Goal: Obtain resource: Download file/media

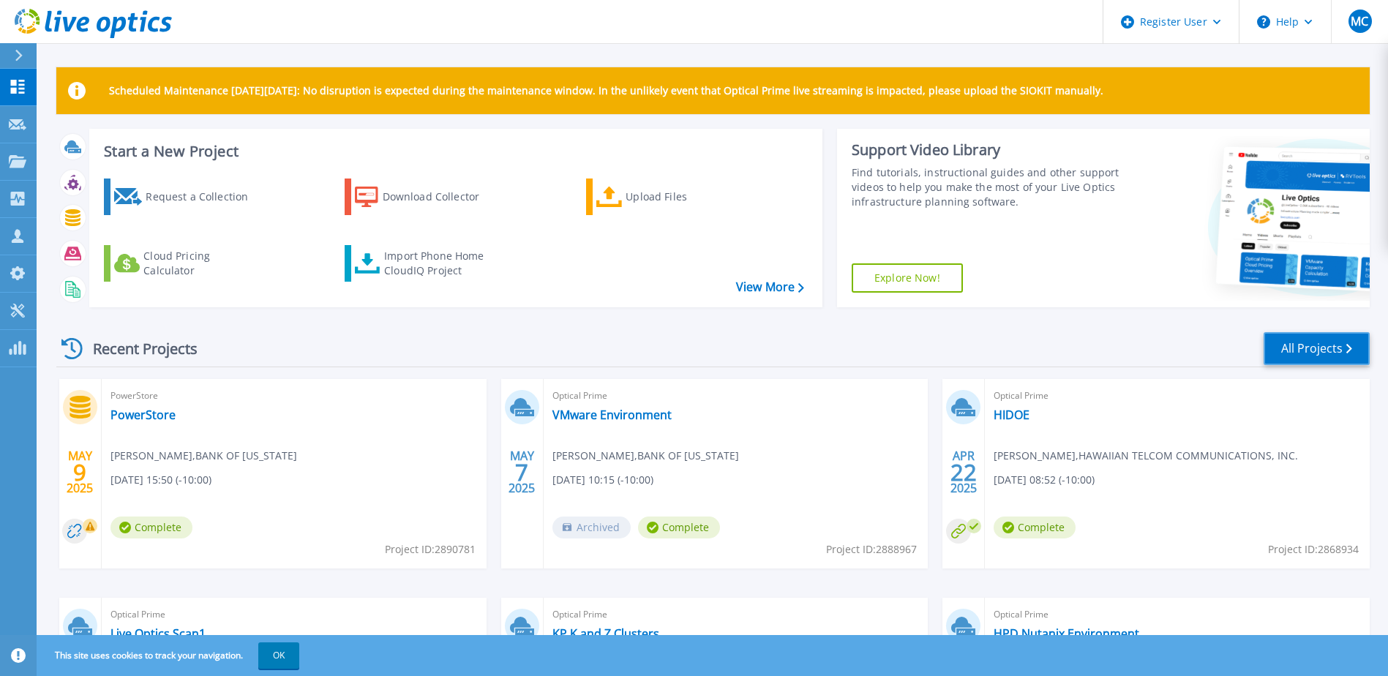
click at [1361, 350] on link "All Projects" at bounding box center [1316, 348] width 106 height 33
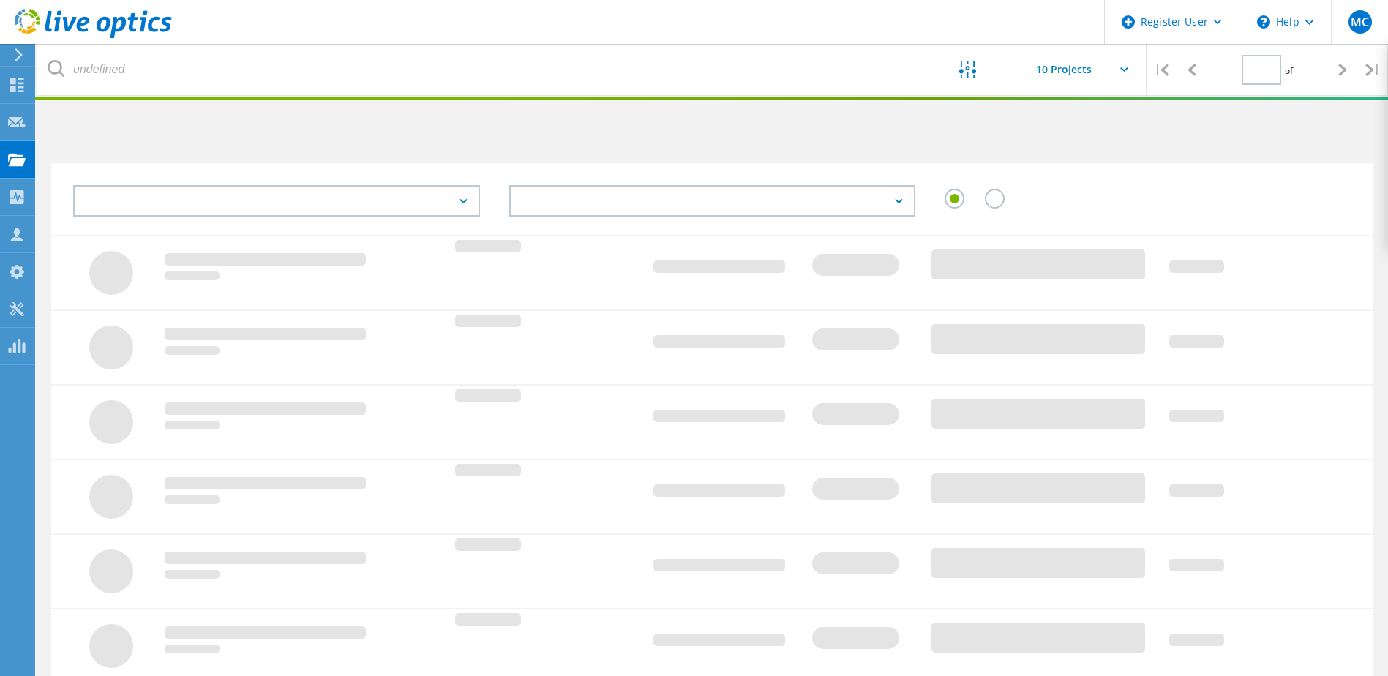
type input "1"
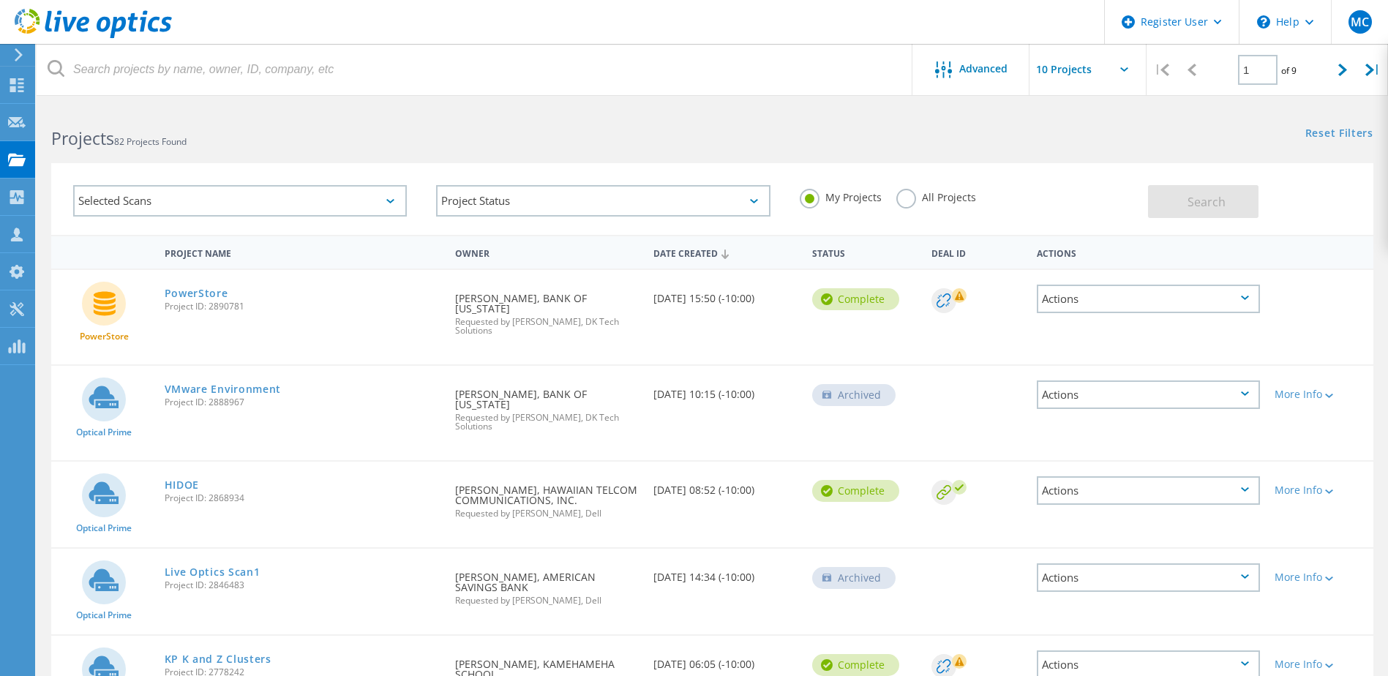
click at [917, 202] on label "All Projects" at bounding box center [936, 196] width 80 height 14
click at [0, 0] on input "All Projects" at bounding box center [0, 0] width 0 height 0
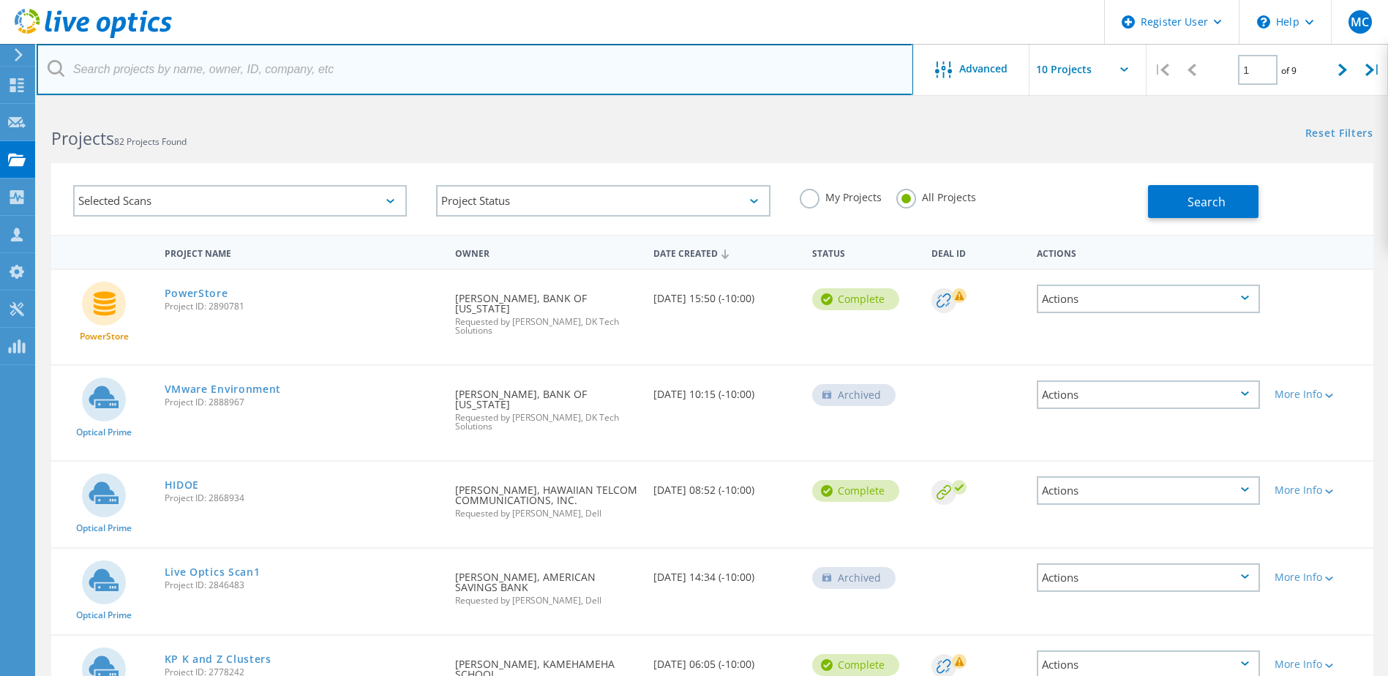
click at [598, 80] on input "text" at bounding box center [475, 69] width 876 height 51
type input "[PERSON_NAME][EMAIL_ADDRESS][PERSON_NAME][US_STATE][DOMAIN_NAME]"
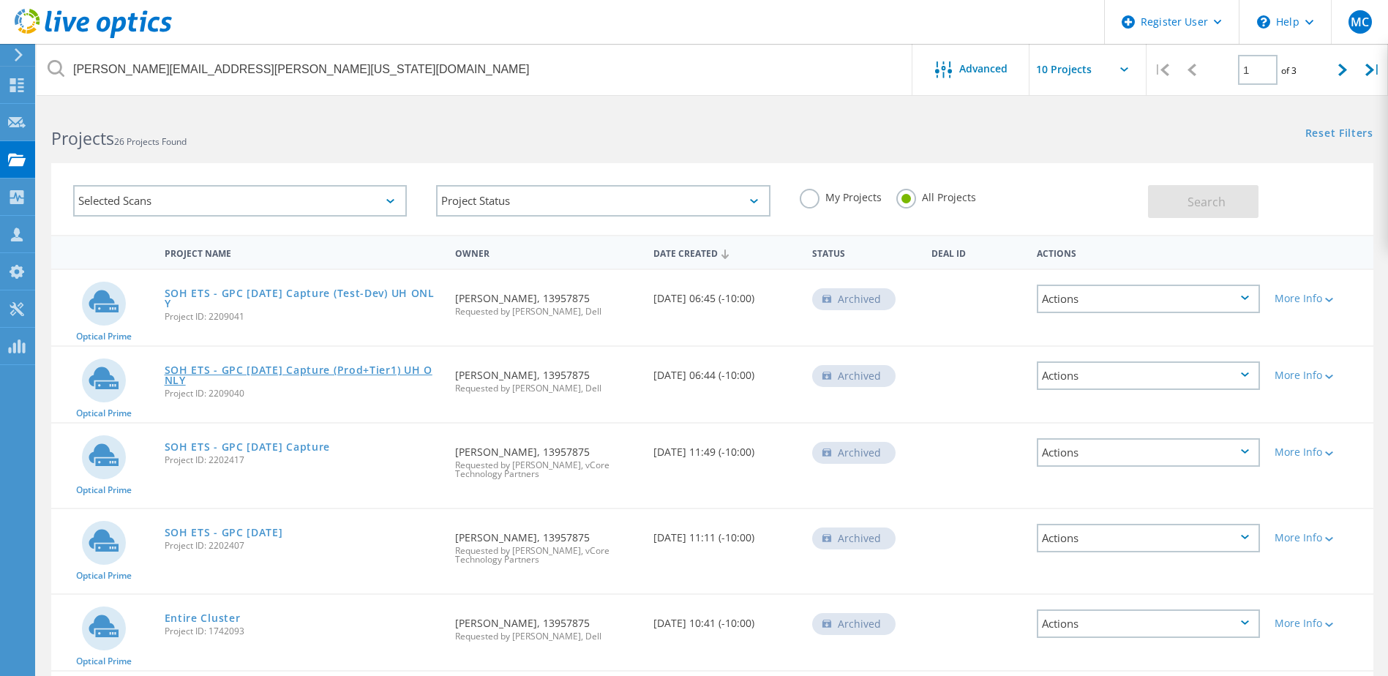
click at [391, 367] on link "SOH ETS - GPC [DATE] Capture (Prod+Tier1) UH ONLY" at bounding box center [303, 375] width 277 height 20
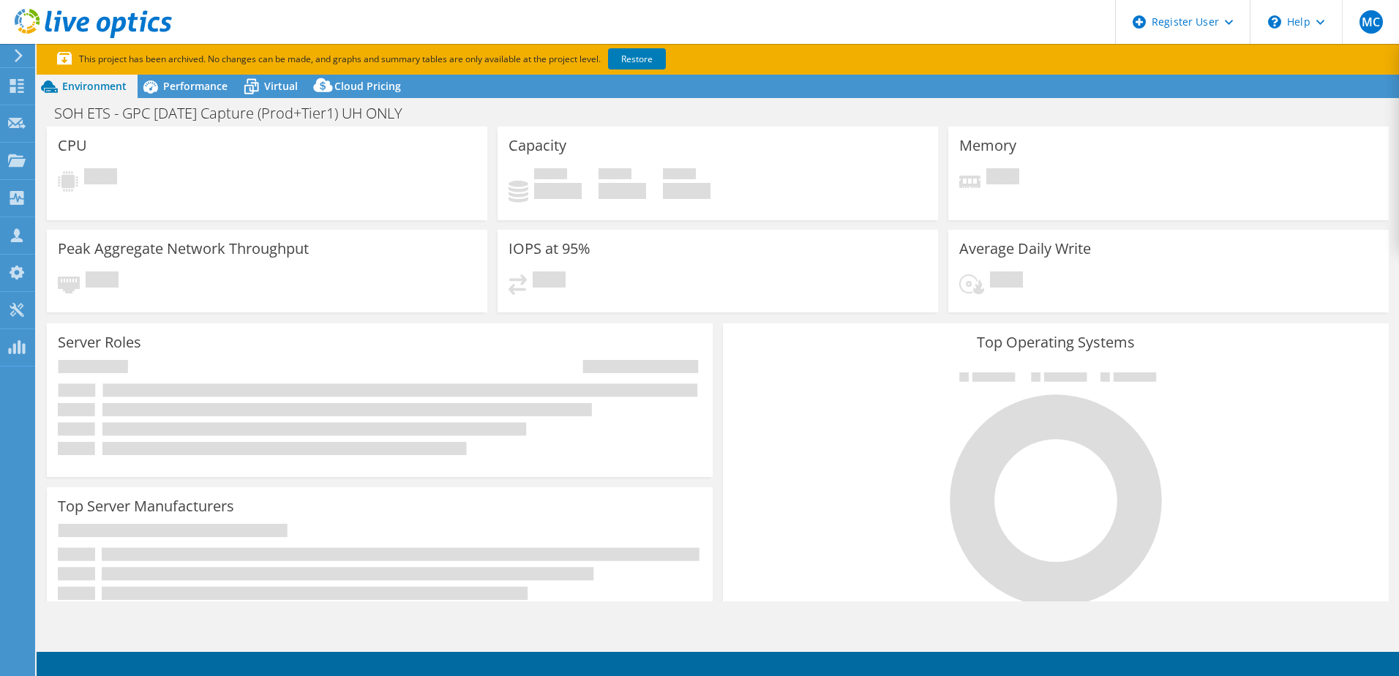
select select "USD"
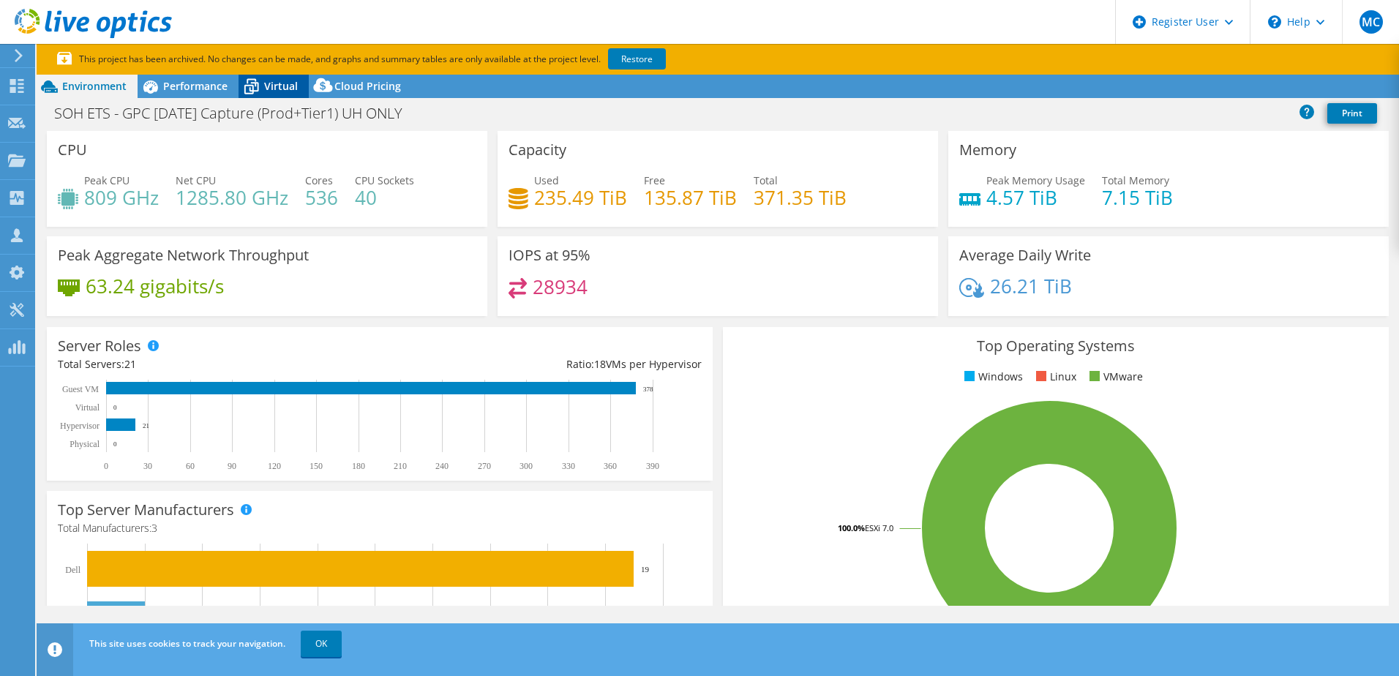
select select "USWest"
click at [633, 56] on link "Restore" at bounding box center [637, 58] width 58 height 21
click at [293, 79] on span "Virtual" at bounding box center [281, 86] width 34 height 14
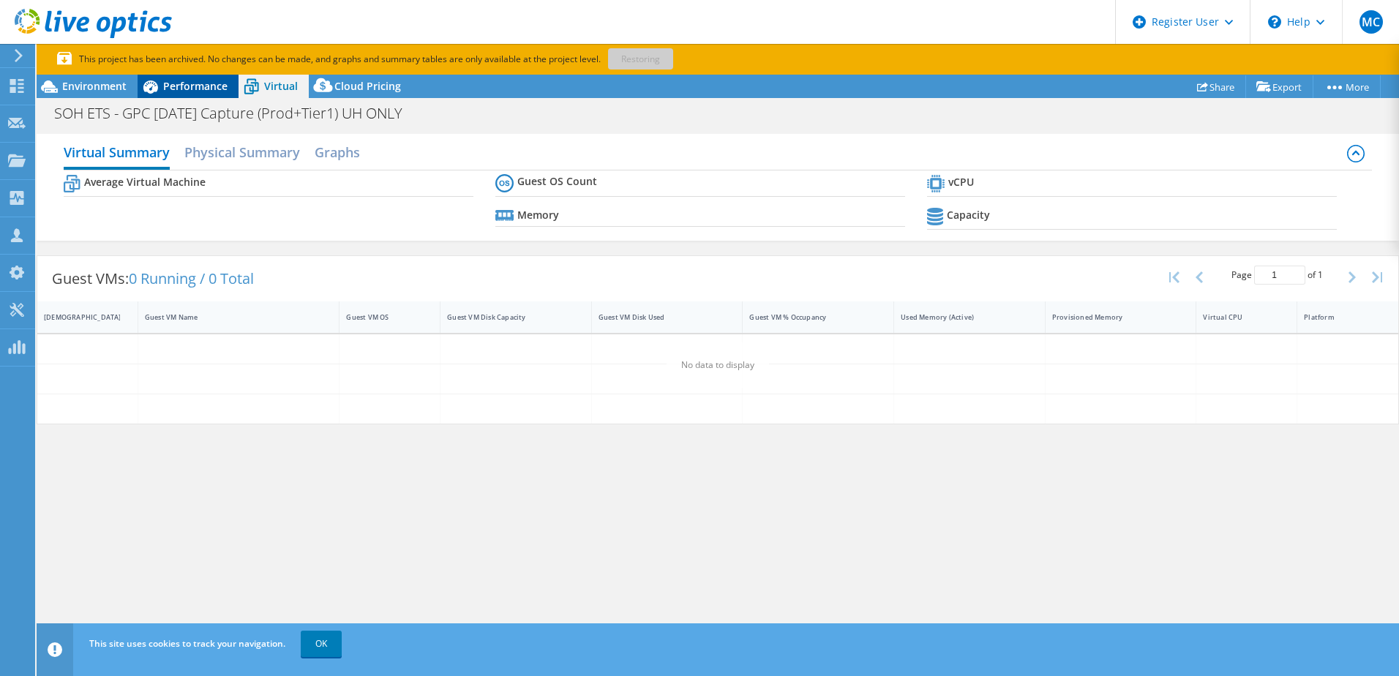
click at [208, 88] on span "Performance" at bounding box center [195, 86] width 64 height 14
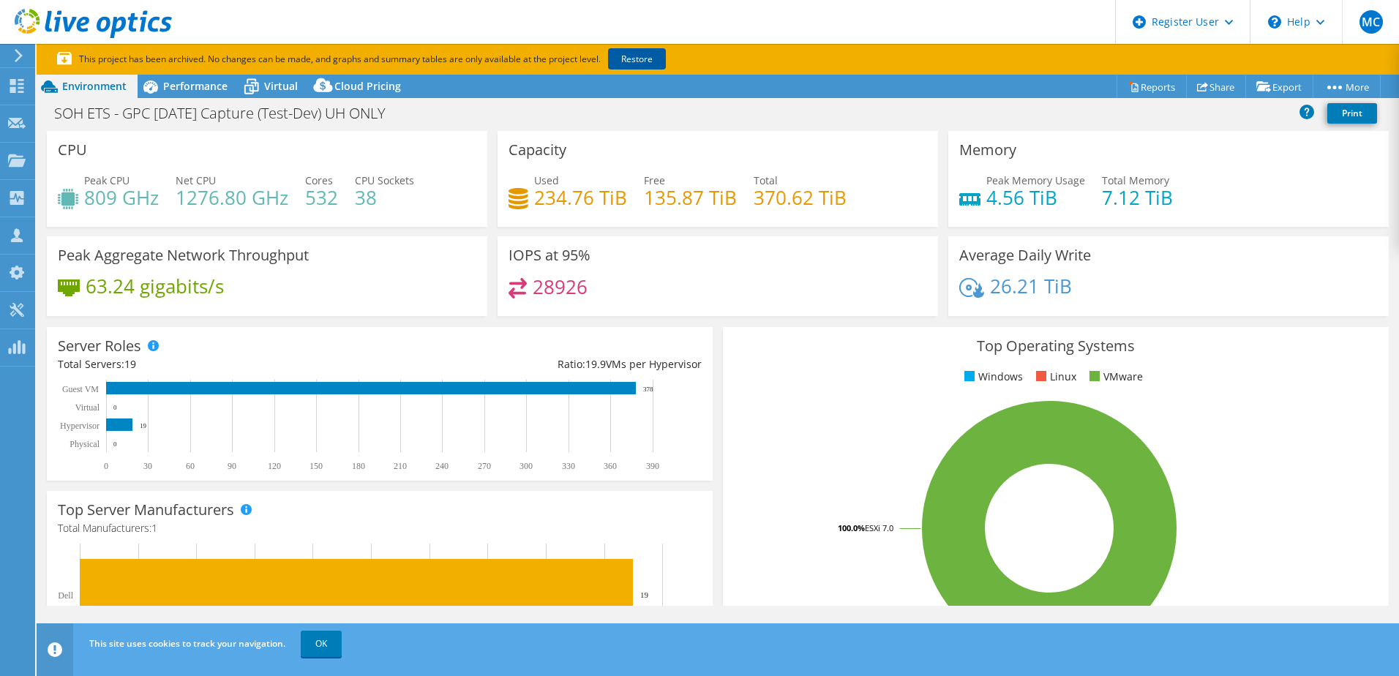
click at [623, 61] on link "Restore" at bounding box center [637, 58] width 58 height 21
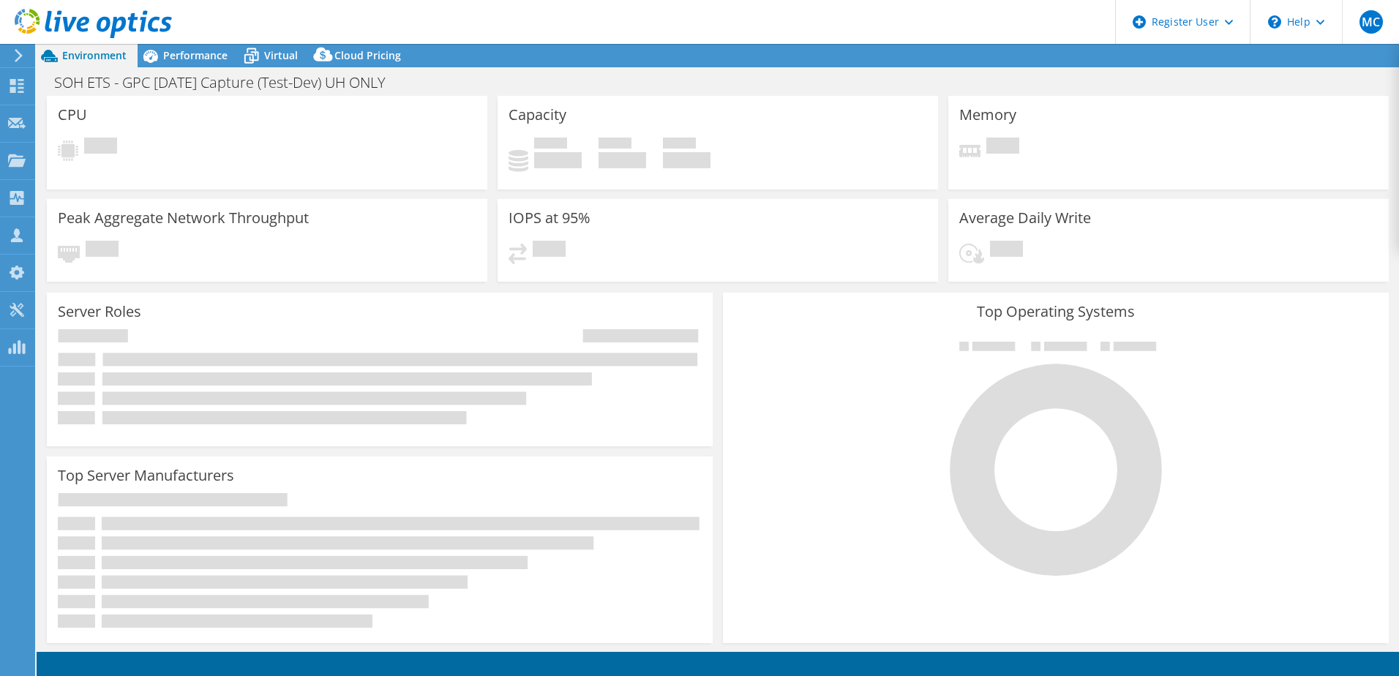
select select "USD"
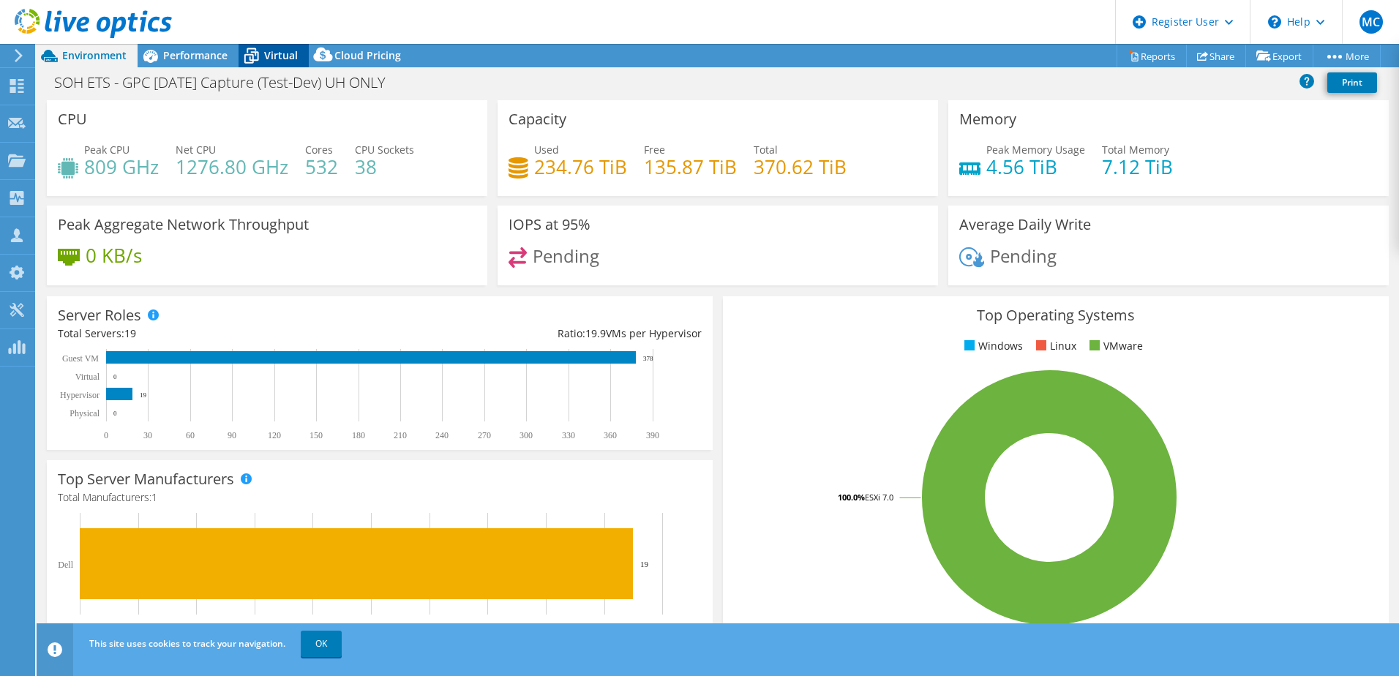
click at [262, 61] on icon at bounding box center [251, 56] width 26 height 26
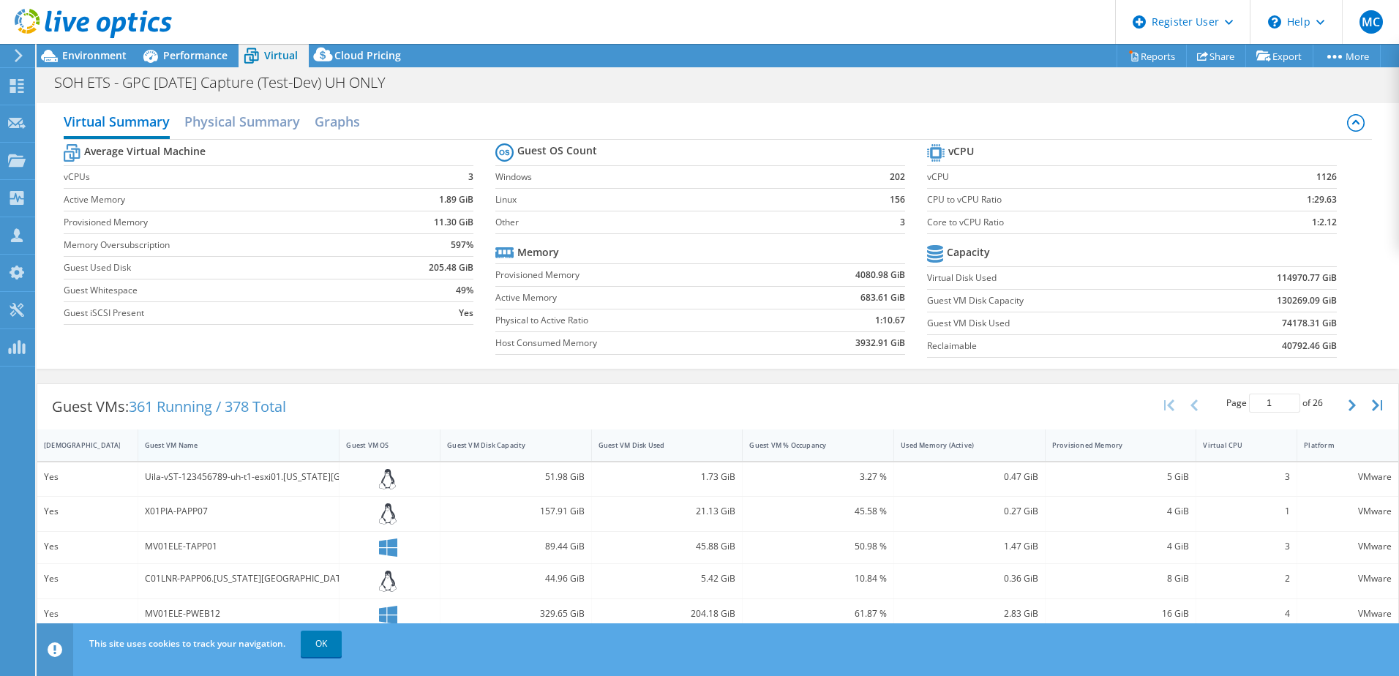
click at [208, 450] on div "Guest VM Name" at bounding box center [230, 445] width 184 height 23
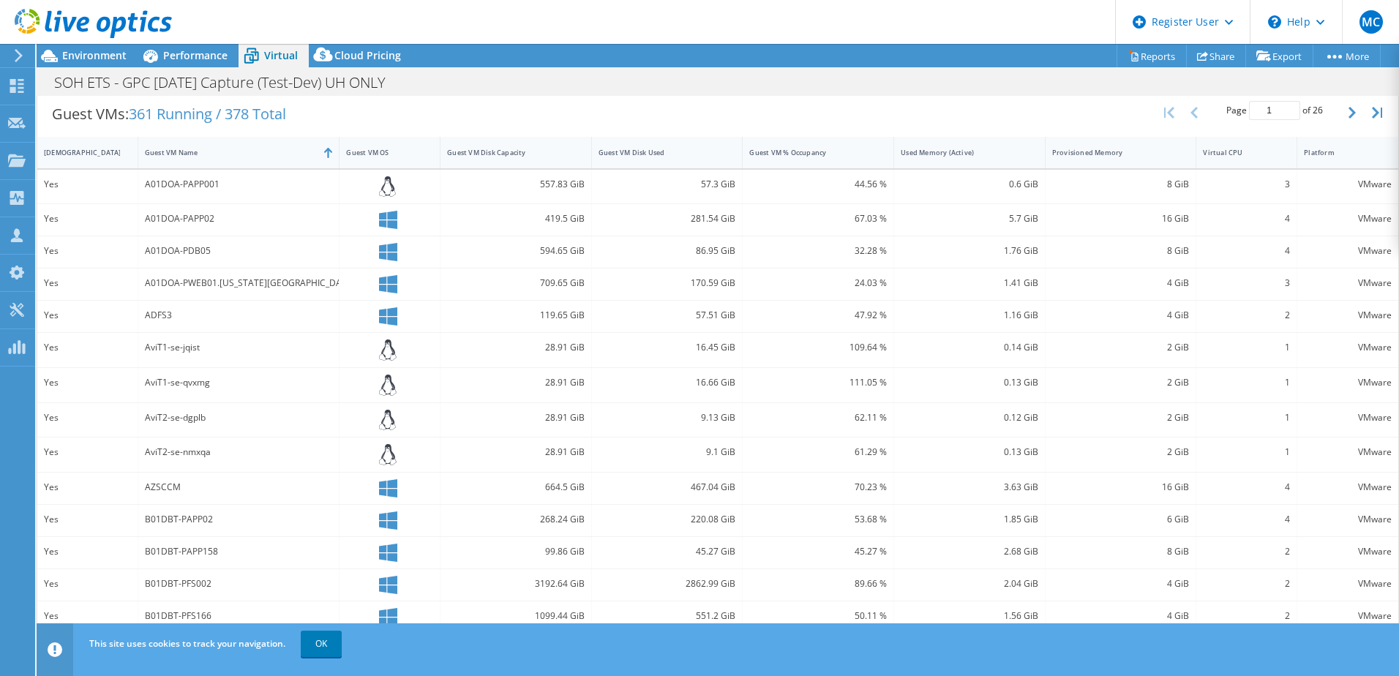
scroll to position [318, 0]
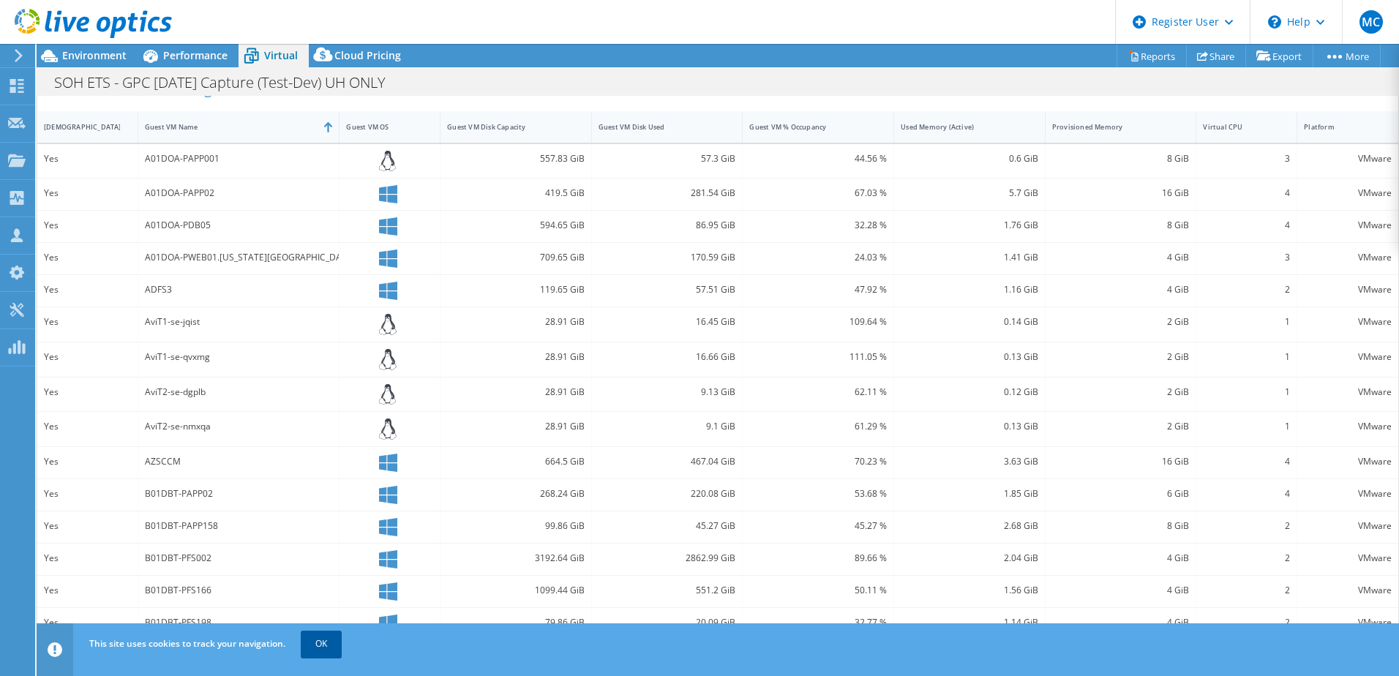
click at [326, 644] on link "OK" at bounding box center [321, 644] width 41 height 26
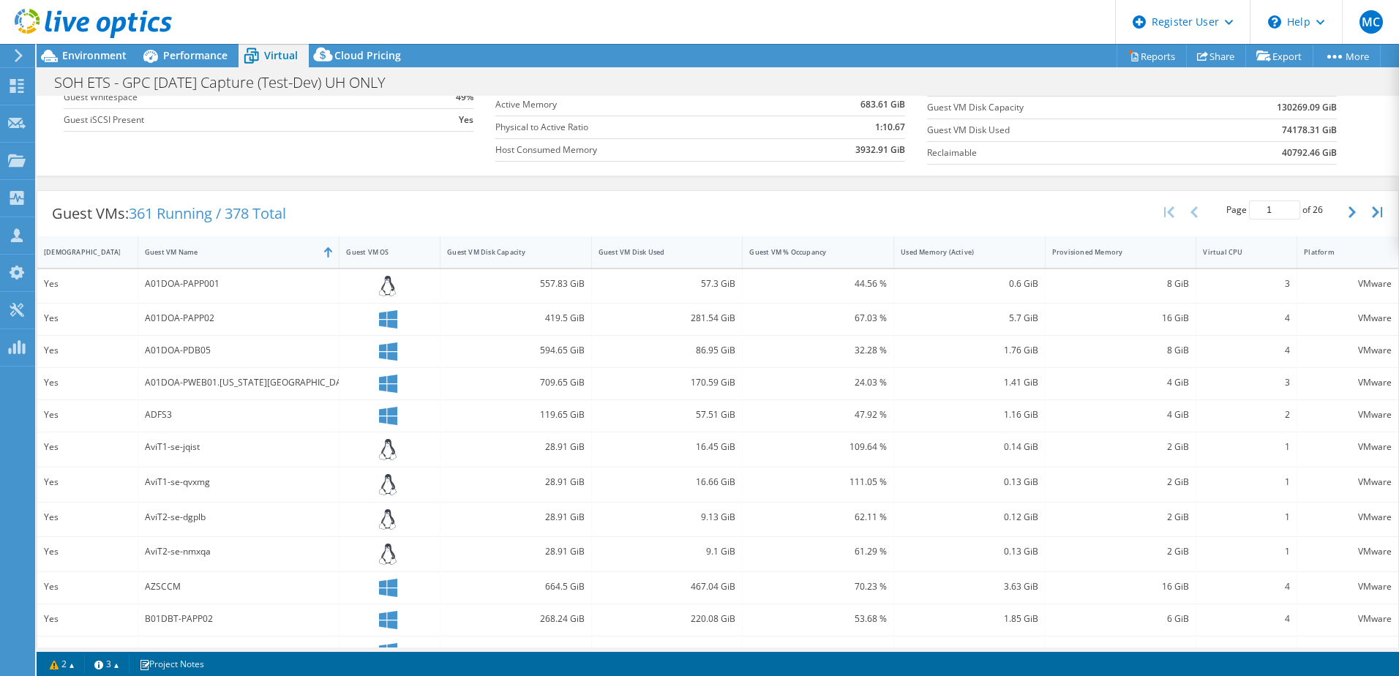
scroll to position [26, 0]
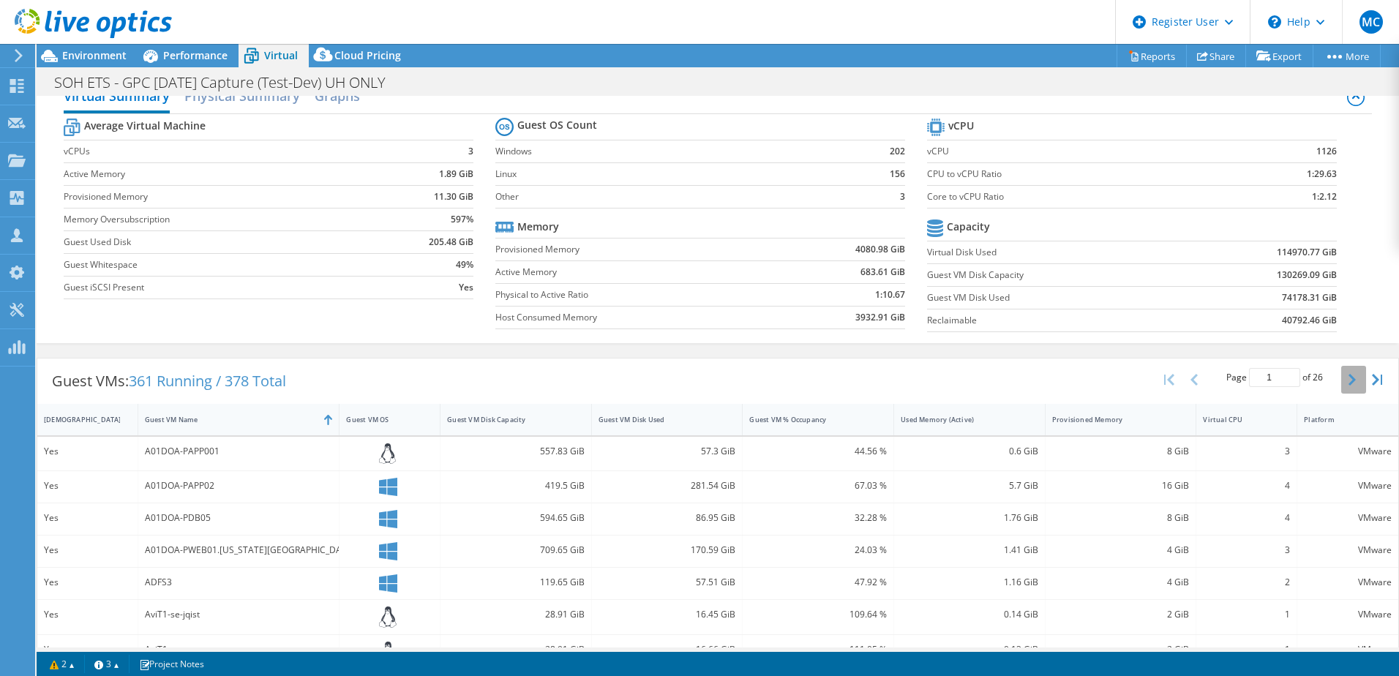
click at [1341, 382] on button "button" at bounding box center [1353, 380] width 25 height 28
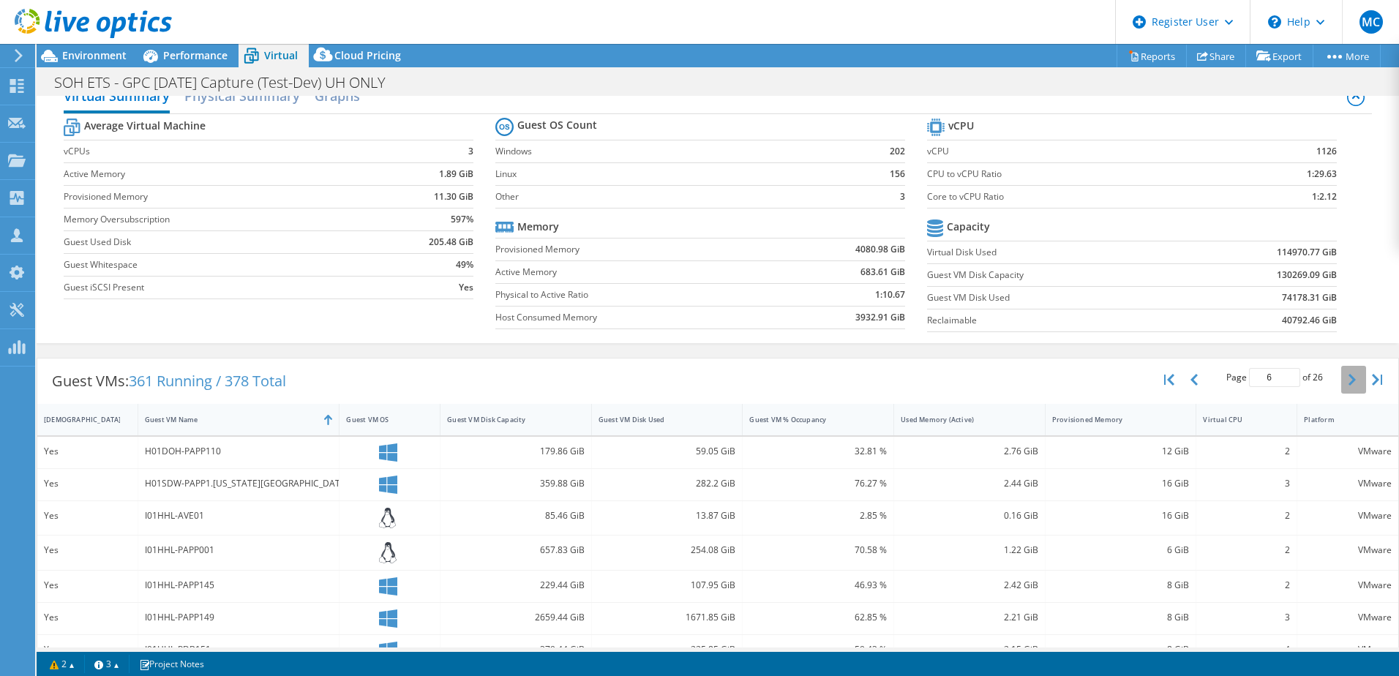
click at [1341, 382] on button "button" at bounding box center [1353, 380] width 25 height 28
click at [1206, 60] on link "Share" at bounding box center [1216, 56] width 60 height 23
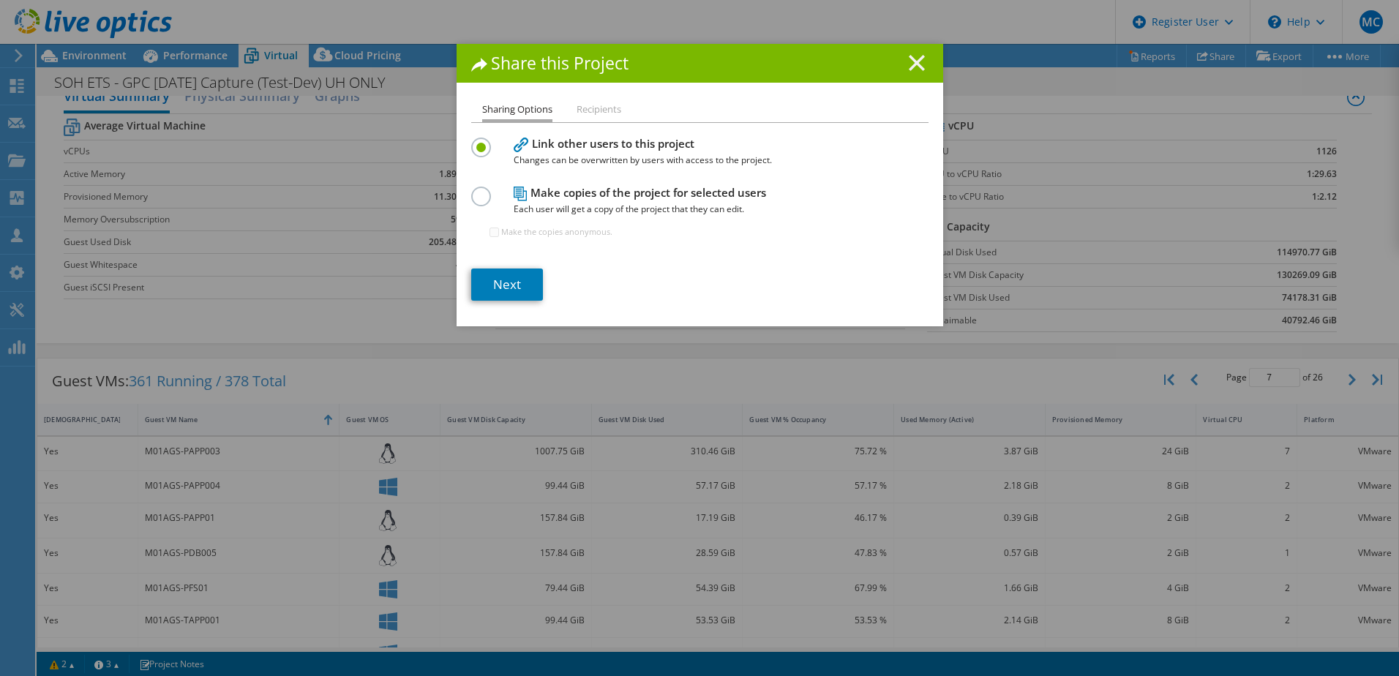
click at [911, 59] on icon at bounding box center [917, 63] width 16 height 16
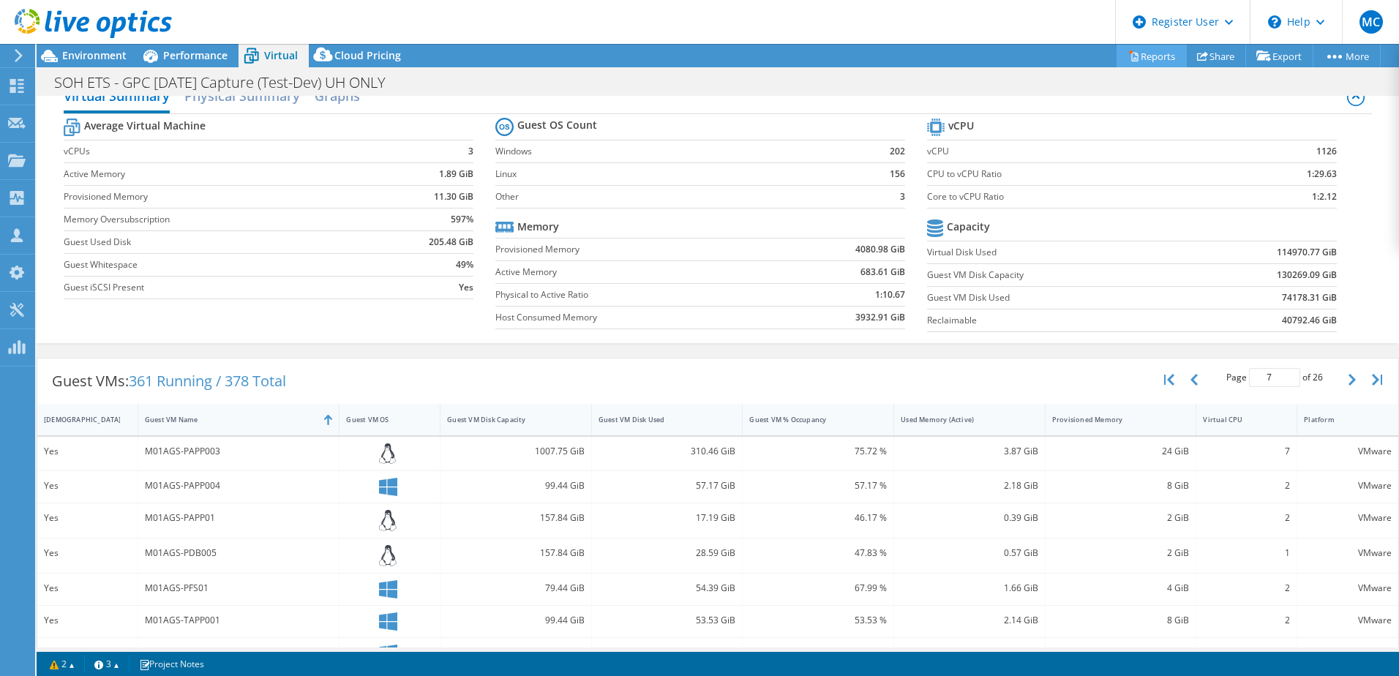
click at [1152, 56] on link "Reports" at bounding box center [1151, 56] width 70 height 23
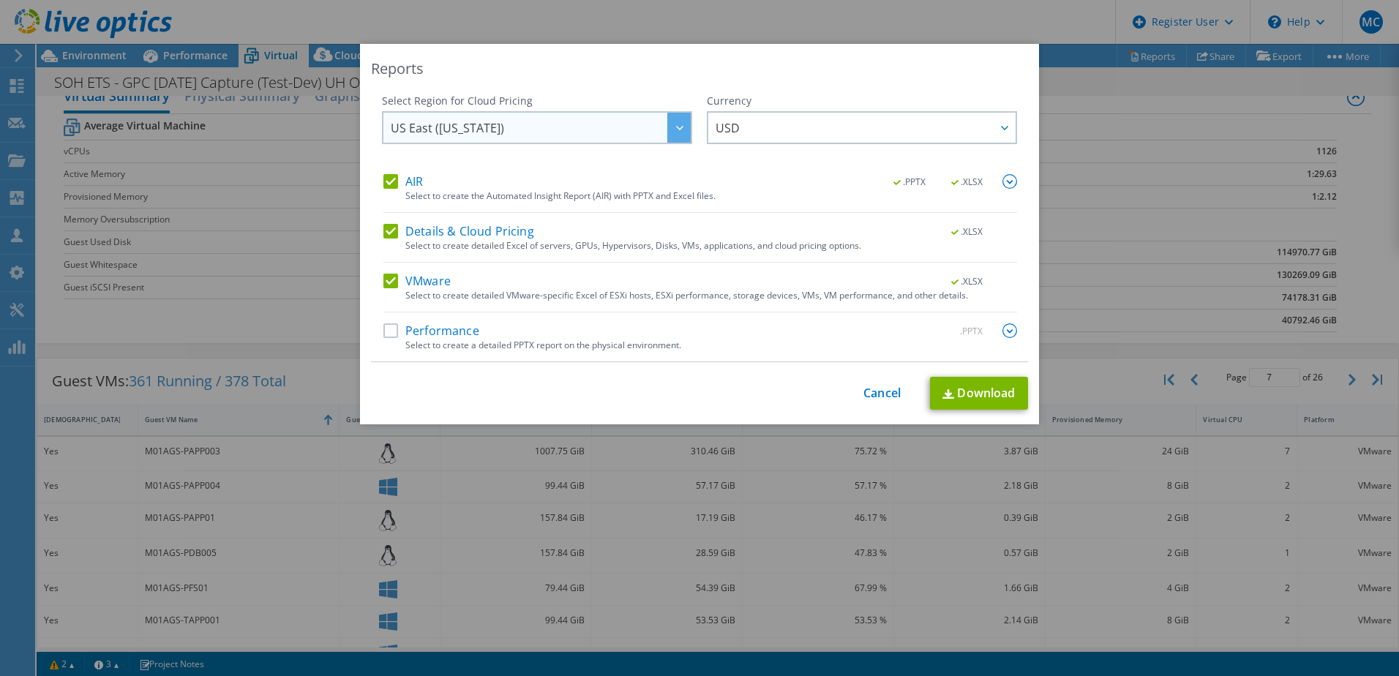
click at [667, 130] on div at bounding box center [678, 128] width 23 height 30
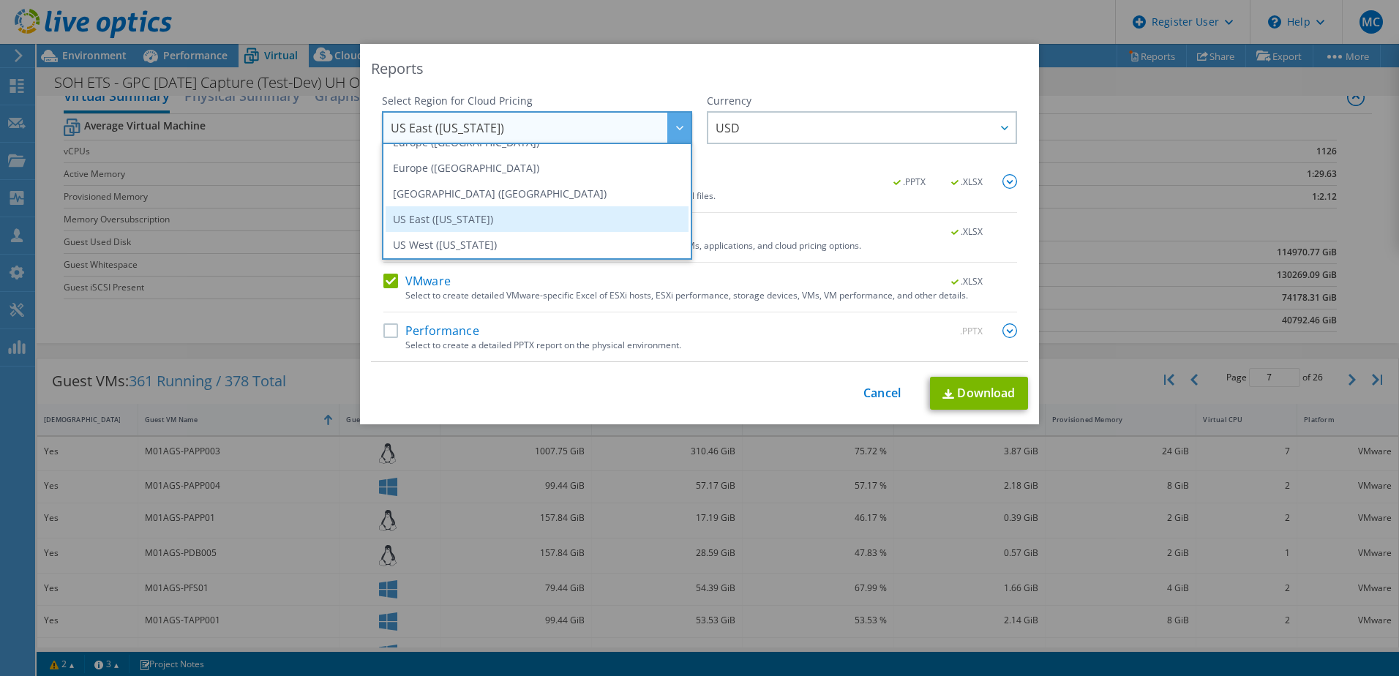
scroll to position [198, 0]
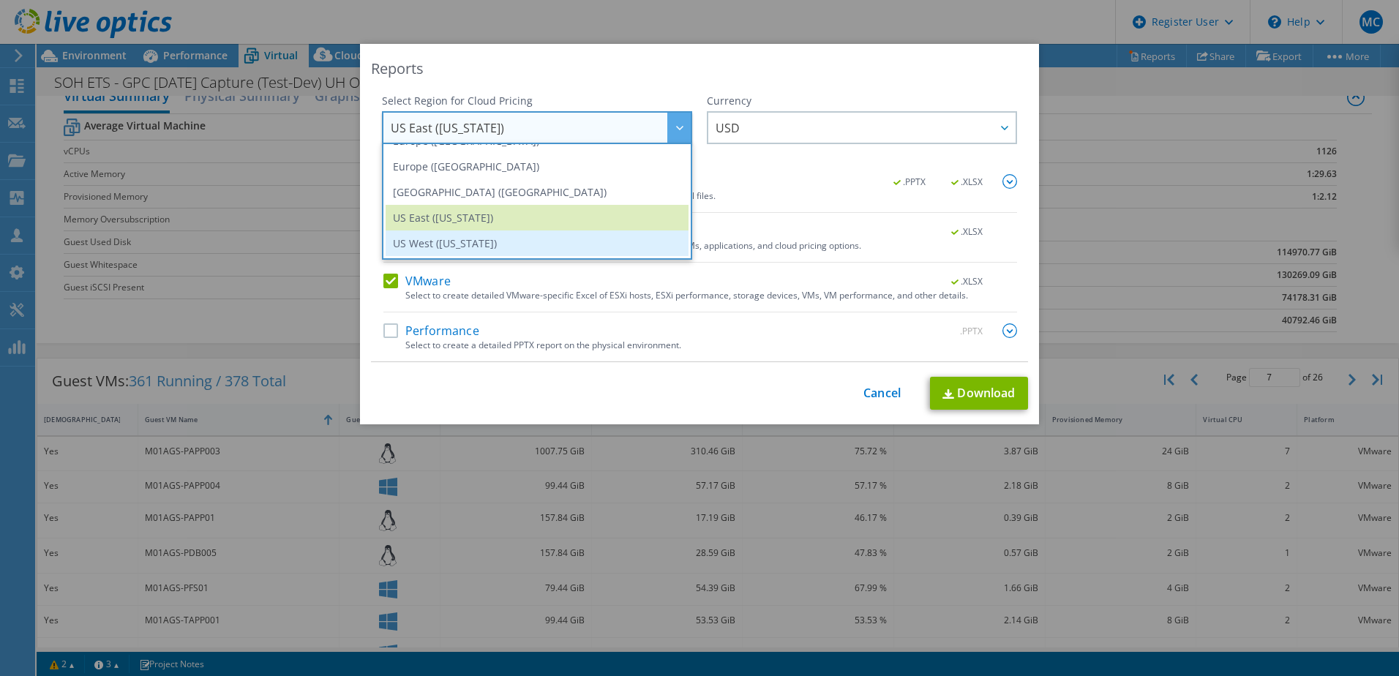
click at [492, 249] on li "US West ([US_STATE])" at bounding box center [537, 243] width 303 height 26
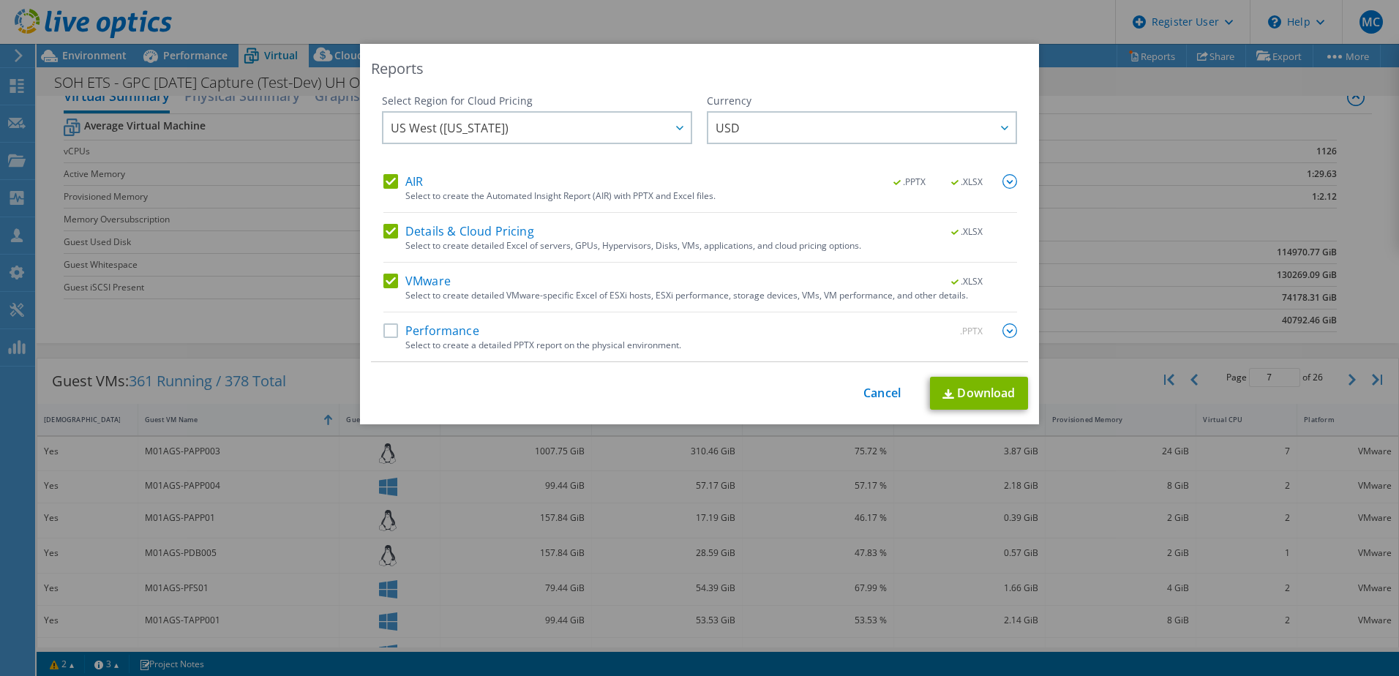
click at [388, 182] on label "AIR" at bounding box center [403, 181] width 40 height 15
click at [0, 0] on input "AIR" at bounding box center [0, 0] width 0 height 0
click at [388, 230] on label "Details & Cloud Pricing" at bounding box center [458, 231] width 151 height 15
click at [0, 0] on input "Details & Cloud Pricing" at bounding box center [0, 0] width 0 height 0
click at [982, 393] on link "Download" at bounding box center [979, 393] width 98 height 33
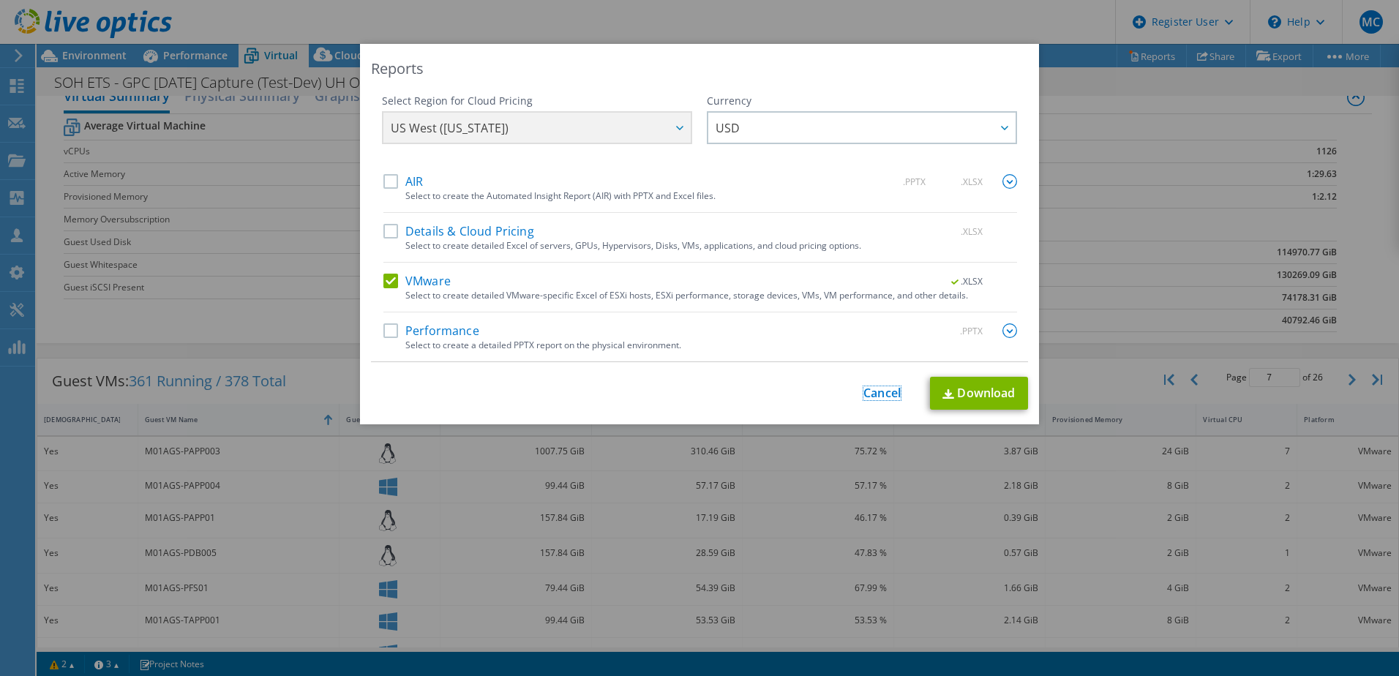
drag, startPoint x: 877, startPoint y: 394, endPoint x: 869, endPoint y: 386, distance: 10.9
click at [877, 394] on link "Cancel" at bounding box center [881, 393] width 37 height 14
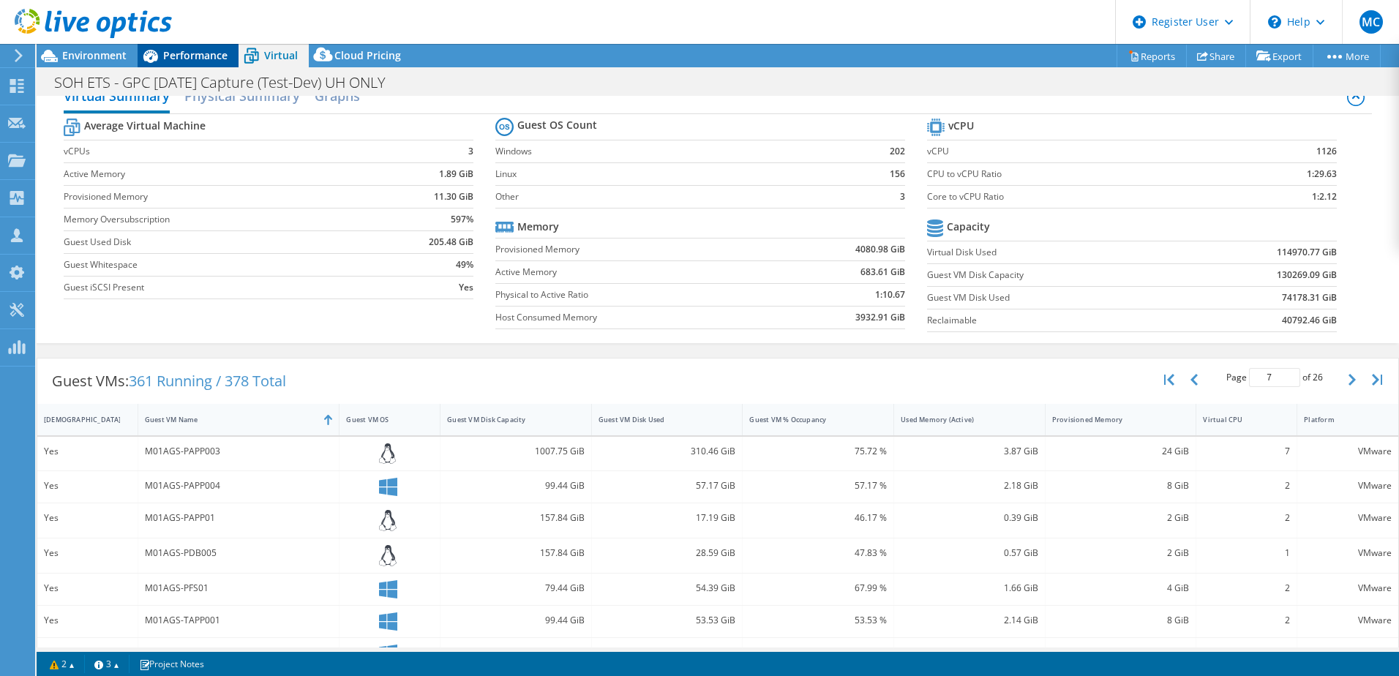
click at [184, 51] on span "Performance" at bounding box center [195, 55] width 64 height 14
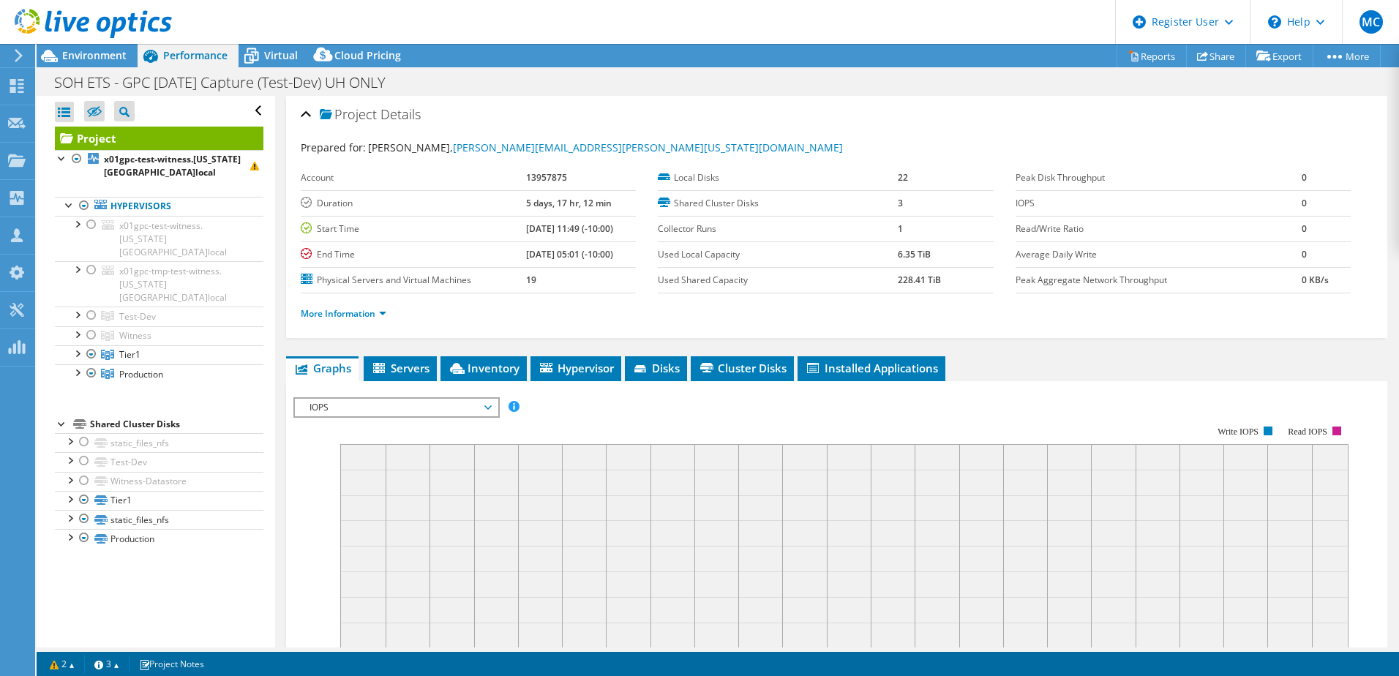
scroll to position [0, 0]
click at [78, 345] on div at bounding box center [76, 352] width 15 height 15
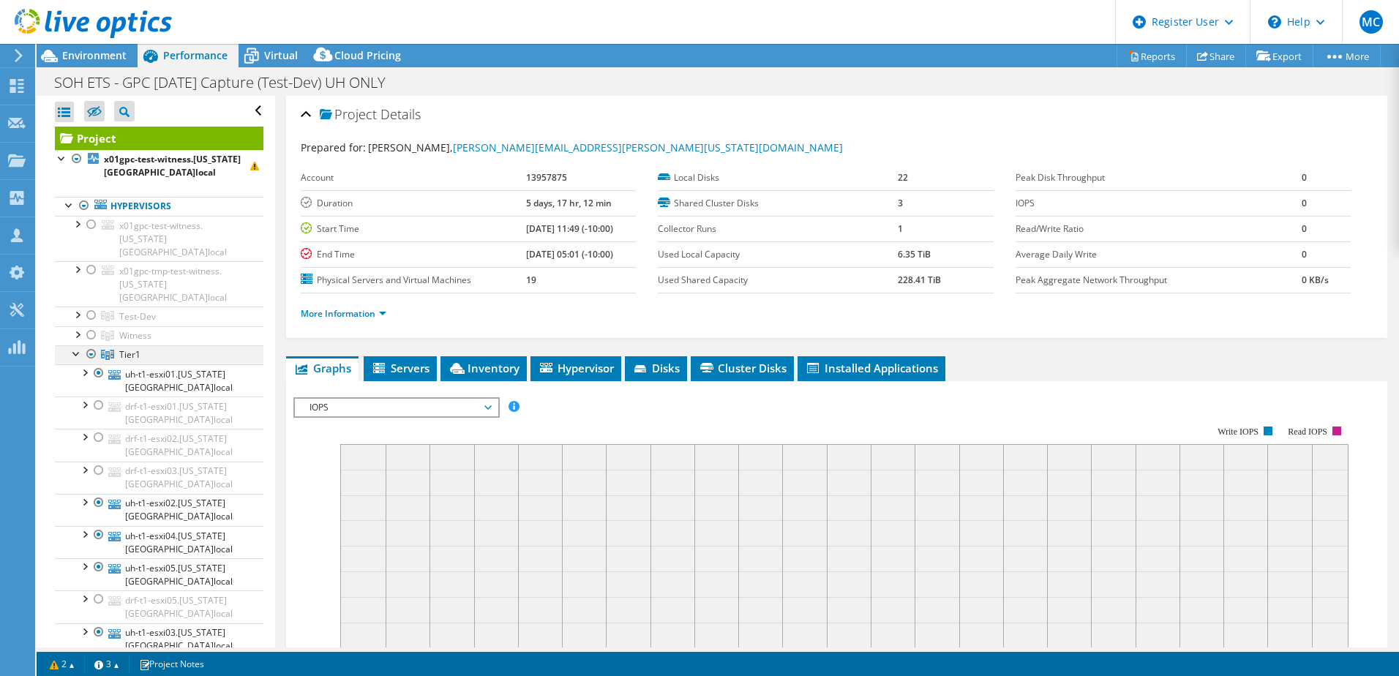
click at [78, 345] on div at bounding box center [76, 352] width 15 height 15
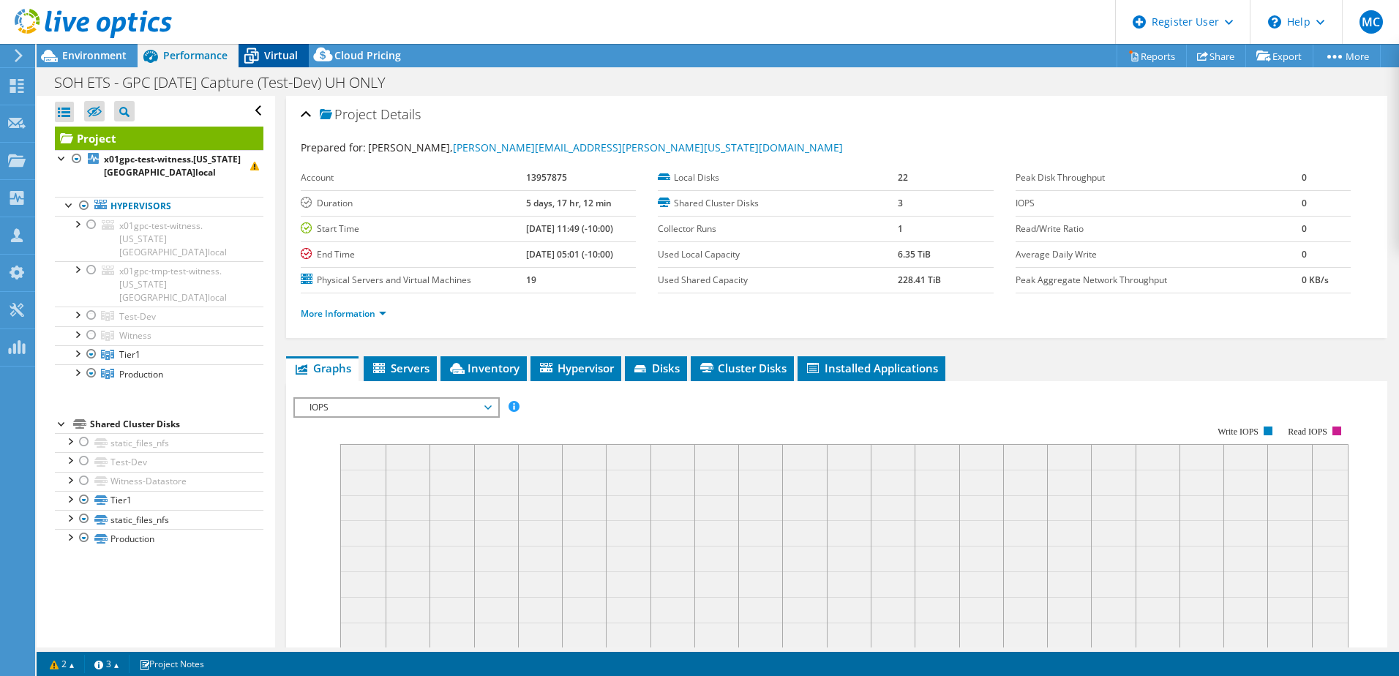
click at [281, 61] on span "Virtual" at bounding box center [281, 55] width 34 height 14
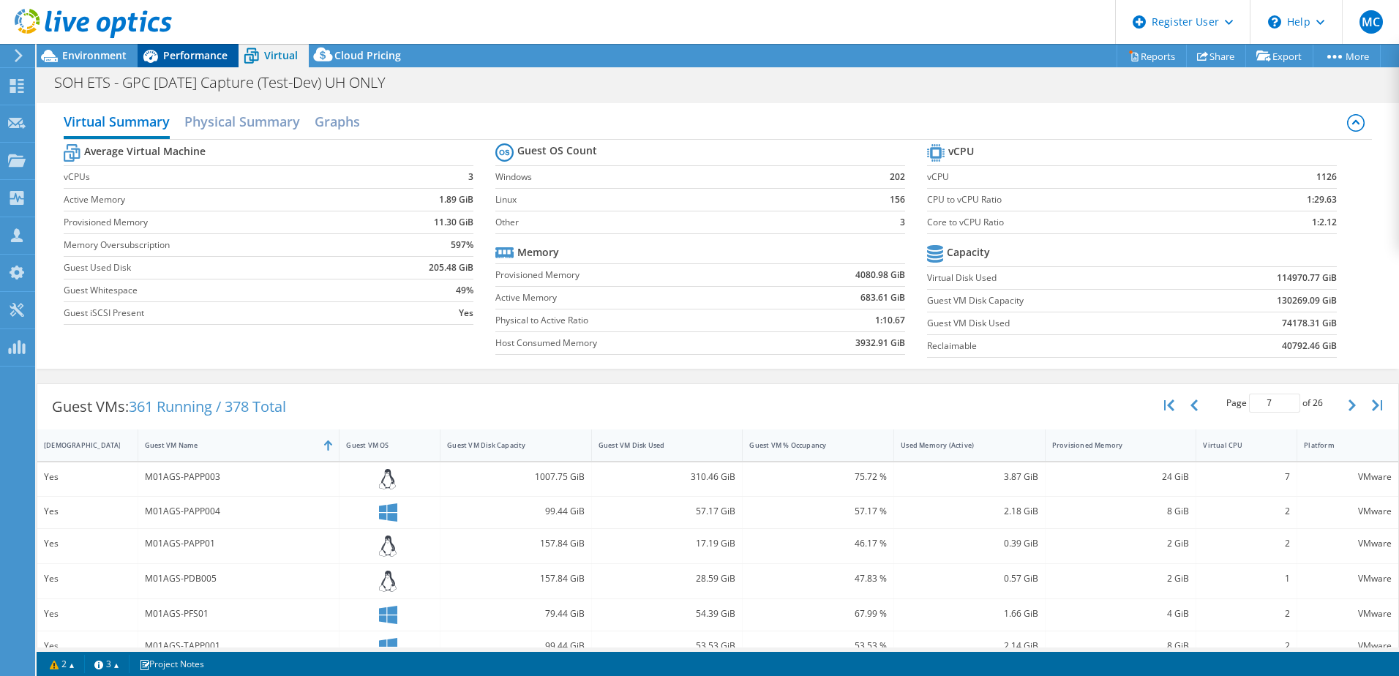
click at [165, 63] on div "Performance" at bounding box center [188, 55] width 101 height 23
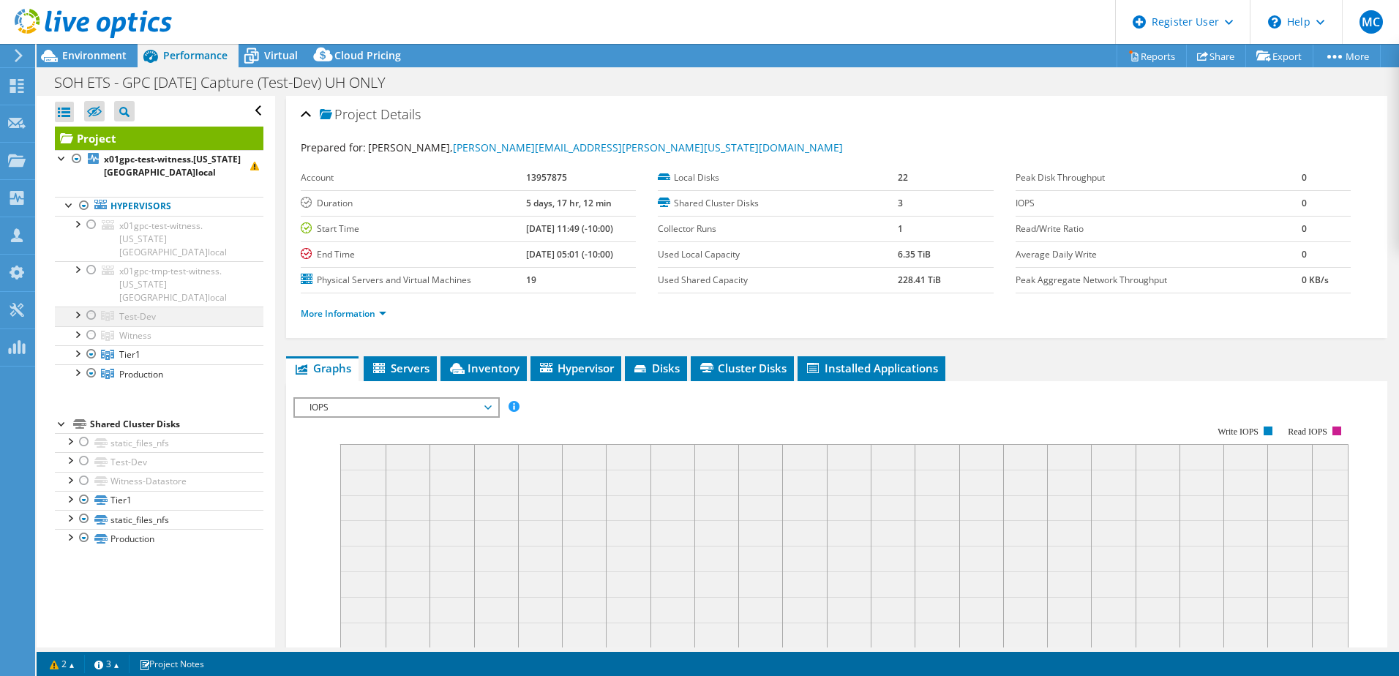
click at [91, 307] on div at bounding box center [91, 316] width 15 height 18
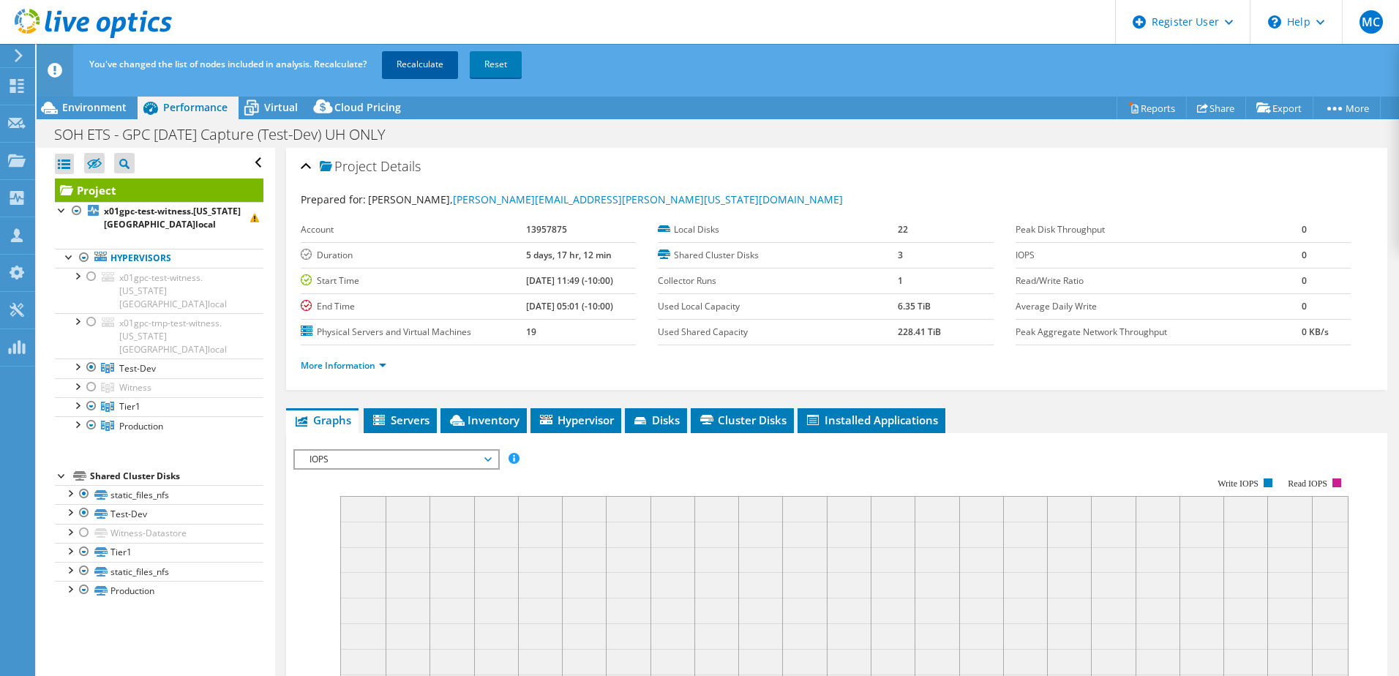
click at [431, 64] on link "Recalculate" at bounding box center [420, 64] width 76 height 26
click at [76, 358] on div at bounding box center [76, 365] width 15 height 15
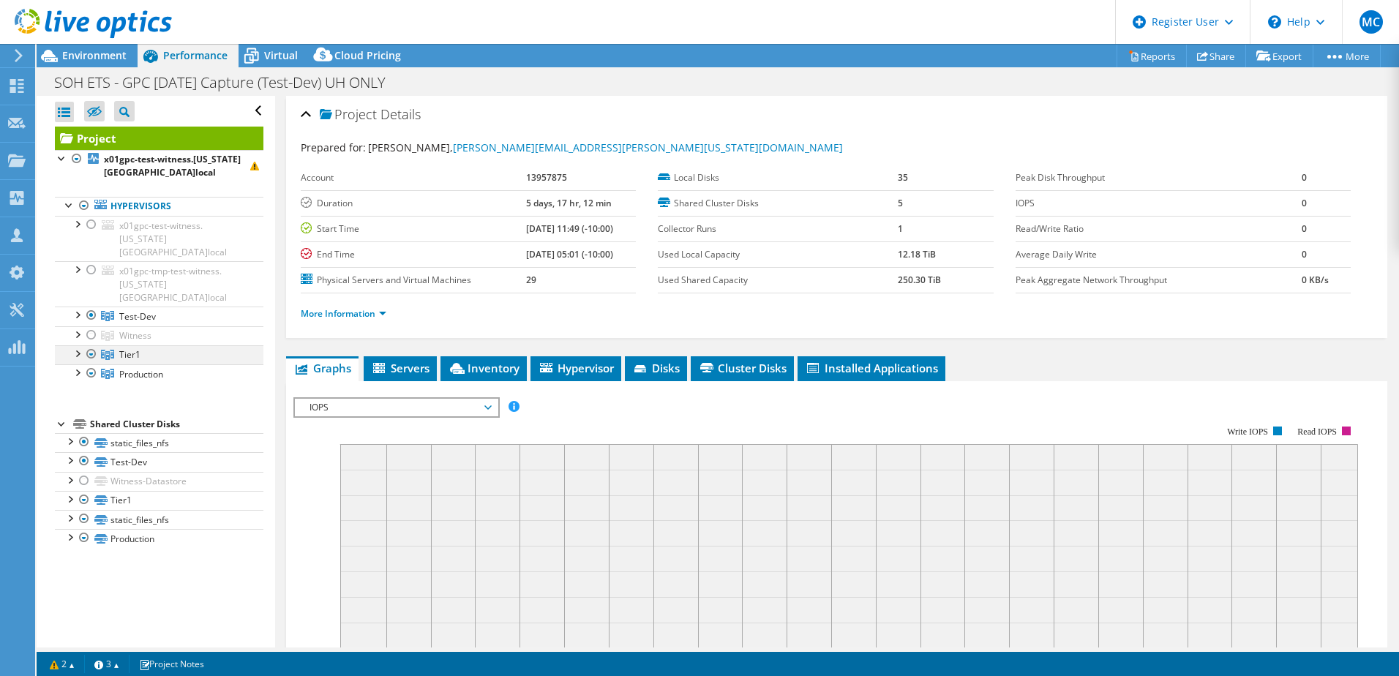
click at [90, 345] on div at bounding box center [91, 354] width 15 height 18
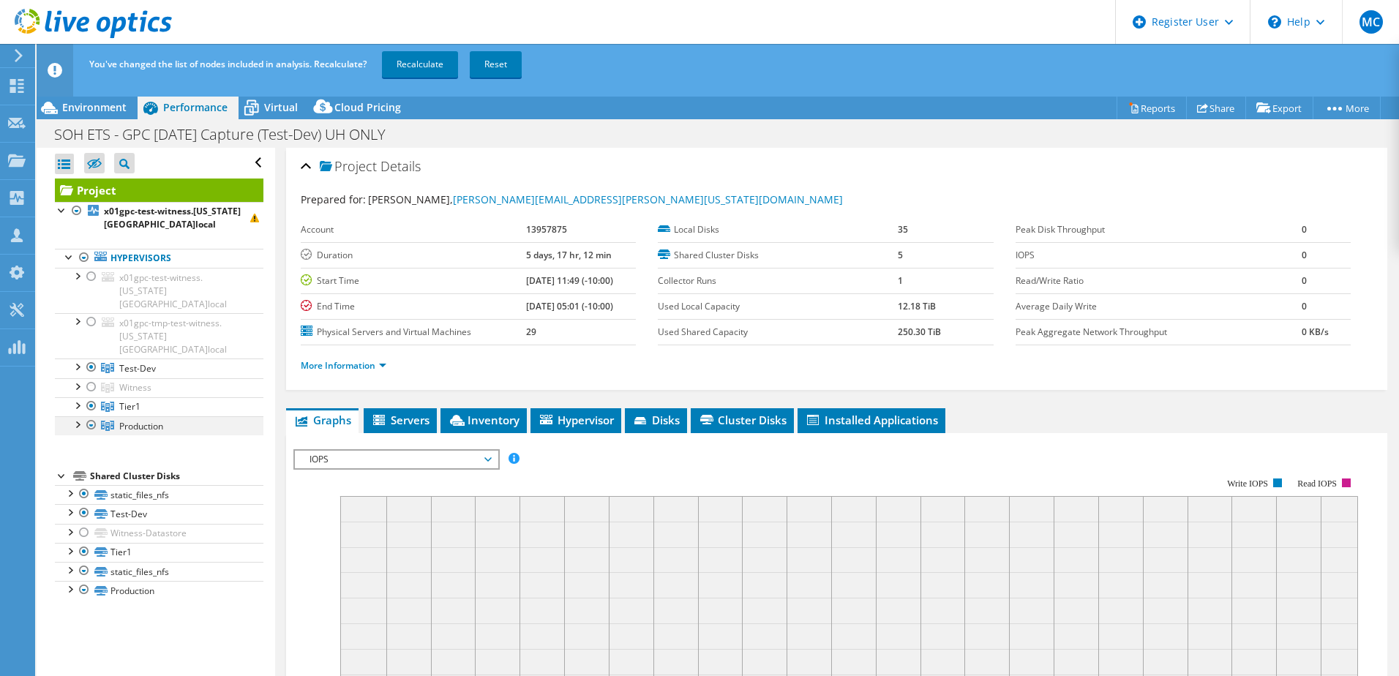
click at [91, 416] on div at bounding box center [91, 425] width 15 height 18
click at [421, 63] on link "Recalculate" at bounding box center [420, 64] width 76 height 26
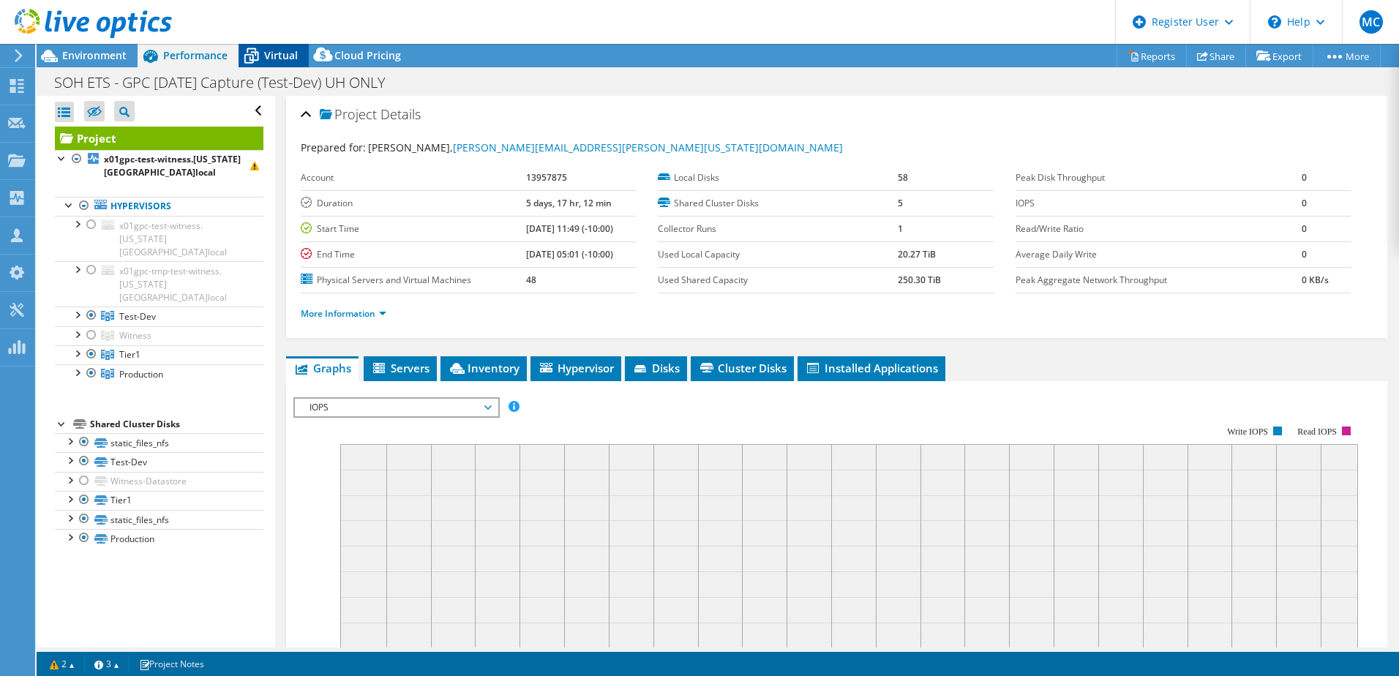
click at [272, 59] on span "Virtual" at bounding box center [281, 55] width 34 height 14
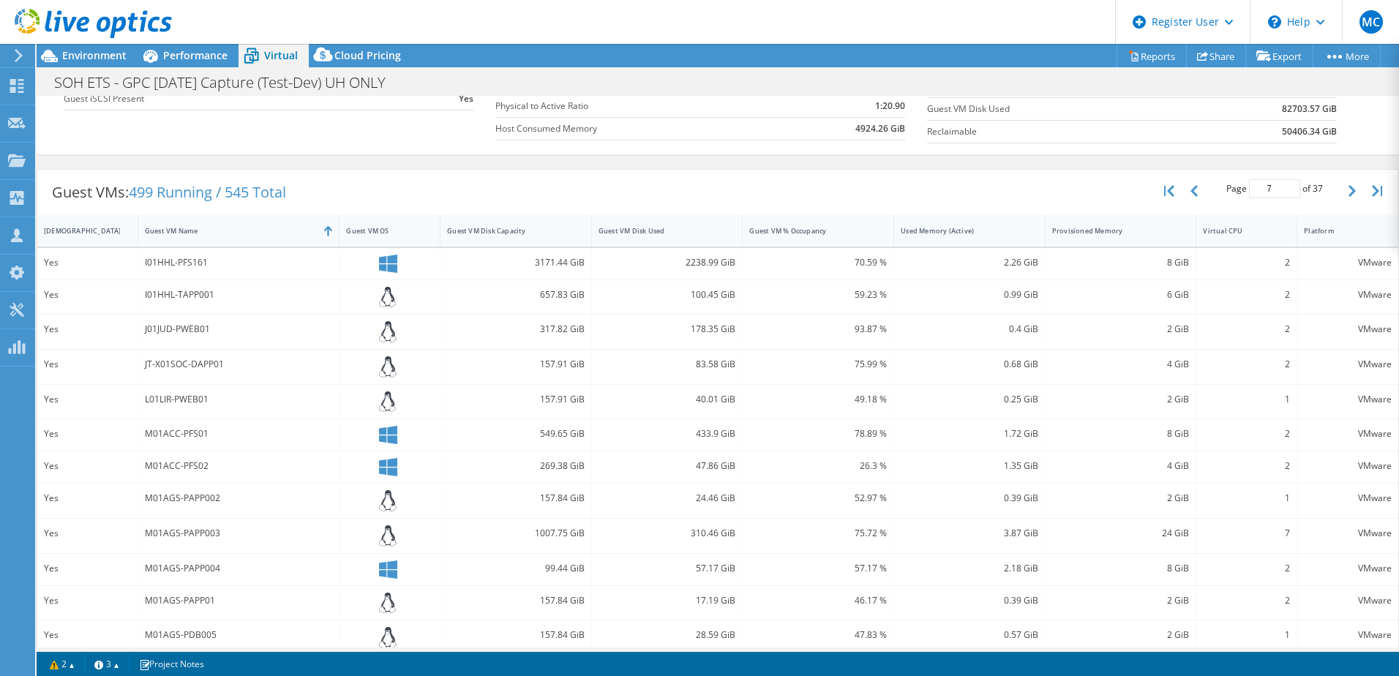
scroll to position [219, 0]
click at [205, 222] on div "Guest VM Name" at bounding box center [230, 226] width 170 height 10
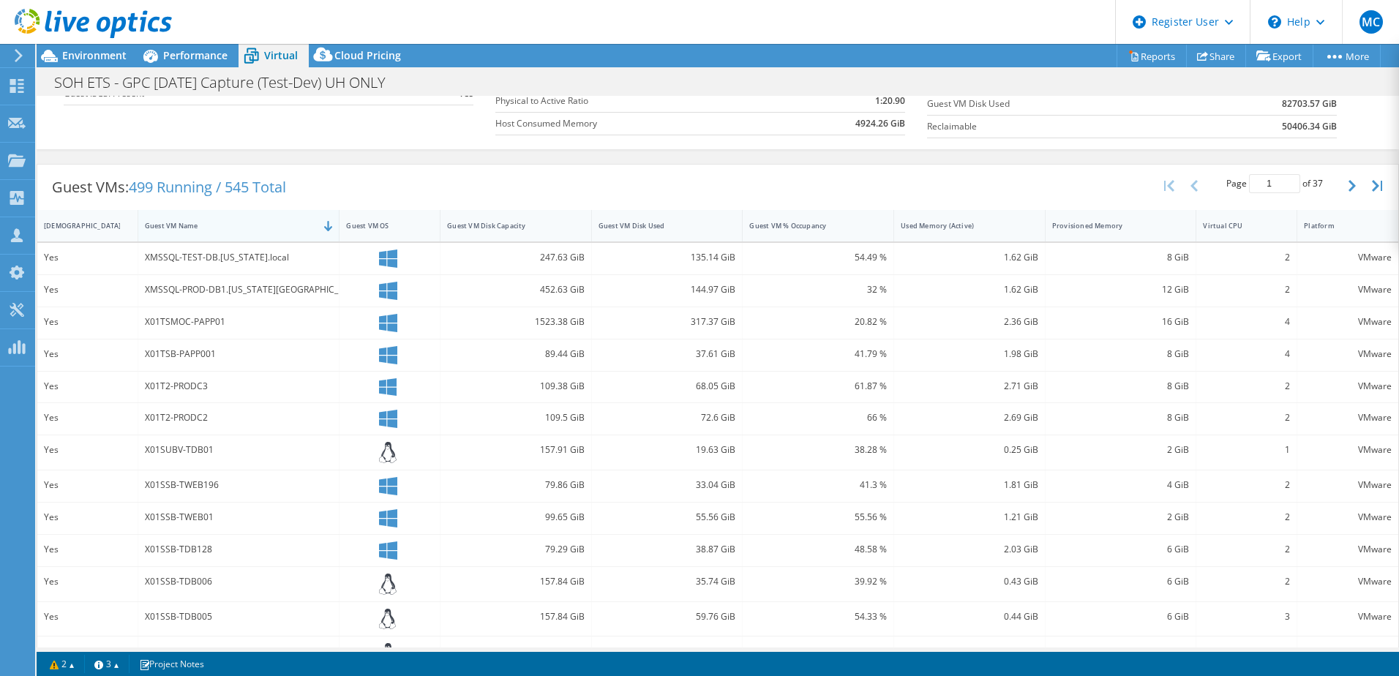
click at [228, 228] on div "Guest VM Name" at bounding box center [230, 226] width 170 height 10
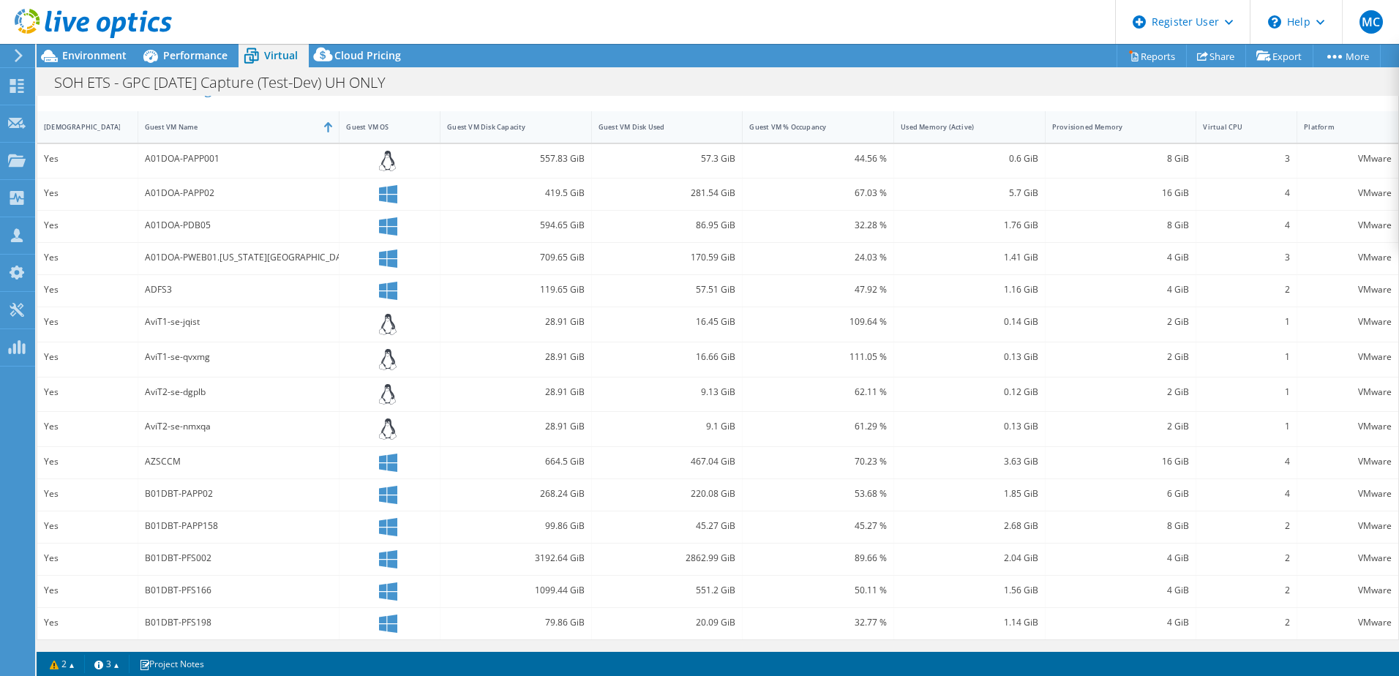
scroll to position [99, 0]
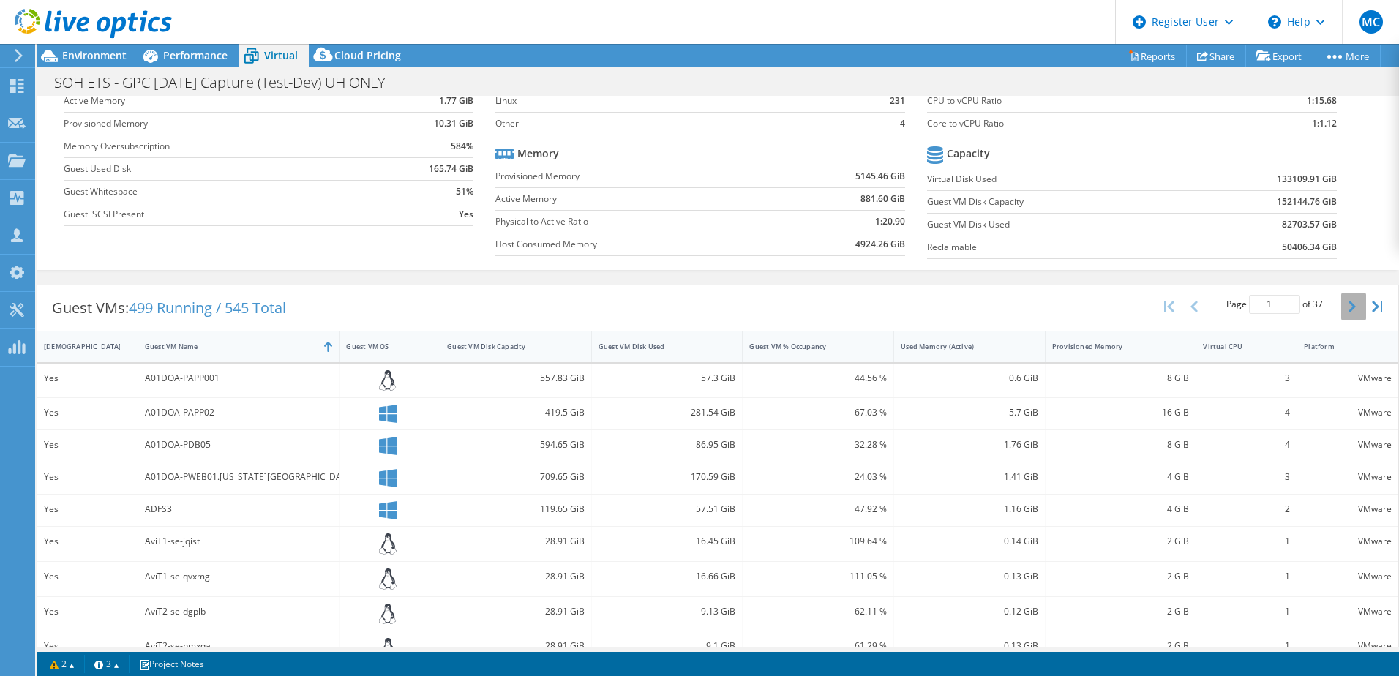
click at [1341, 315] on button "button" at bounding box center [1353, 307] width 25 height 28
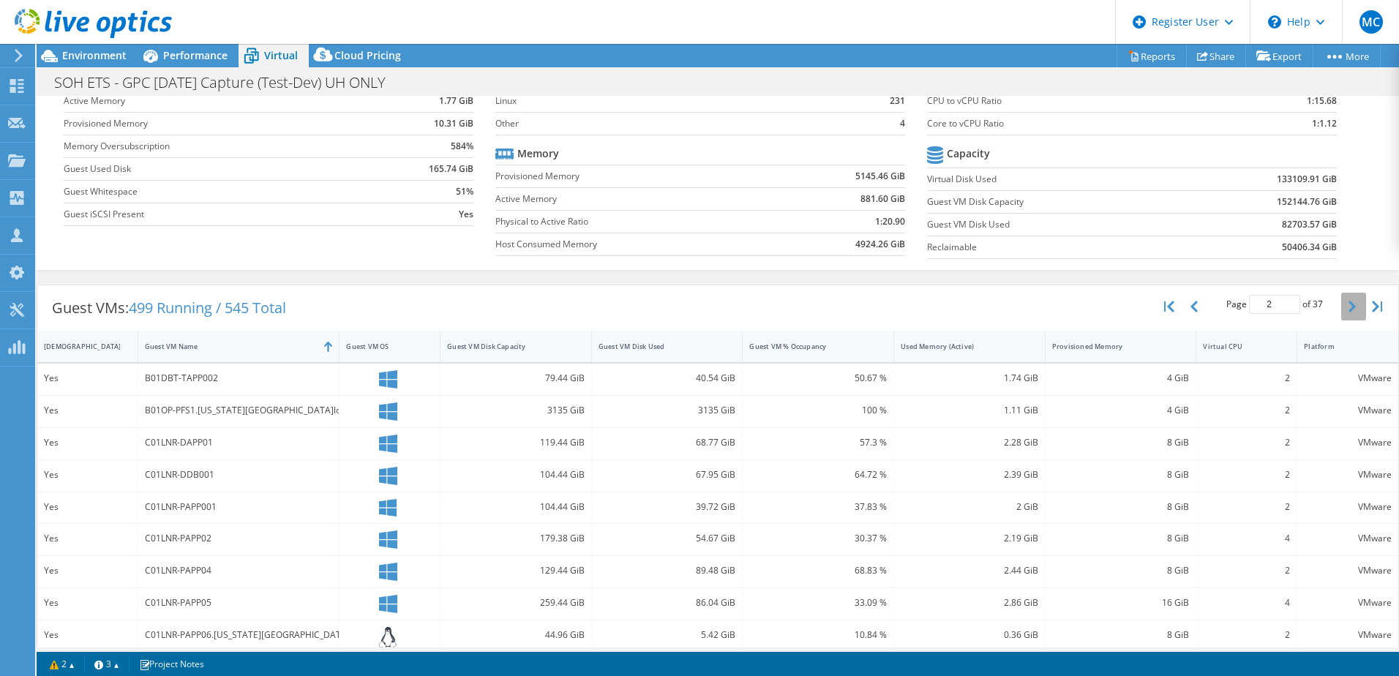
click at [1341, 315] on button "button" at bounding box center [1353, 307] width 25 height 28
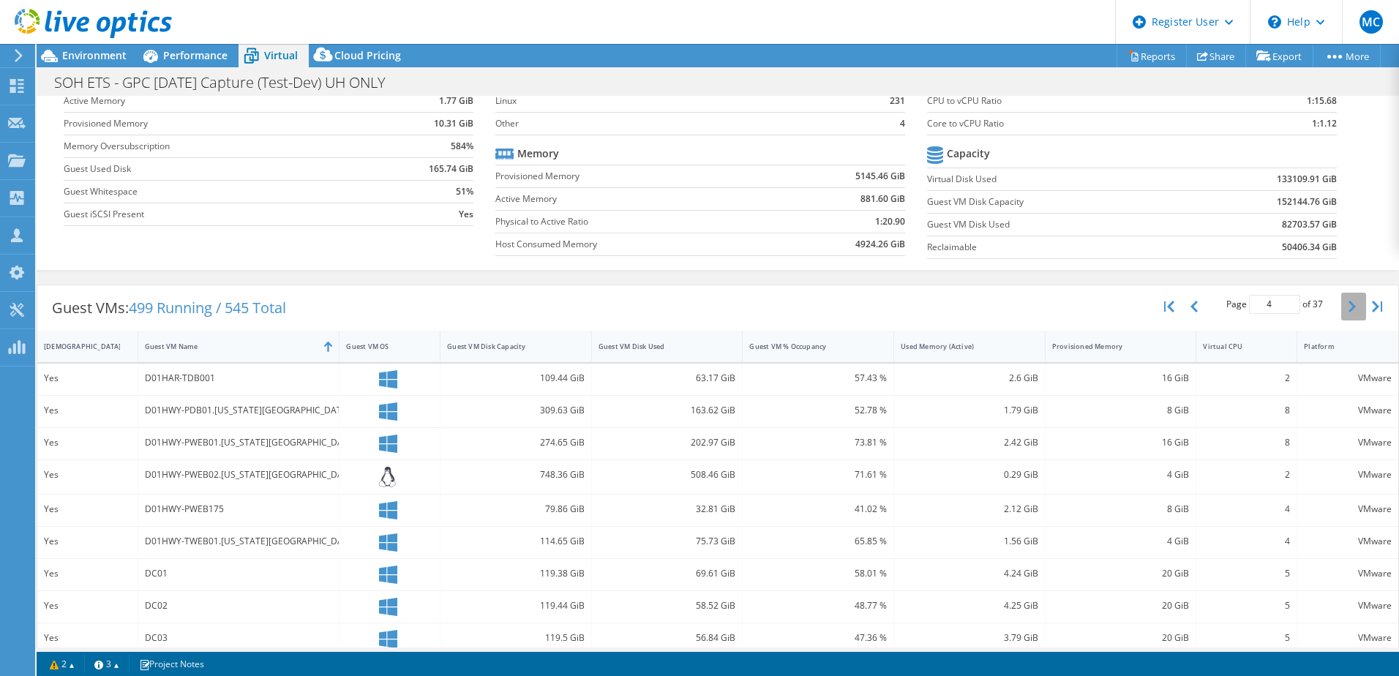
click at [1341, 315] on button "button" at bounding box center [1353, 307] width 25 height 28
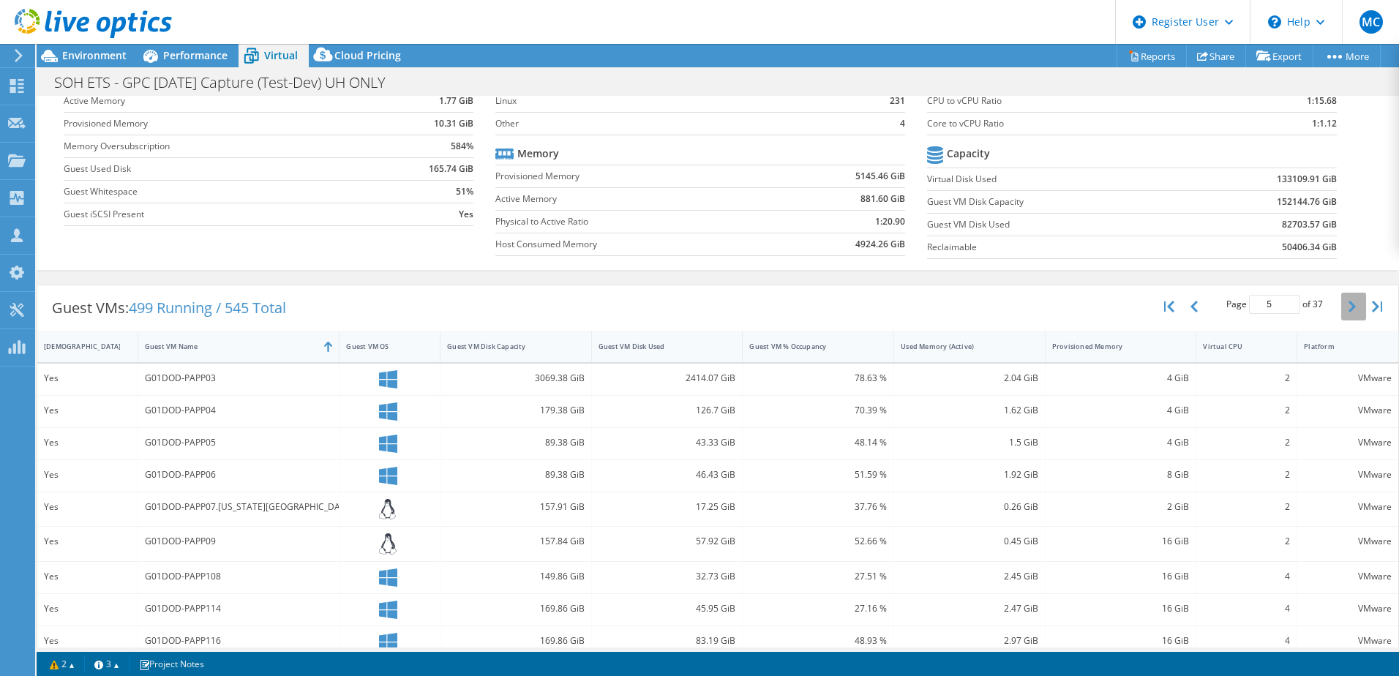
click at [1341, 315] on button "button" at bounding box center [1353, 307] width 25 height 28
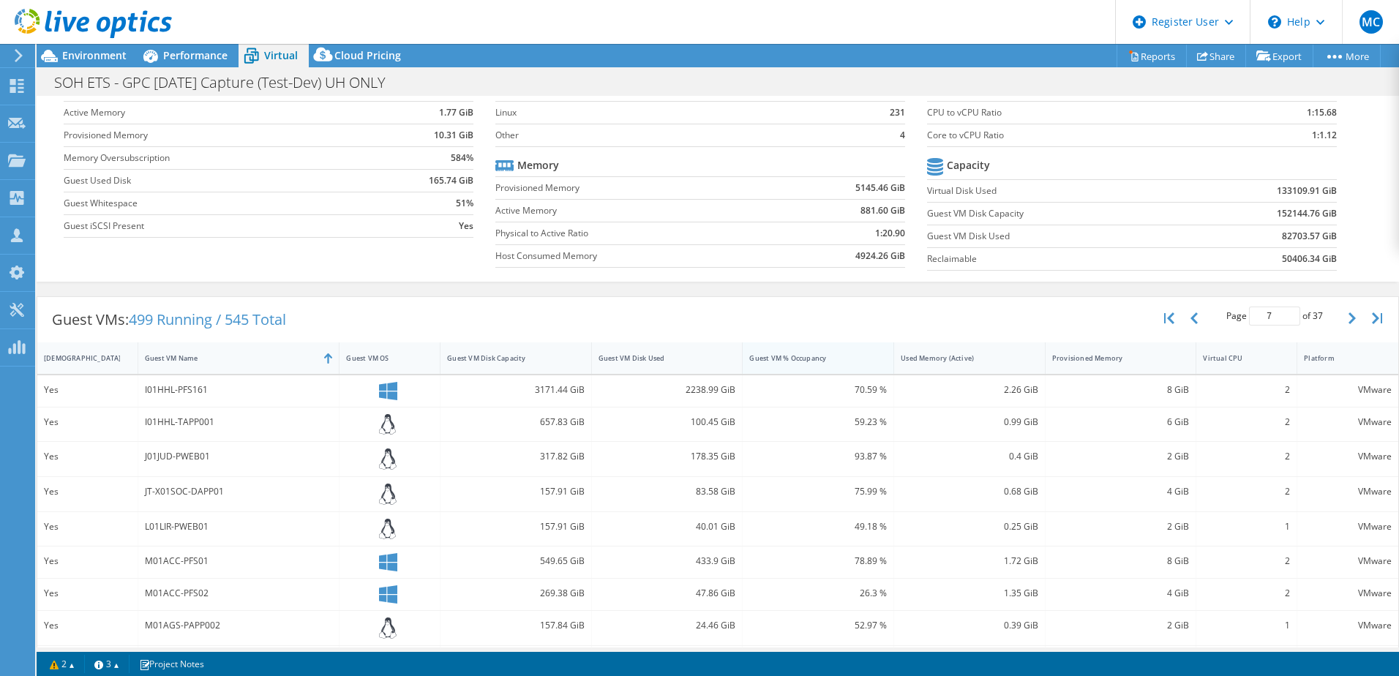
scroll to position [34, 0]
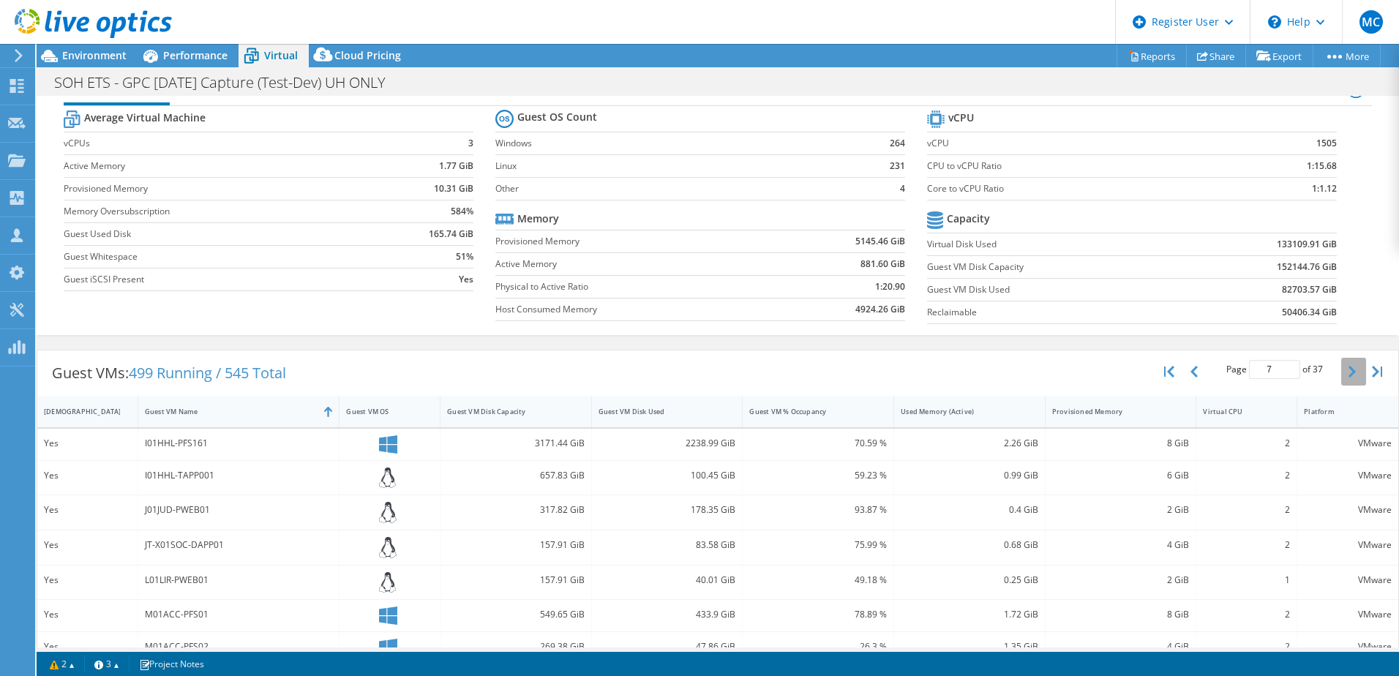
click at [1341, 375] on button "button" at bounding box center [1353, 372] width 25 height 28
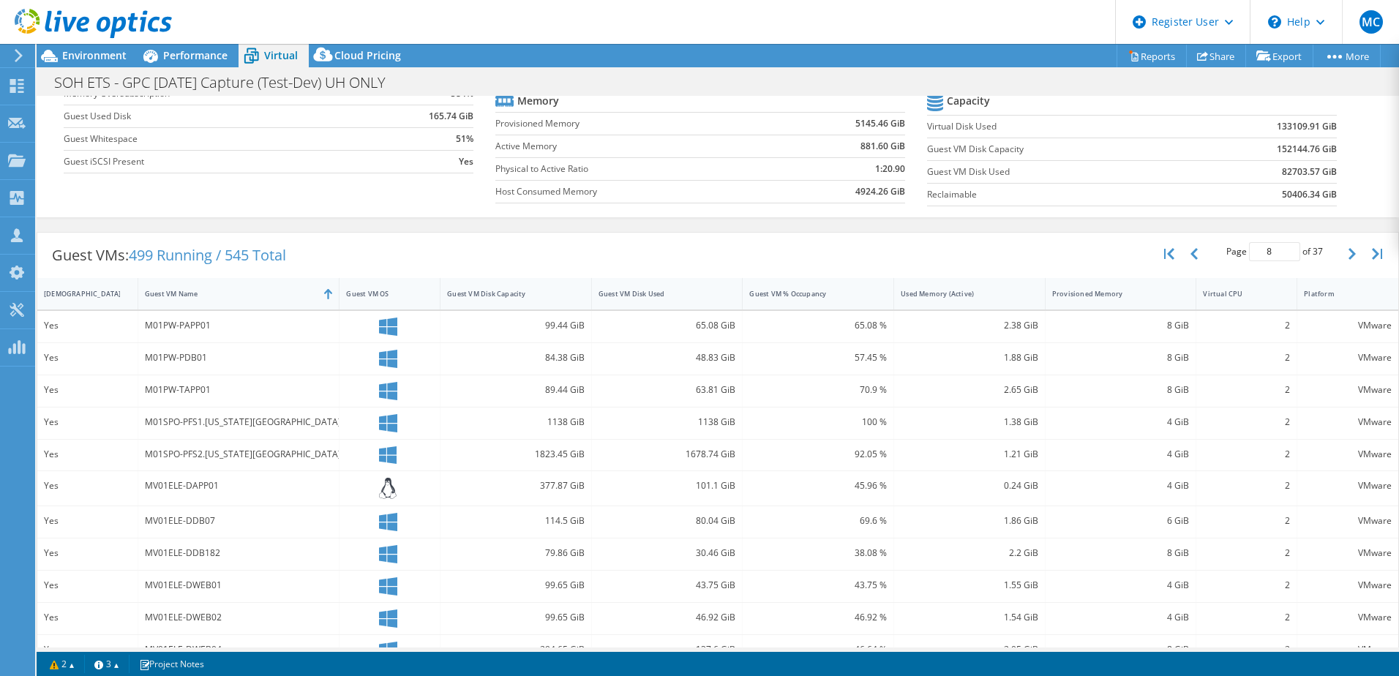
scroll to position [180, 0]
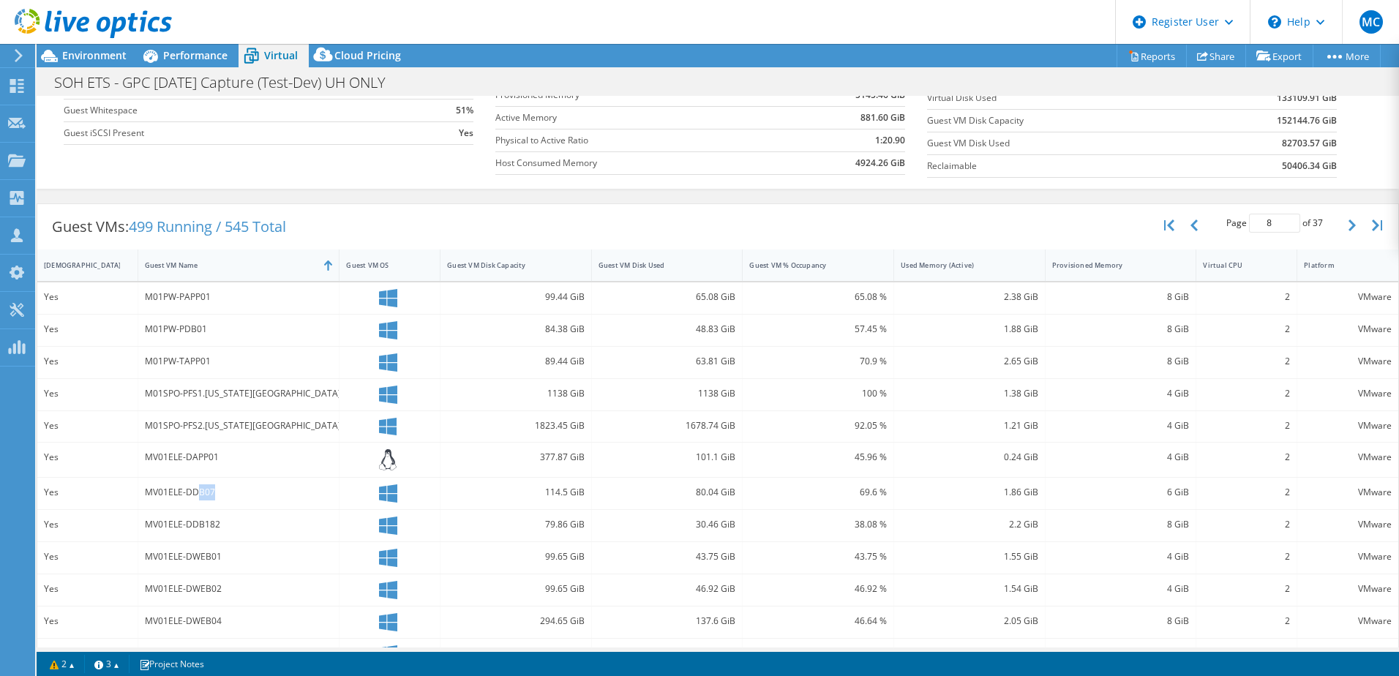
drag, startPoint x: 195, startPoint y: 493, endPoint x: 216, endPoint y: 492, distance: 21.2
click at [216, 492] on div "MV01ELE-DDB07" at bounding box center [239, 492] width 188 height 16
click at [1148, 57] on link "Reports" at bounding box center [1151, 56] width 70 height 23
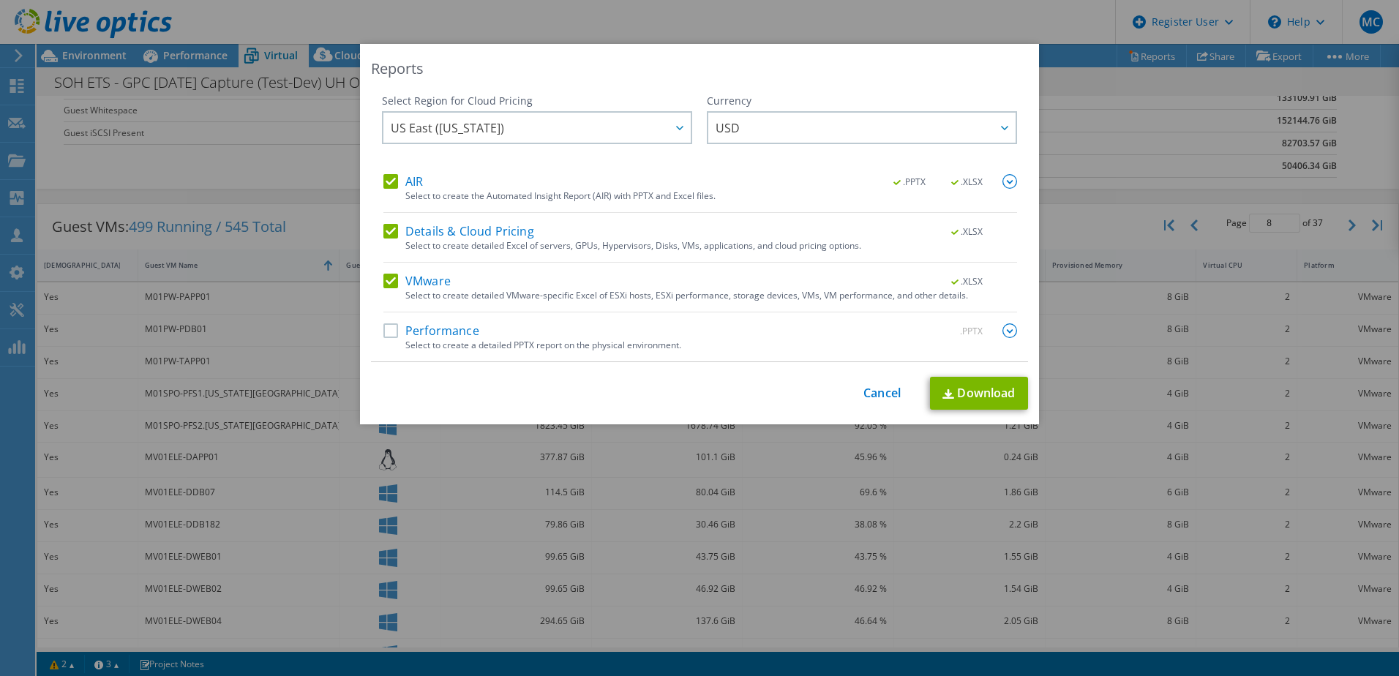
click at [385, 182] on label "AIR" at bounding box center [403, 181] width 40 height 15
click at [0, 0] on input "AIR" at bounding box center [0, 0] width 0 height 0
click at [383, 225] on label "Details & Cloud Pricing" at bounding box center [458, 231] width 151 height 15
click at [0, 0] on input "Details & Cloud Pricing" at bounding box center [0, 0] width 0 height 0
click at [617, 140] on div "US East (Virginia) Asia Pacific (Hong Kong) Asia Pacific (Mumbai) Asia Pacific …" at bounding box center [537, 129] width 310 height 37
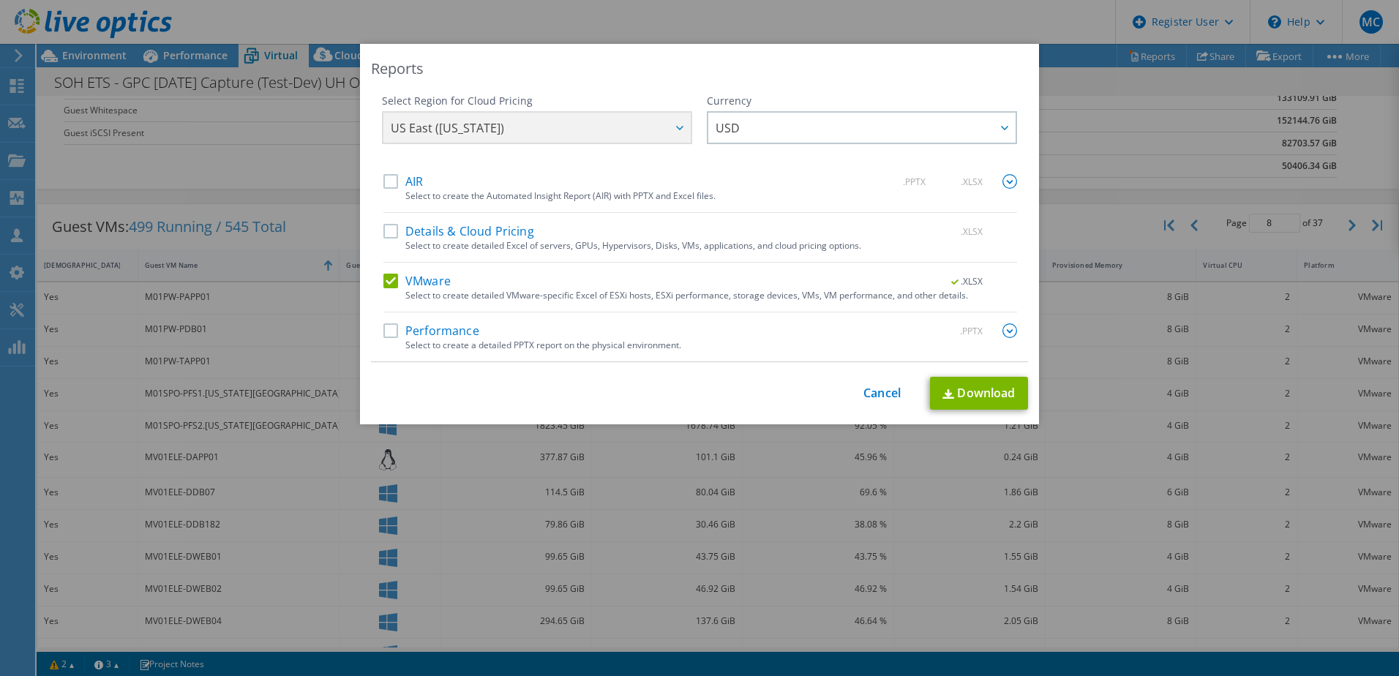
click at [554, 135] on div "US East (Virginia) Asia Pacific (Hong Kong) Asia Pacific (Mumbai) Asia Pacific …" at bounding box center [537, 129] width 310 height 37
click at [629, 129] on div "US East (Virginia) Asia Pacific (Hong Kong) Asia Pacific (Mumbai) Asia Pacific …" at bounding box center [537, 129] width 310 height 37
click at [658, 121] on div "US East (Virginia) Asia Pacific (Hong Kong) Asia Pacific (Mumbai) Asia Pacific …" at bounding box center [537, 129] width 310 height 37
click at [669, 124] on div "US East (Virginia) Asia Pacific (Hong Kong) Asia Pacific (Mumbai) Asia Pacific …" at bounding box center [537, 129] width 310 height 37
click at [392, 178] on label "AIR" at bounding box center [403, 181] width 40 height 15
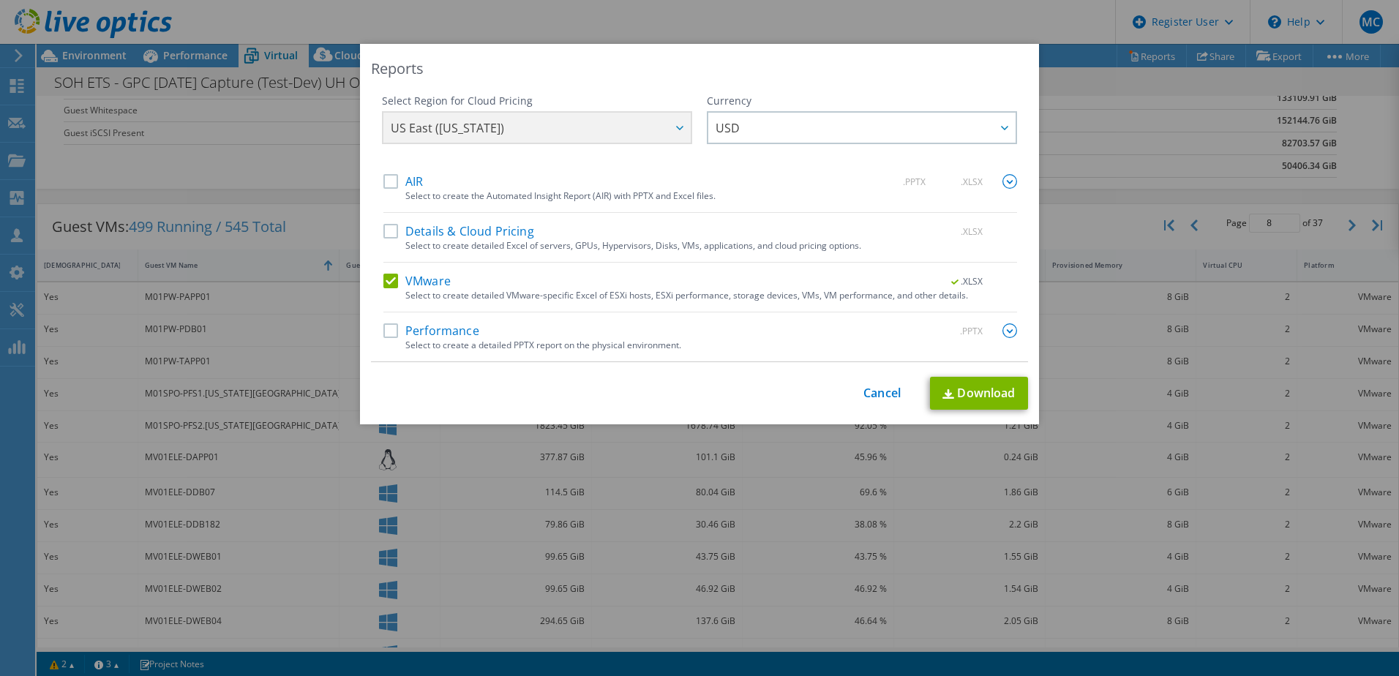
click at [0, 0] on input "AIR" at bounding box center [0, 0] width 0 height 0
click at [460, 126] on span "US East ([US_STATE])" at bounding box center [447, 131] width 113 height 23
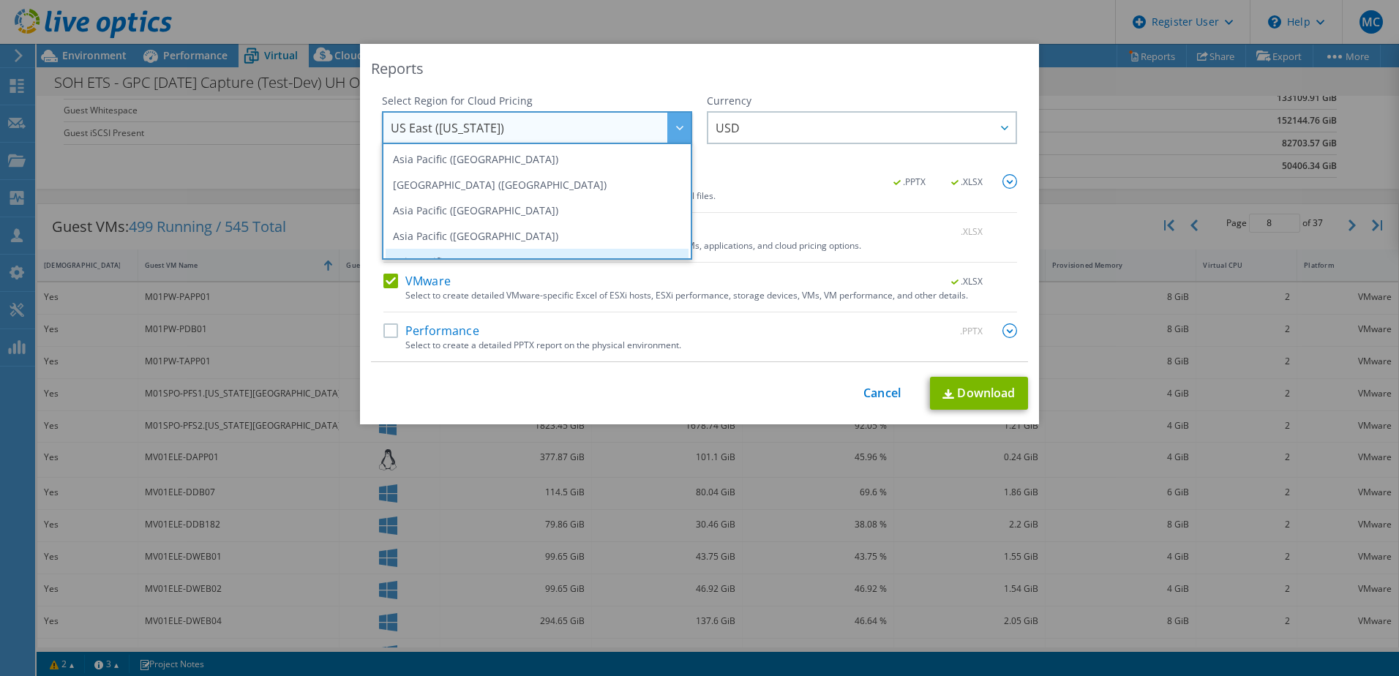
scroll to position [198, 0]
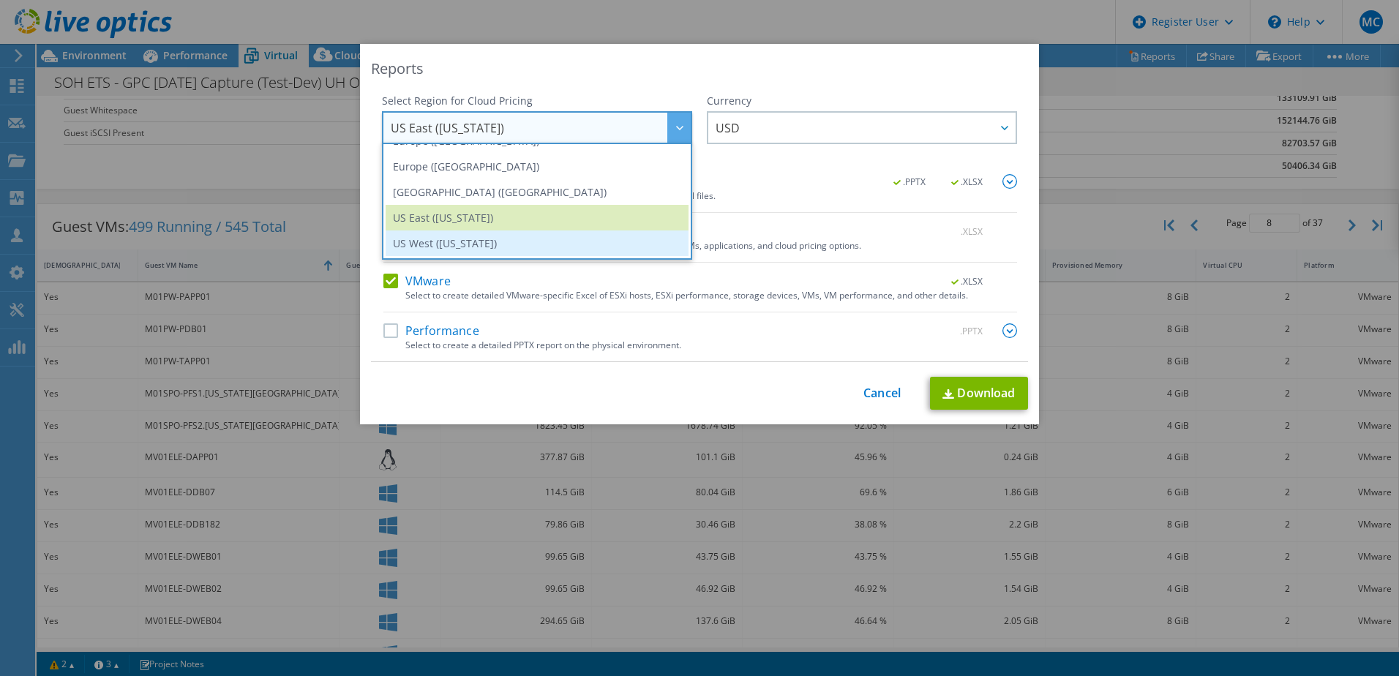
click at [454, 241] on li "US West ([US_STATE])" at bounding box center [537, 243] width 303 height 26
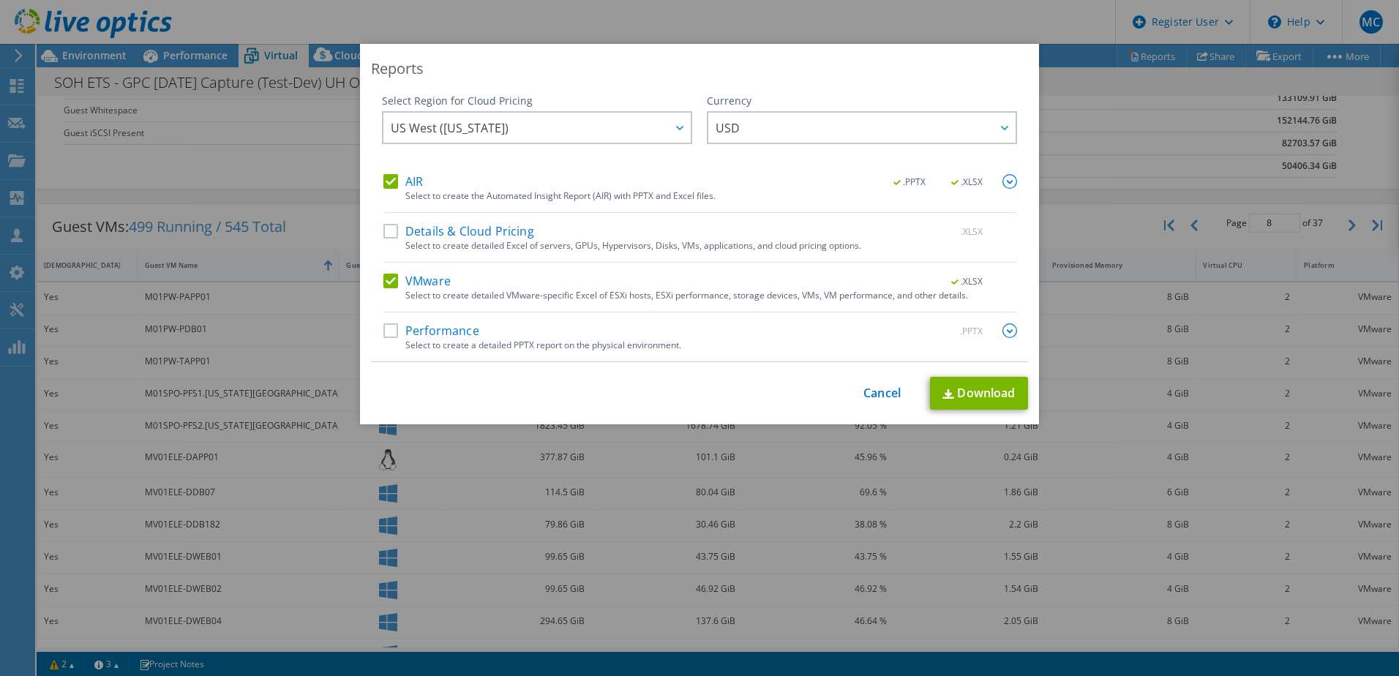
click at [385, 183] on label "AIR" at bounding box center [403, 181] width 40 height 15
click at [0, 0] on input "AIR" at bounding box center [0, 0] width 0 height 0
click at [964, 393] on link "Download" at bounding box center [979, 393] width 98 height 33
click at [882, 393] on link "Cancel" at bounding box center [881, 393] width 37 height 14
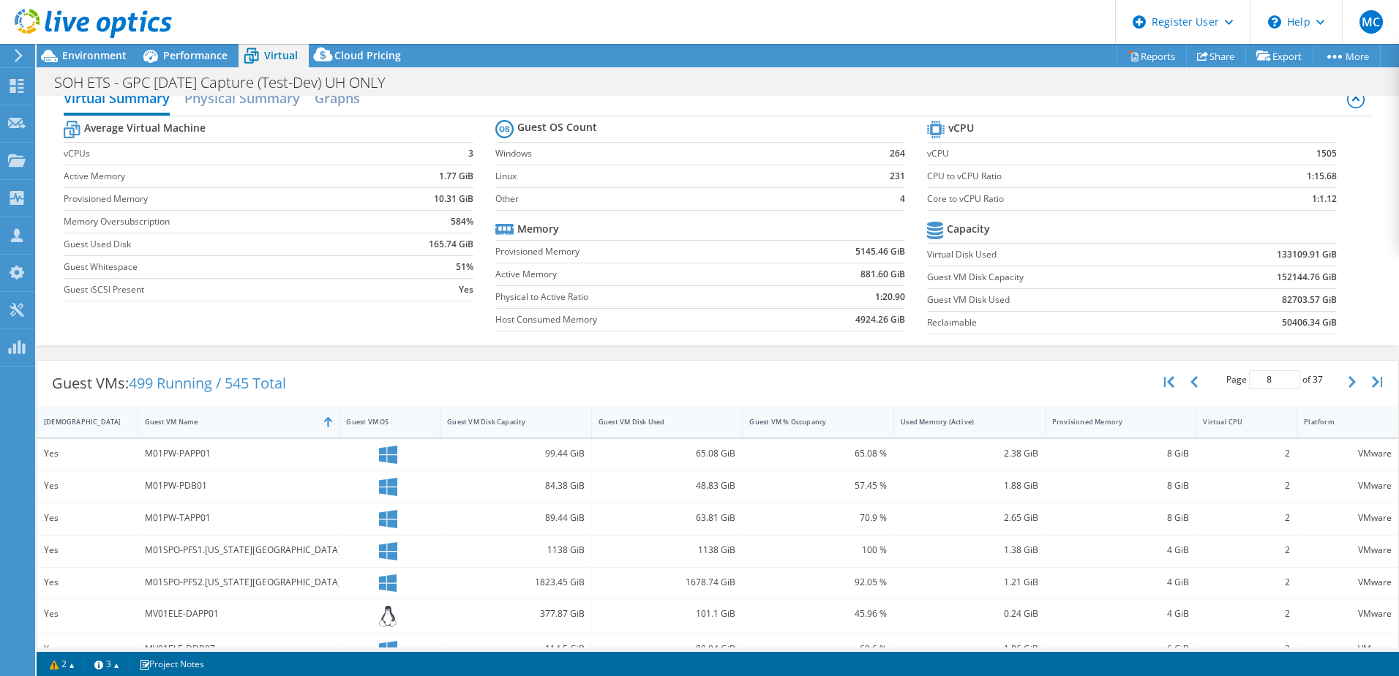
scroll to position [15, 0]
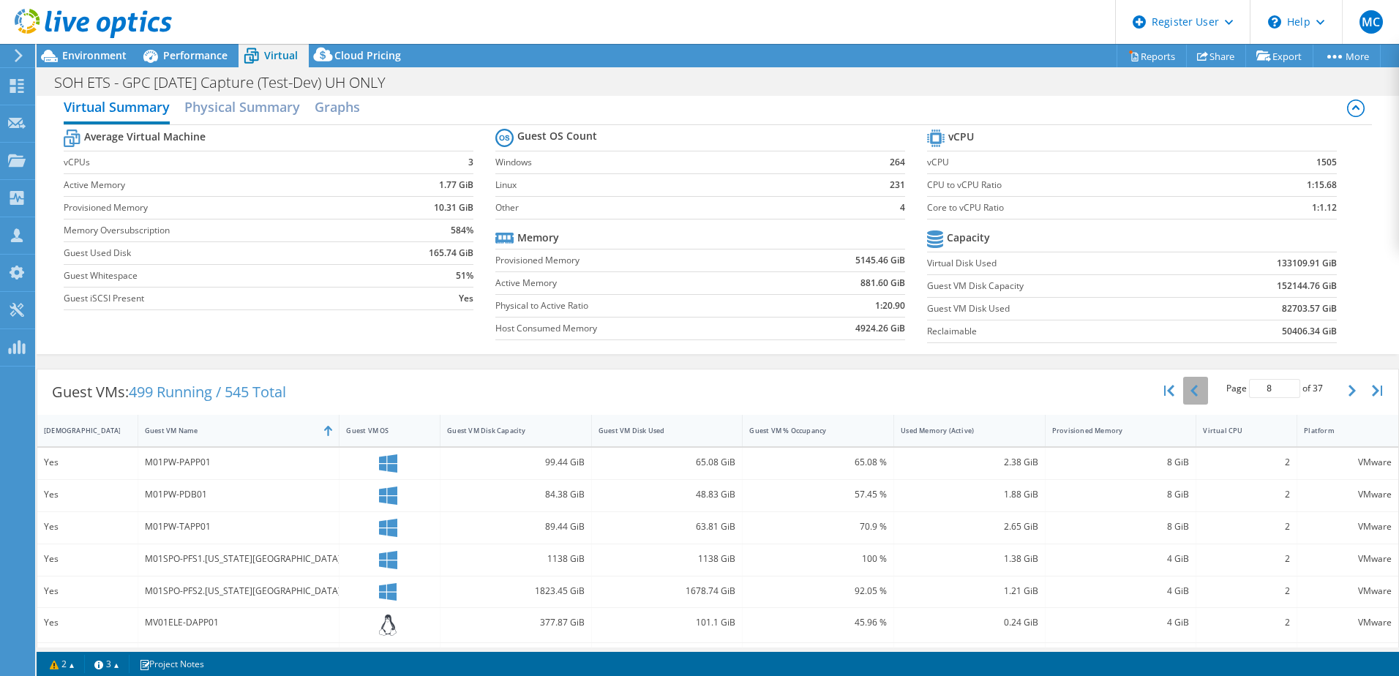
click at [1183, 396] on button "button" at bounding box center [1195, 391] width 25 height 28
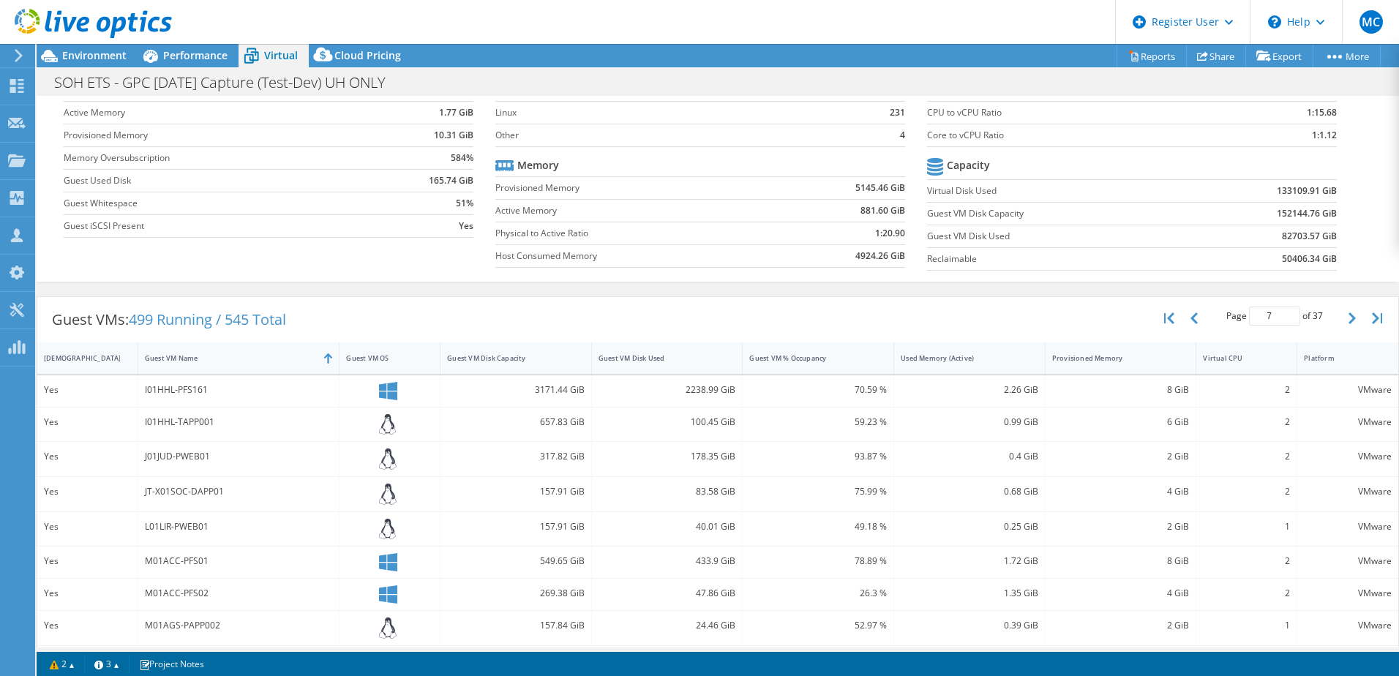
scroll to position [234, 0]
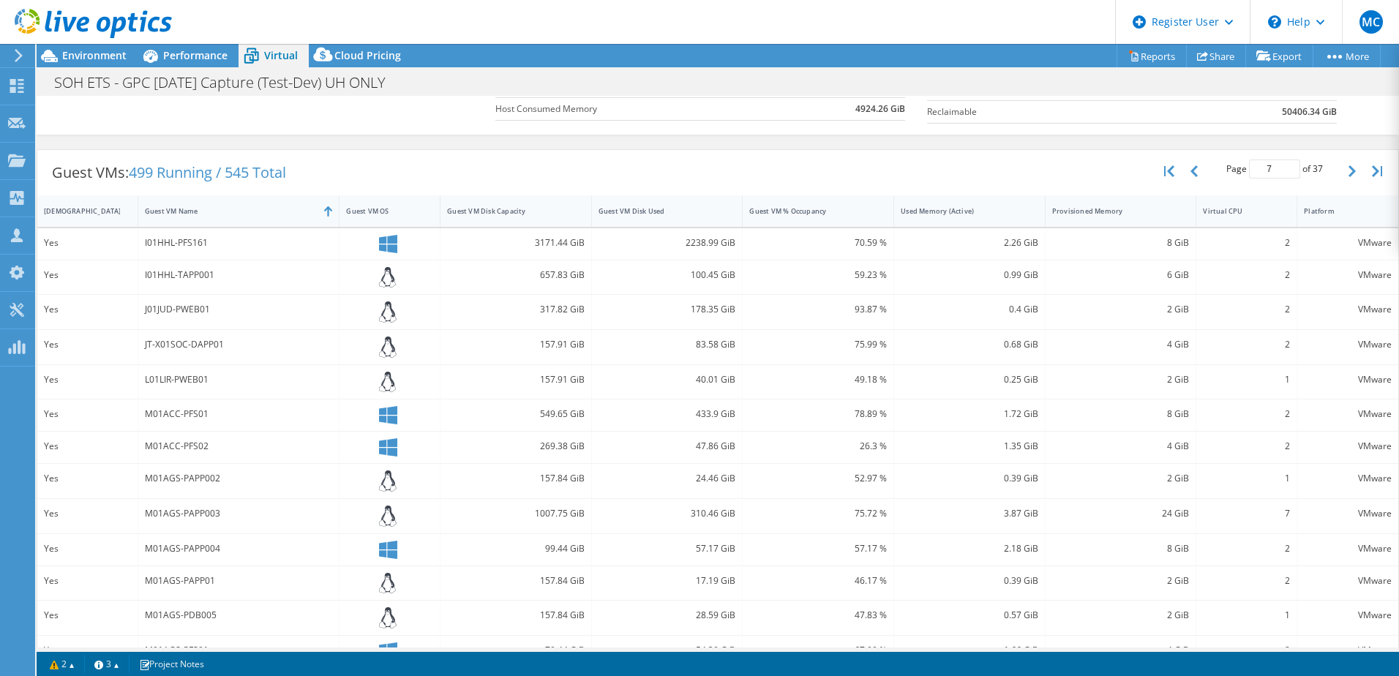
click at [252, 467] on div "M01AGS-PAPP002" at bounding box center [239, 481] width 202 height 34
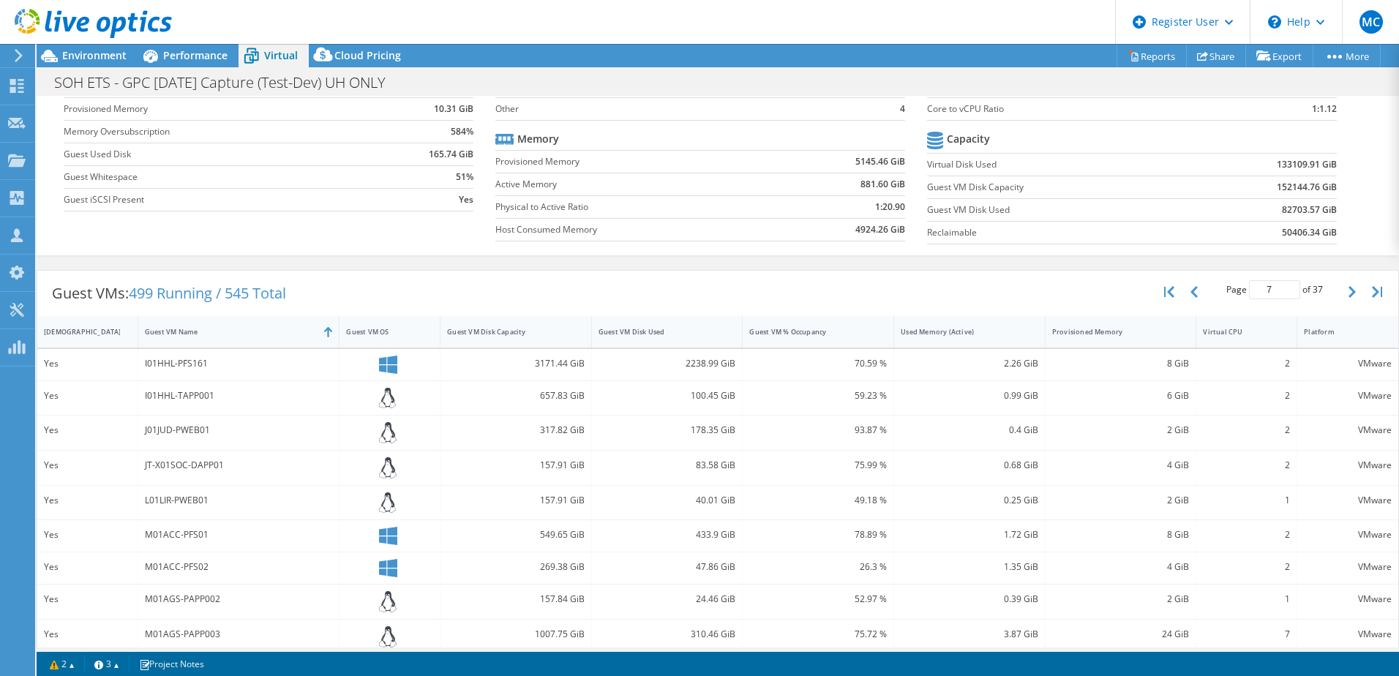
scroll to position [107, 0]
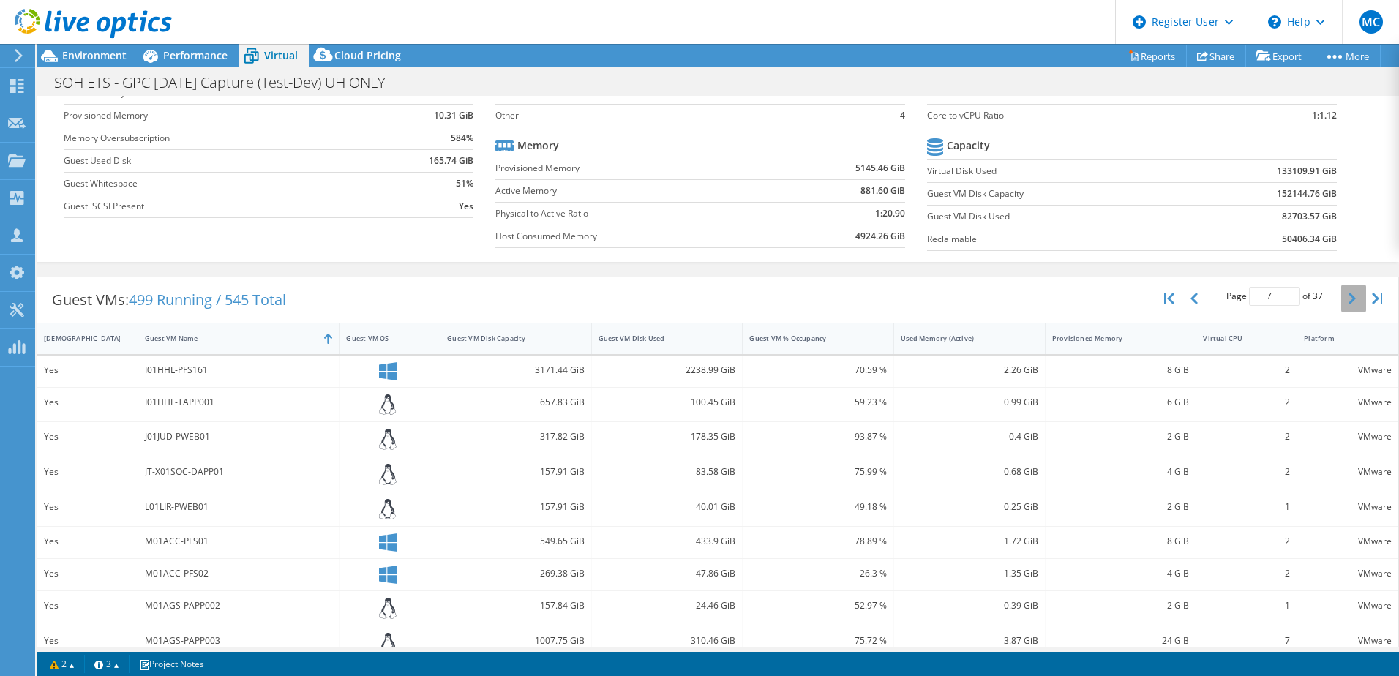
click at [1348, 301] on icon "button" at bounding box center [1351, 299] width 7 height 12
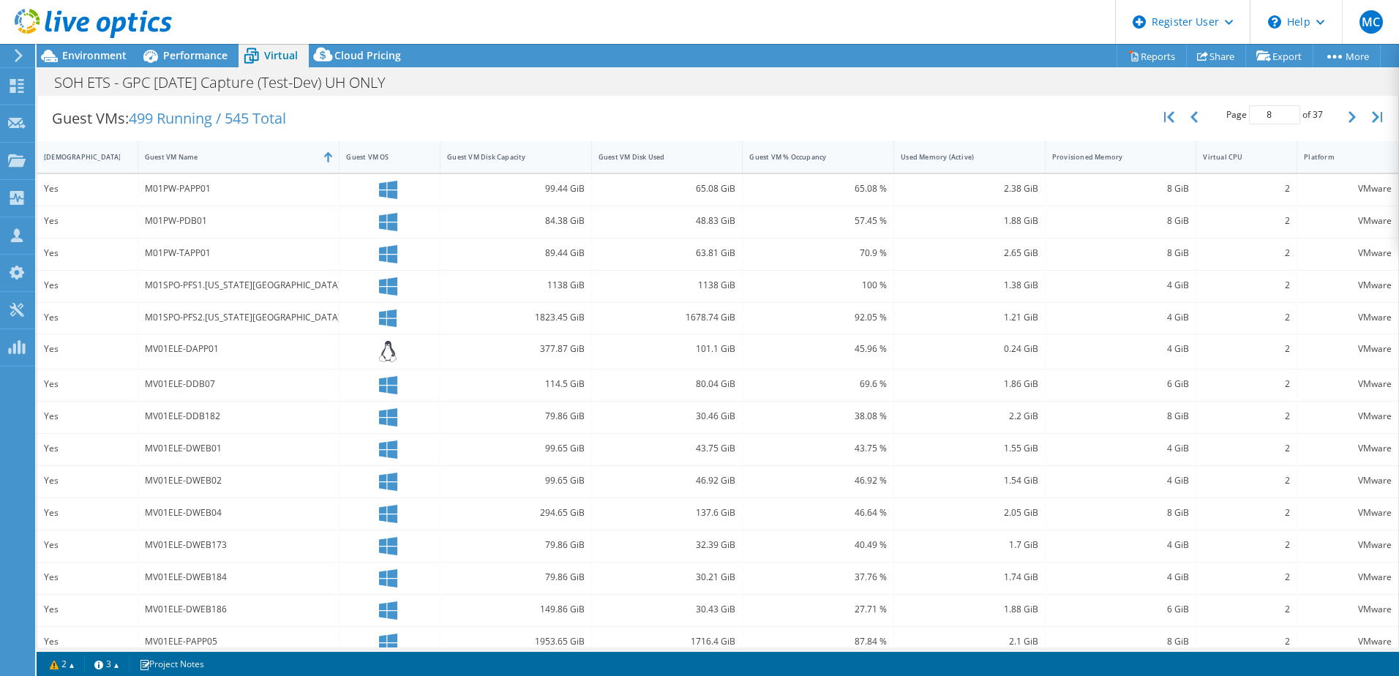
scroll to position [307, 0]
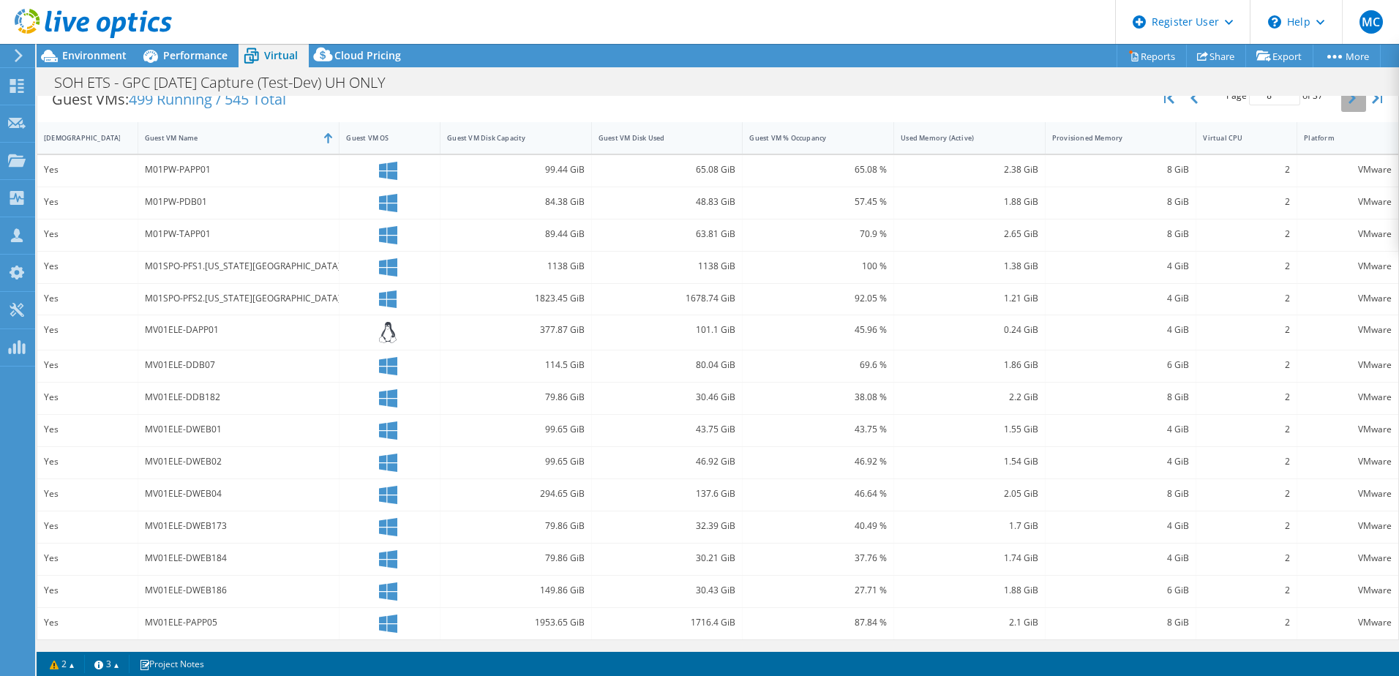
click at [1341, 100] on button "button" at bounding box center [1353, 98] width 25 height 28
type input "9"
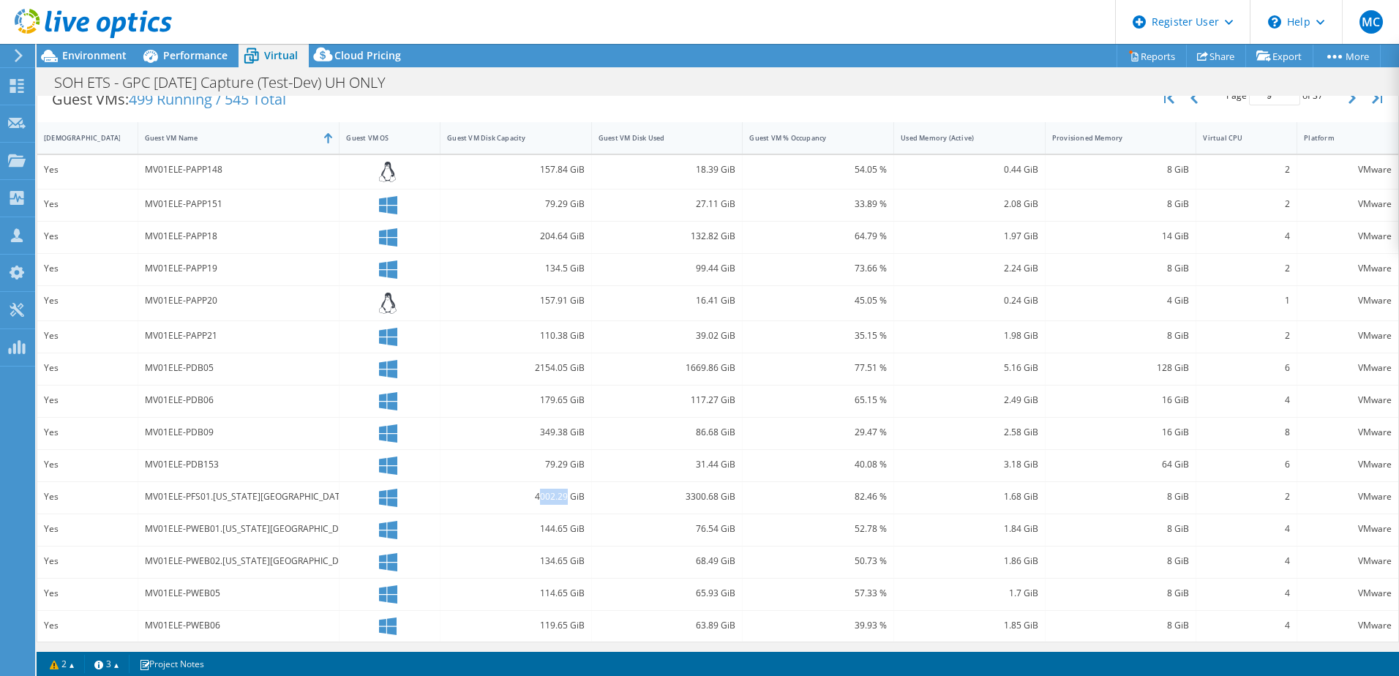
drag, startPoint x: 536, startPoint y: 497, endPoint x: 563, endPoint y: 497, distance: 27.1
click at [563, 497] on div "4002.29 GiB" at bounding box center [516, 497] width 138 height 16
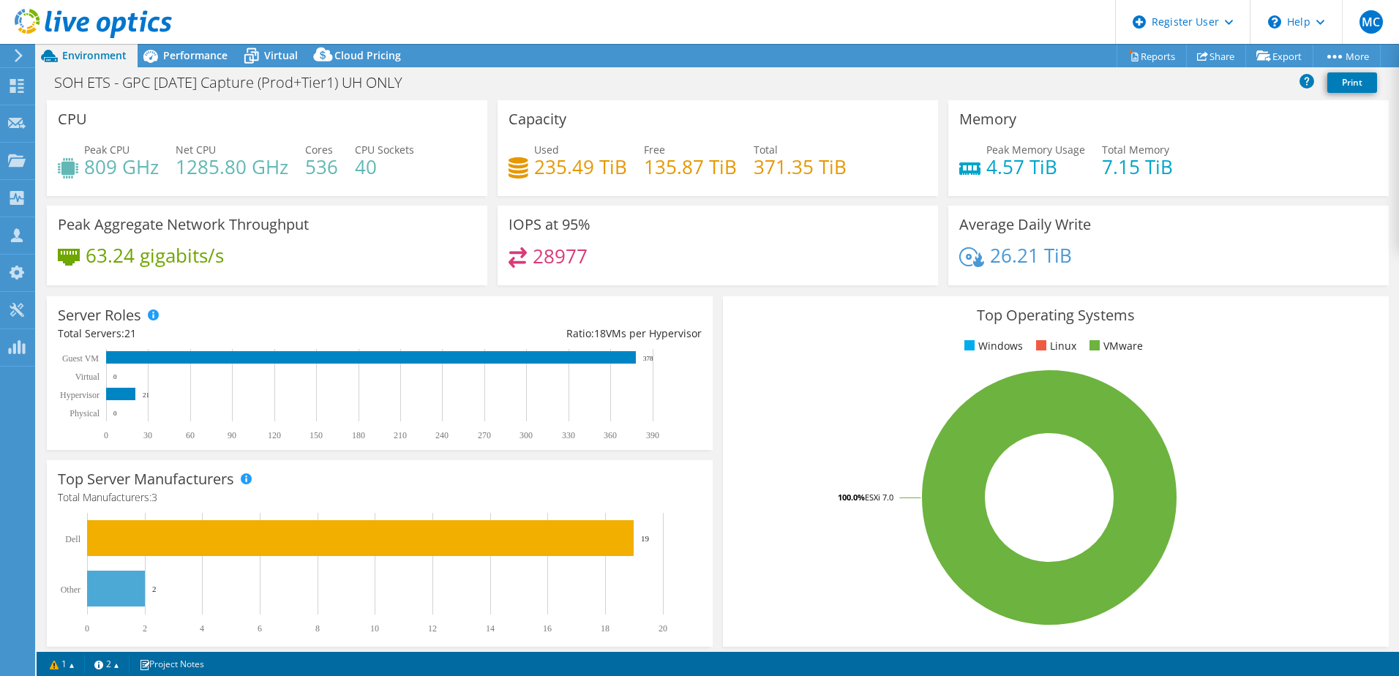
select select "USWest"
select select "USD"
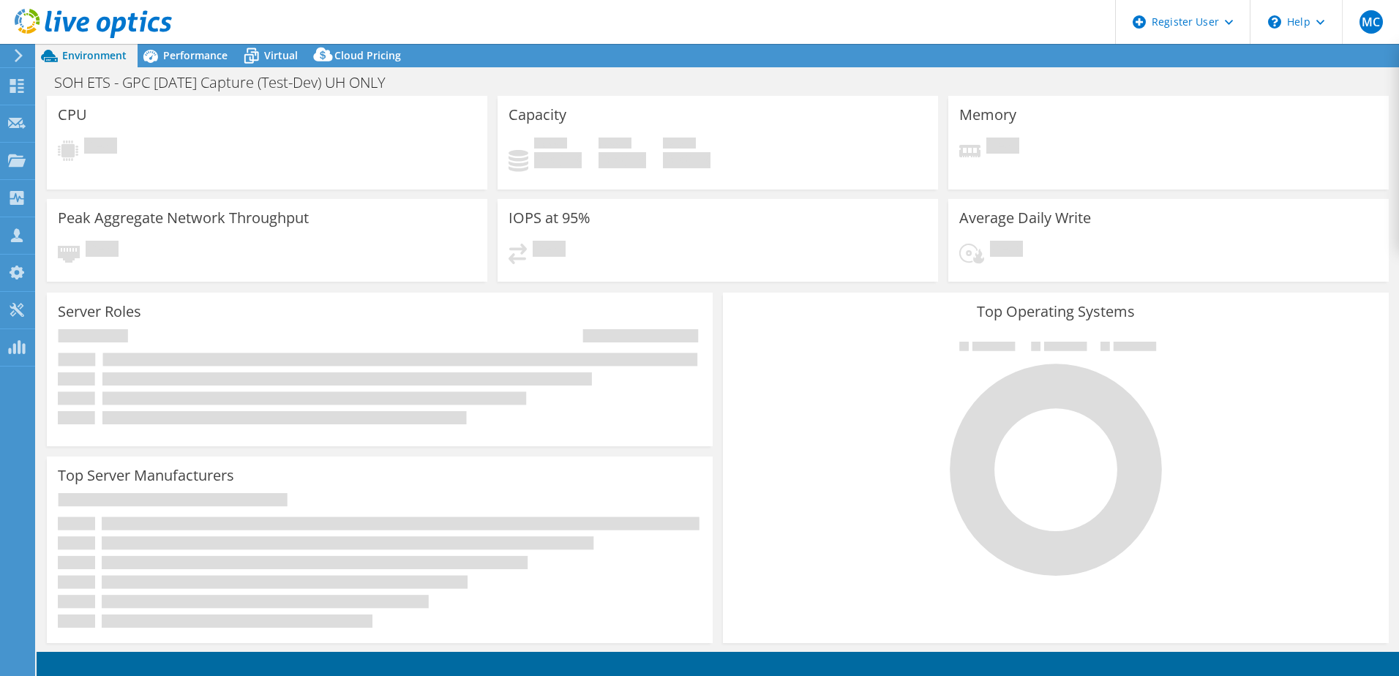
select select "USD"
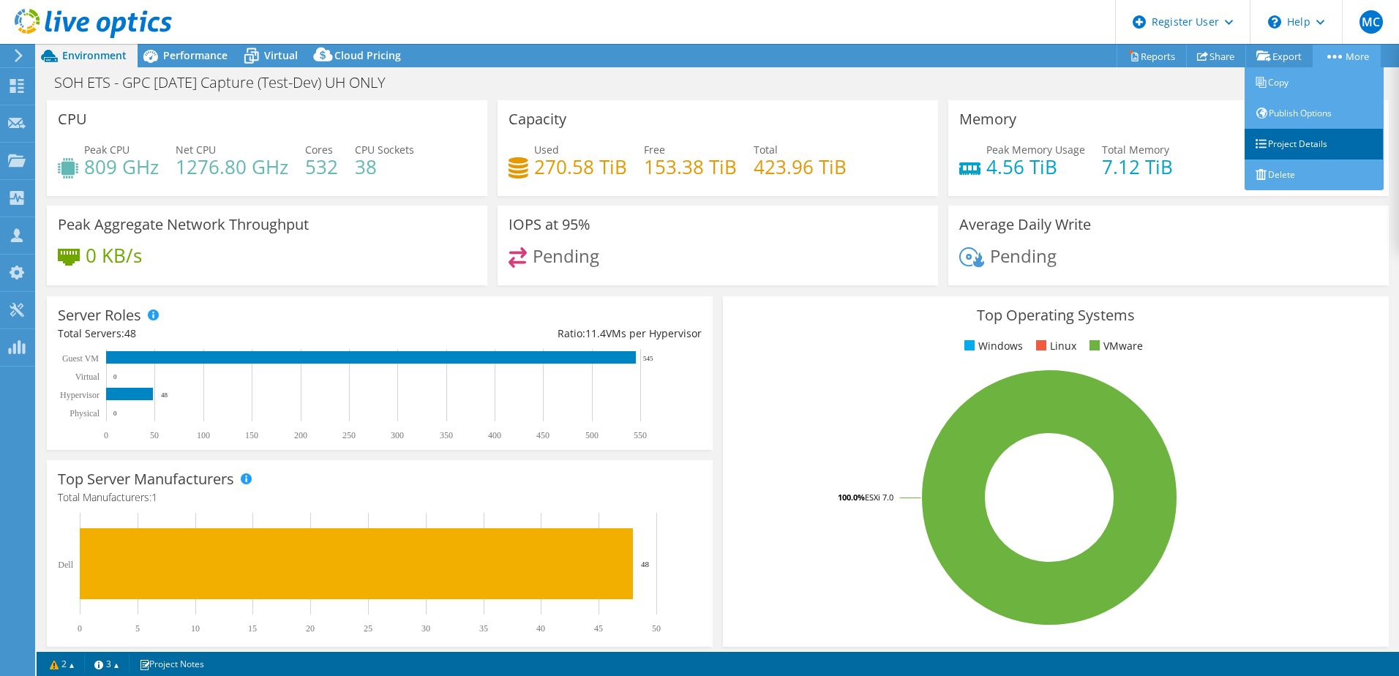
click at [1293, 150] on link "Project Details" at bounding box center [1313, 144] width 139 height 31
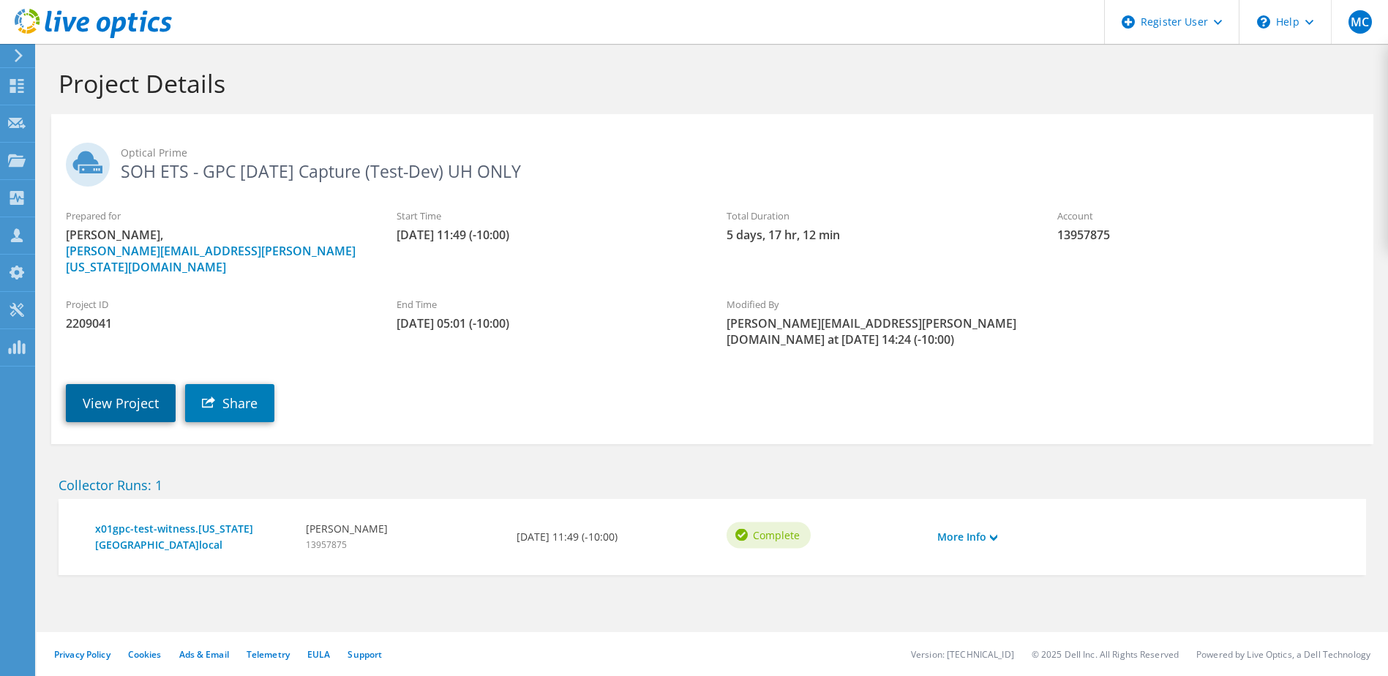
click at [95, 384] on link "View Project" at bounding box center [121, 403] width 110 height 38
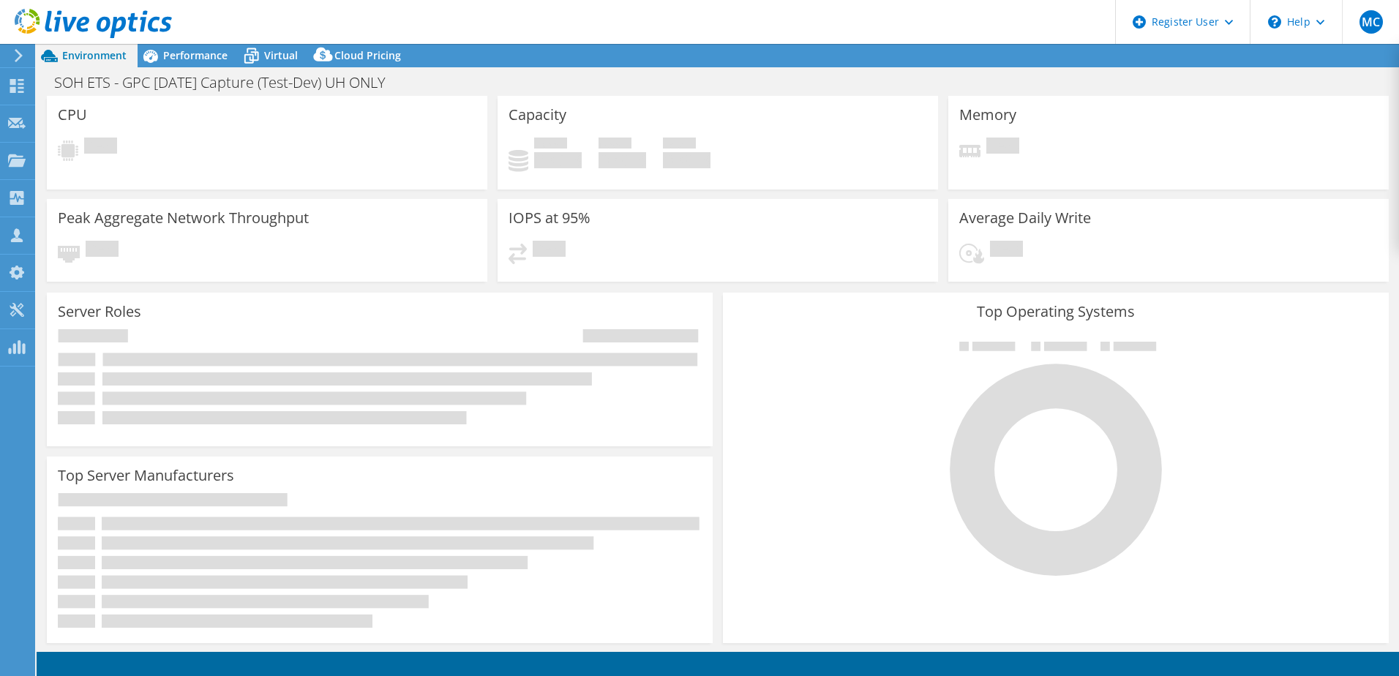
select select "USD"
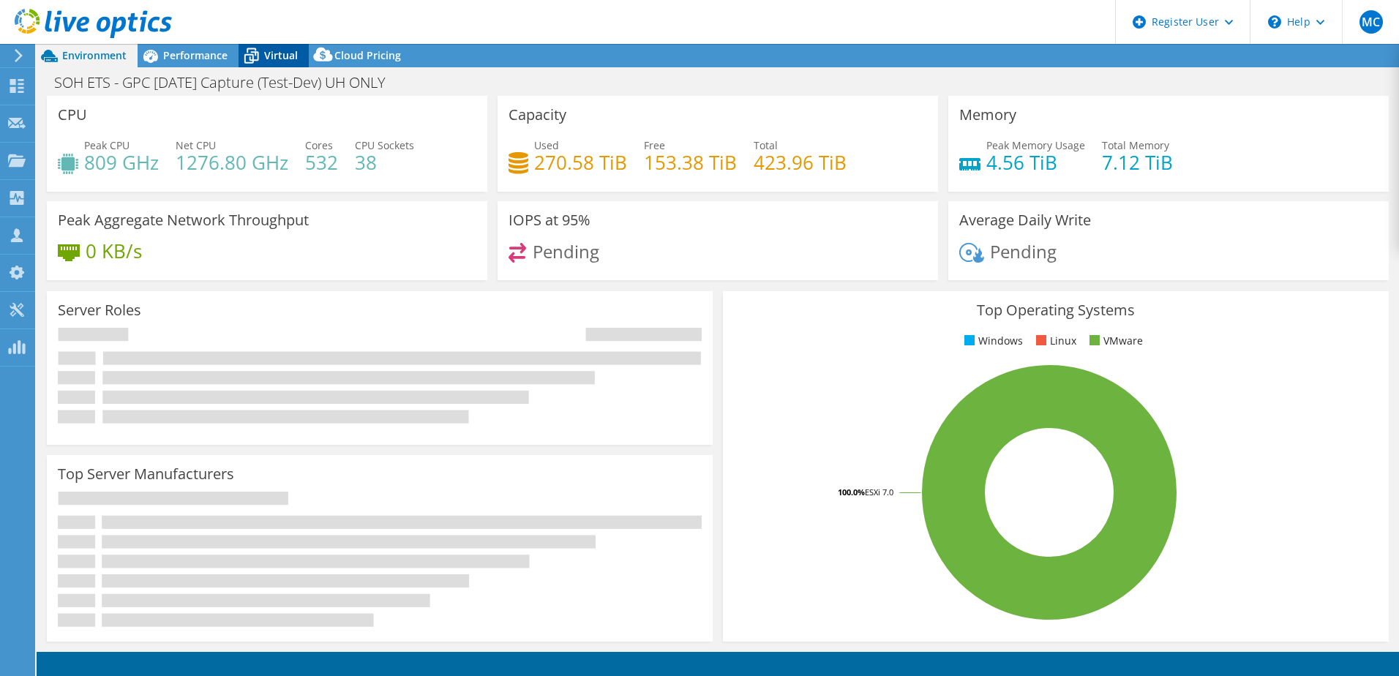
click at [263, 60] on icon at bounding box center [251, 56] width 26 height 26
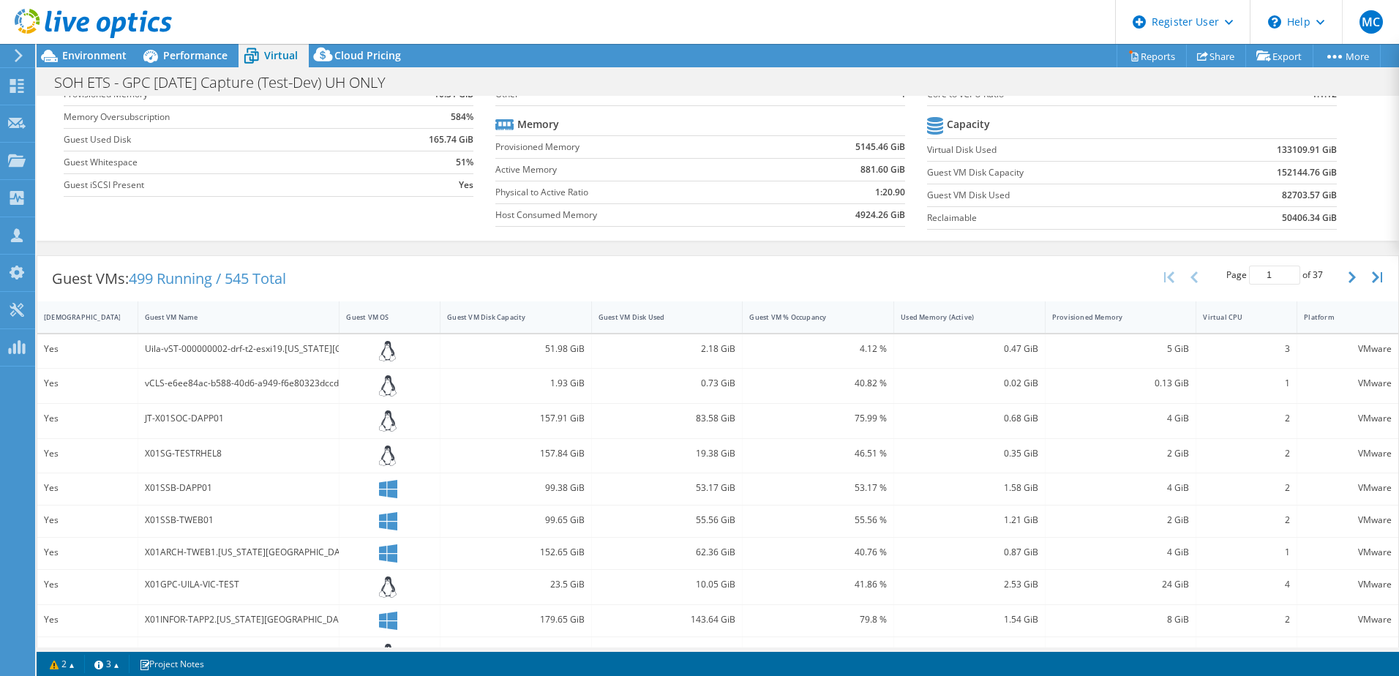
scroll to position [146, 0]
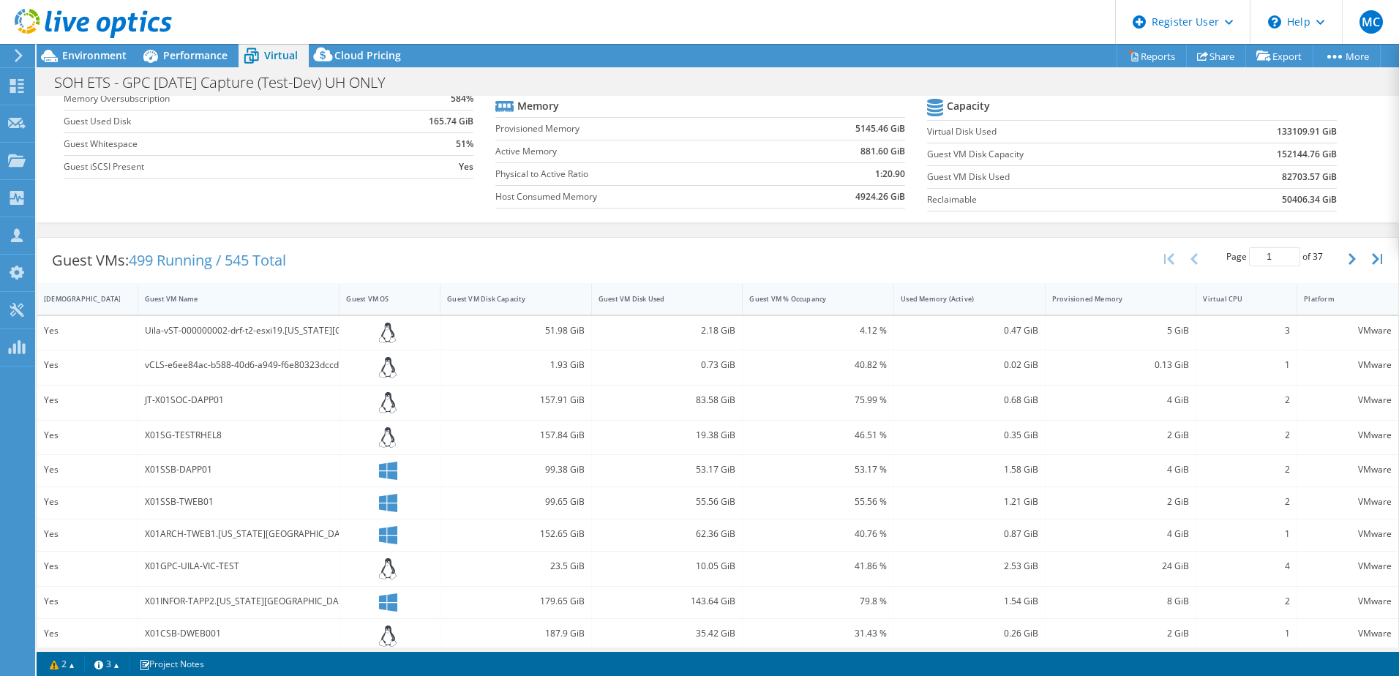
click at [174, 288] on div "Guest VM Name" at bounding box center [230, 298] width 184 height 23
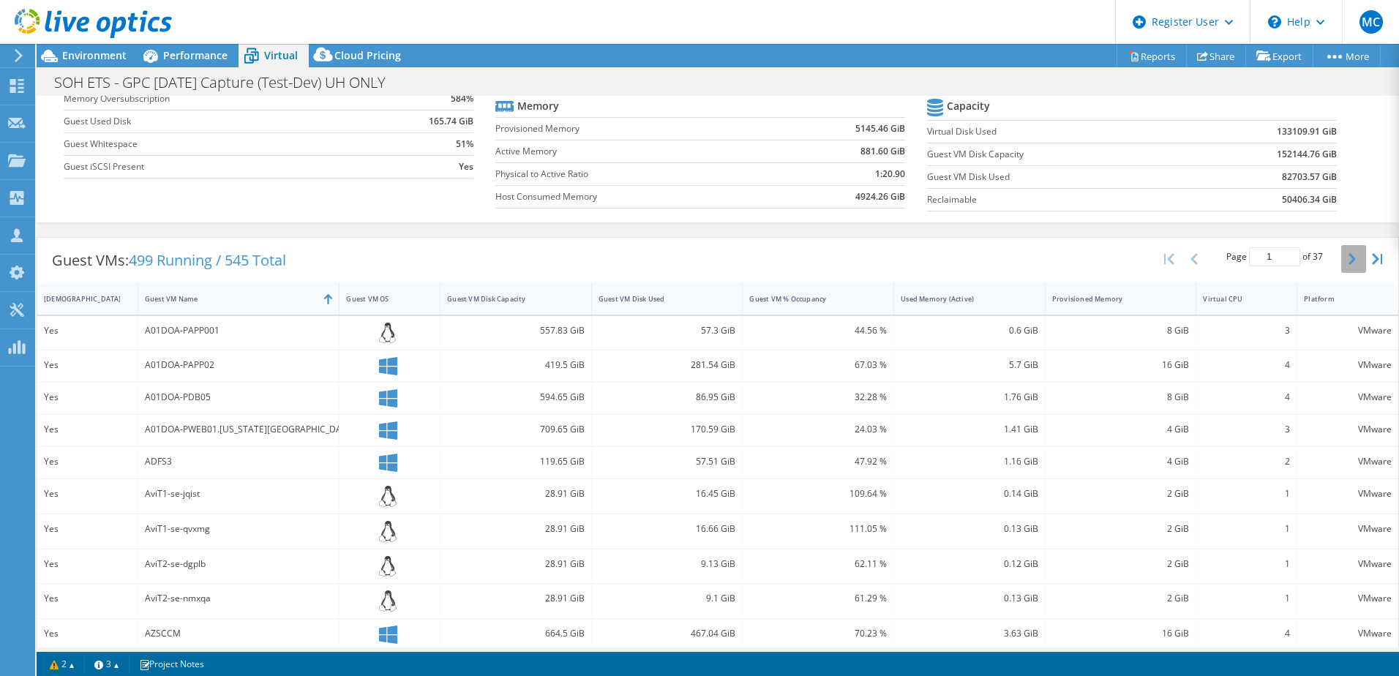
click at [1347, 250] on button "button" at bounding box center [1353, 259] width 25 height 28
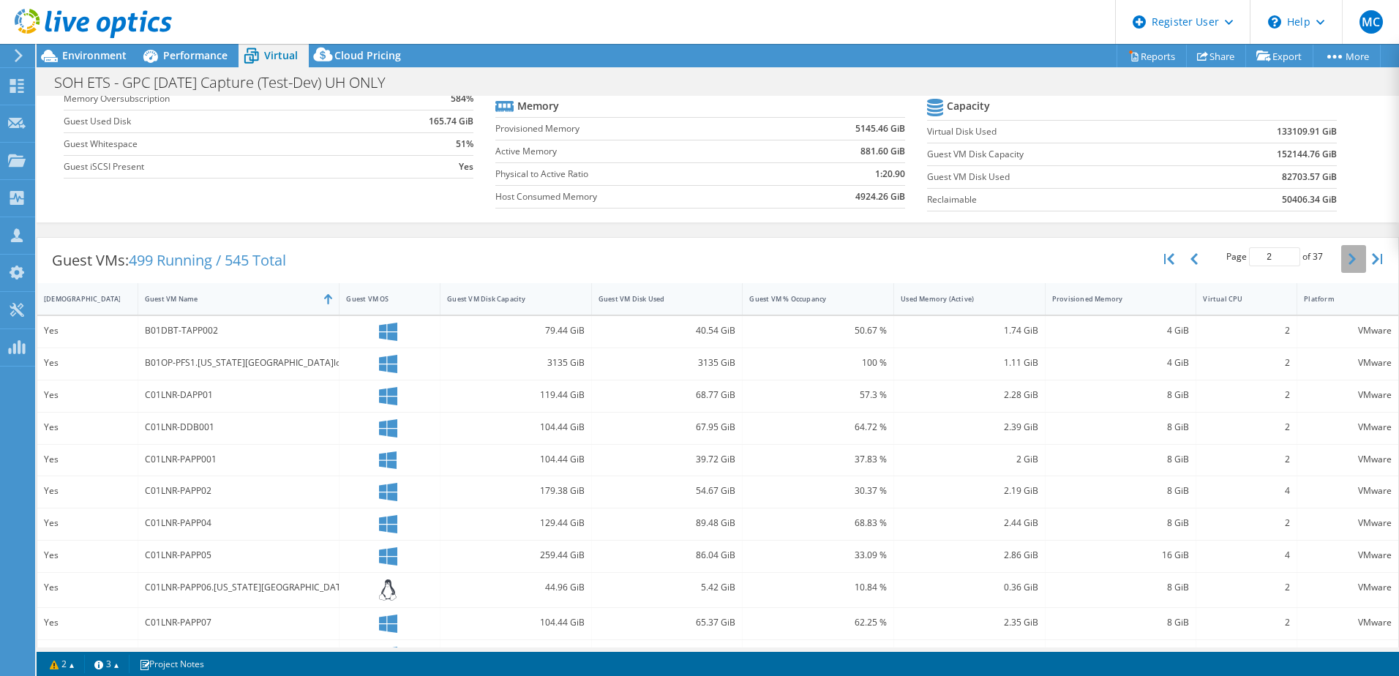
click at [1347, 250] on button "button" at bounding box center [1353, 259] width 25 height 28
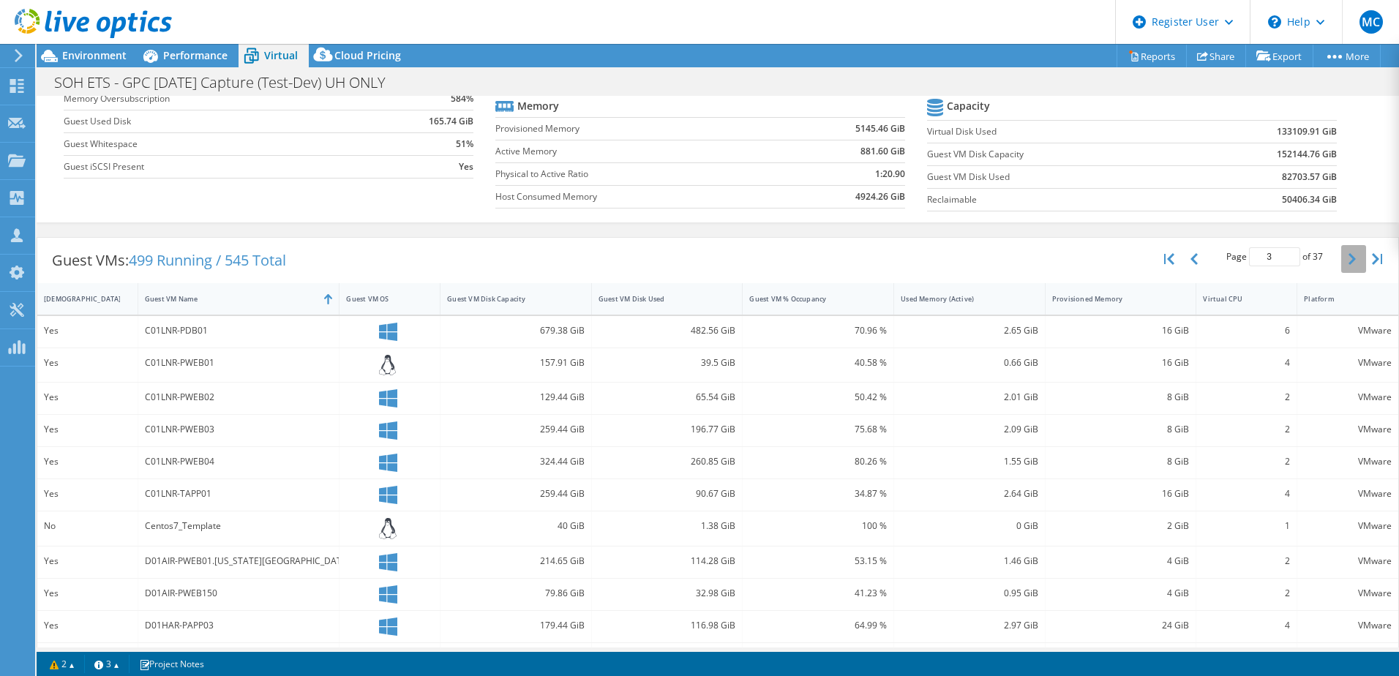
click at [1347, 250] on button "button" at bounding box center [1353, 259] width 25 height 28
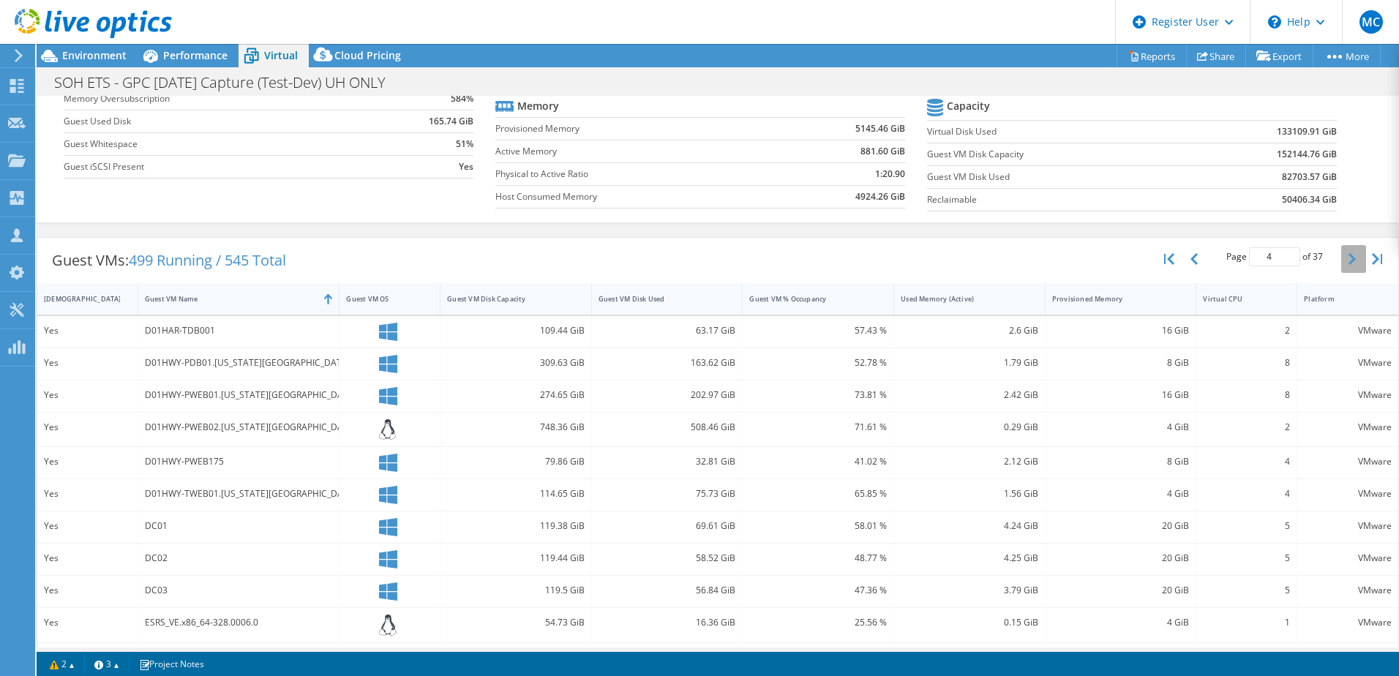
click at [1347, 250] on button "button" at bounding box center [1353, 259] width 25 height 28
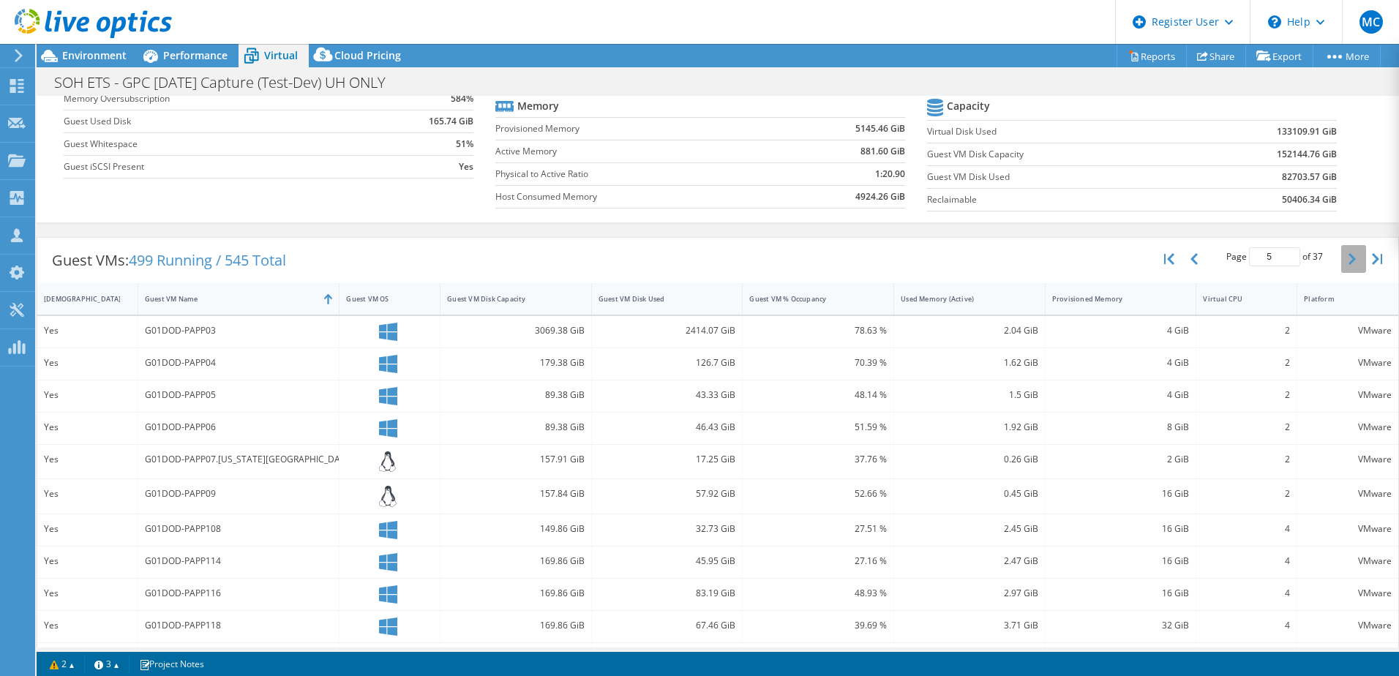
click at [1347, 250] on button "button" at bounding box center [1353, 259] width 25 height 28
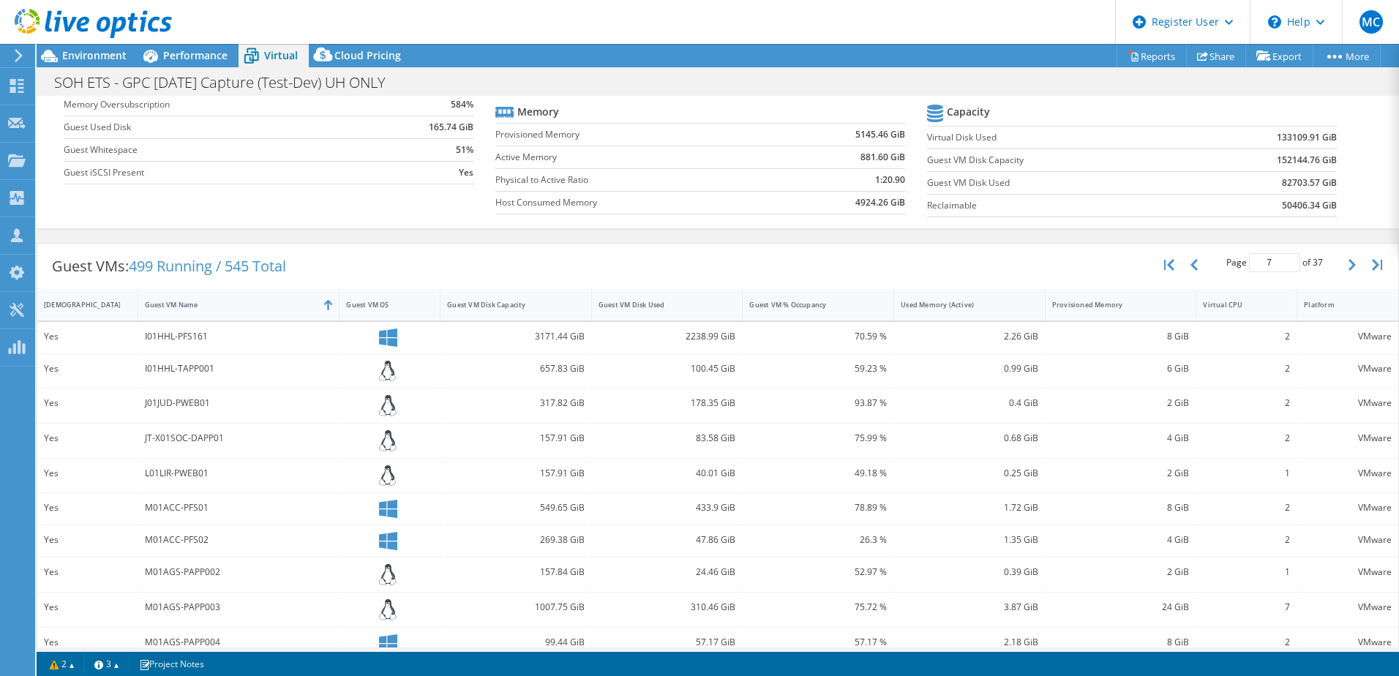
scroll to position [107, 0]
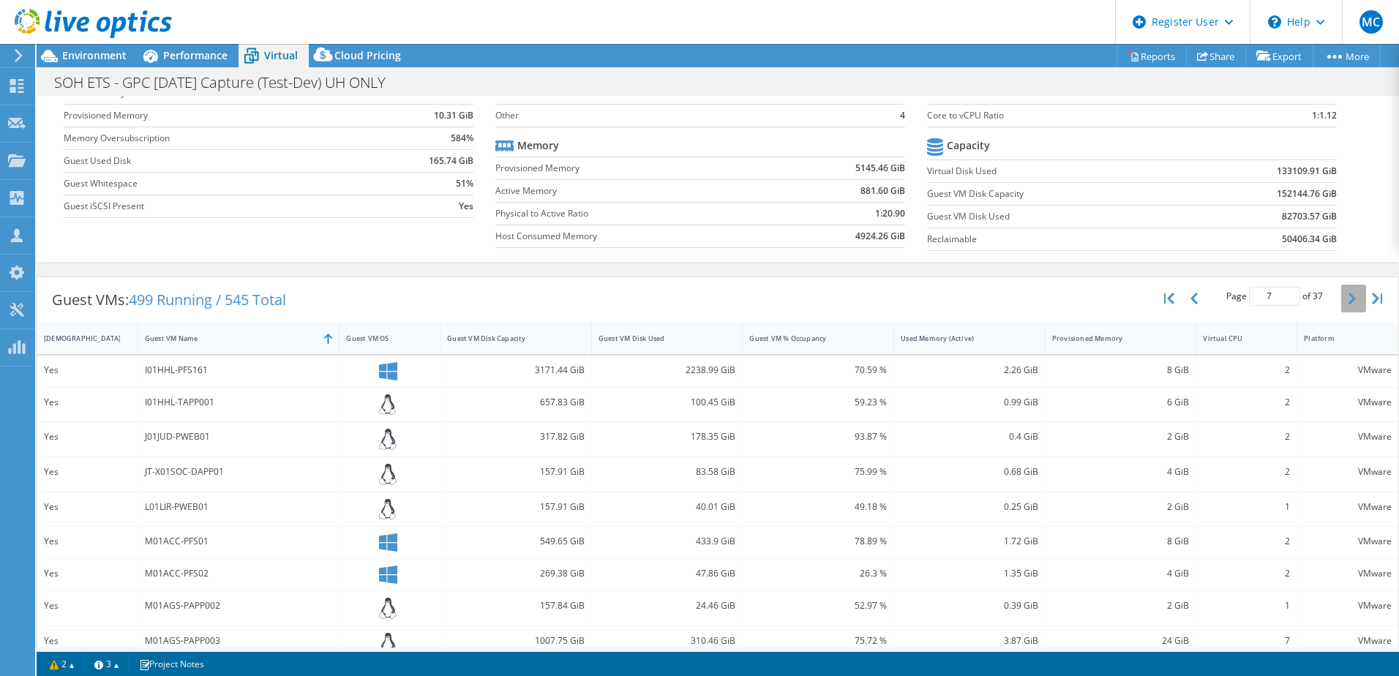
click at [1348, 300] on icon "button" at bounding box center [1351, 299] width 7 height 12
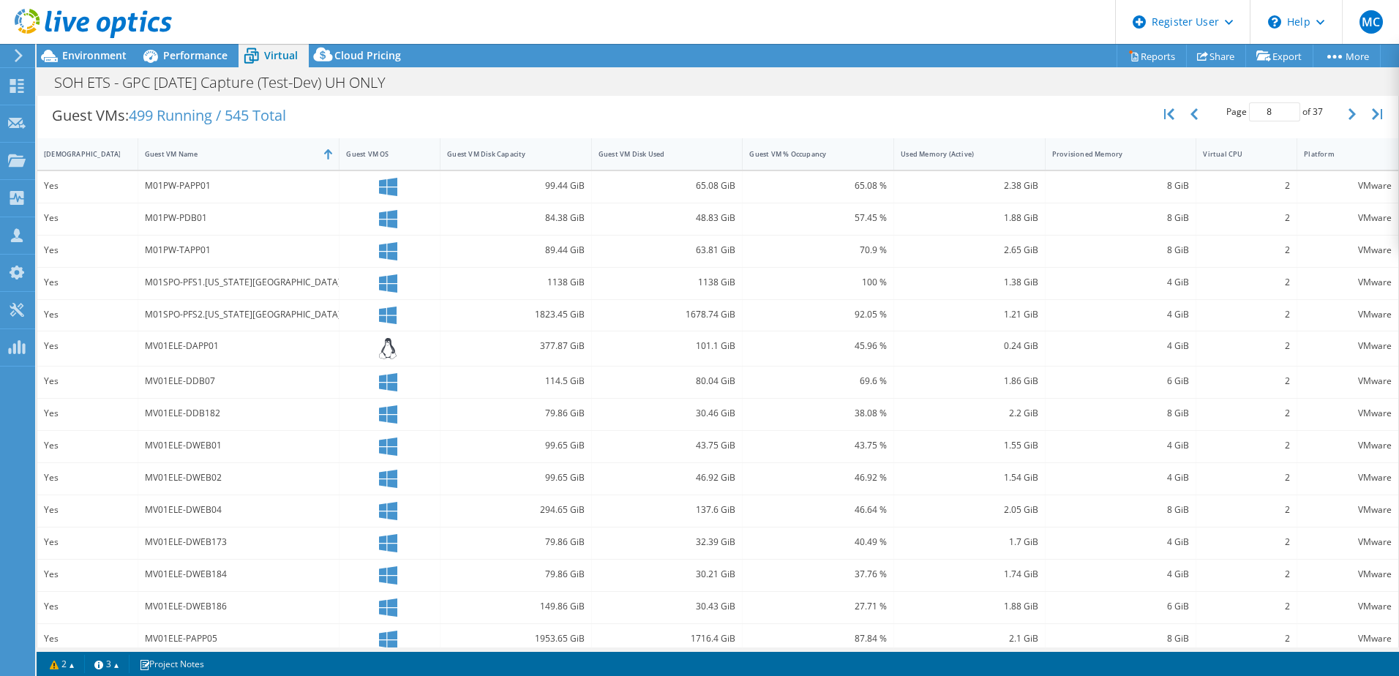
scroll to position [307, 0]
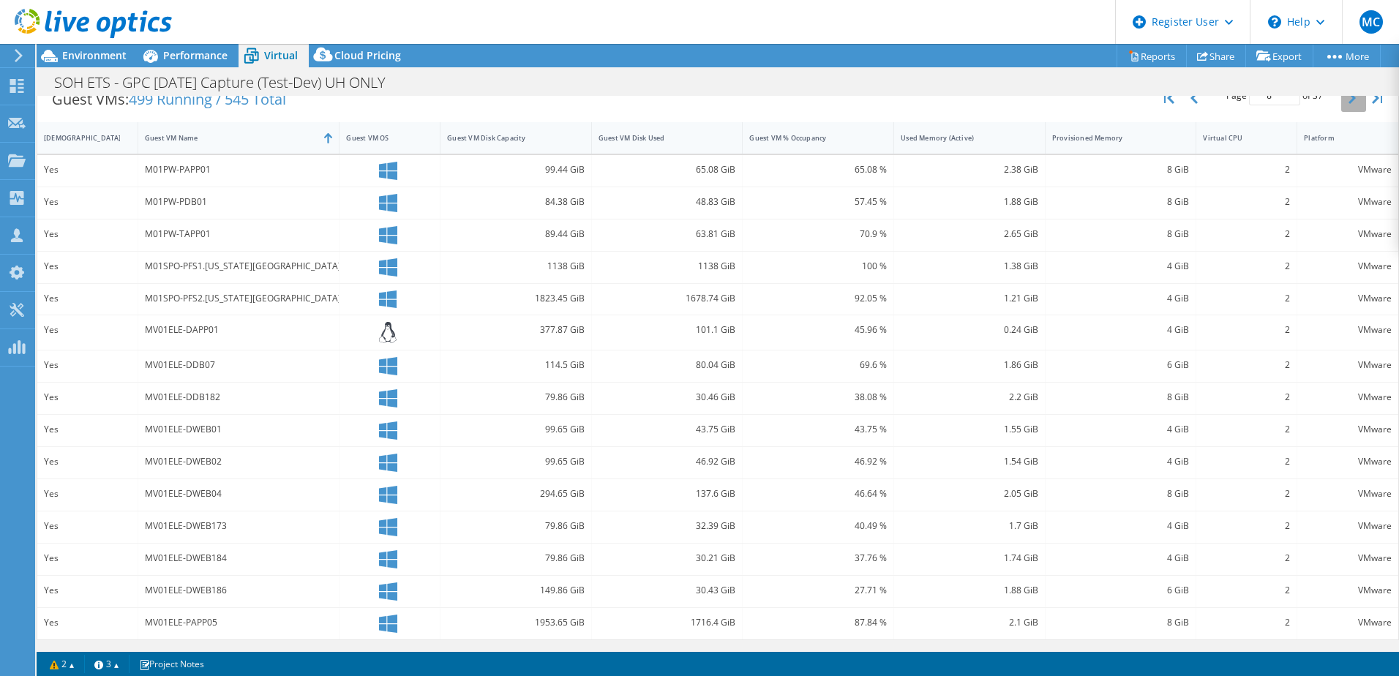
click at [1341, 102] on button "button" at bounding box center [1353, 98] width 25 height 28
type input "9"
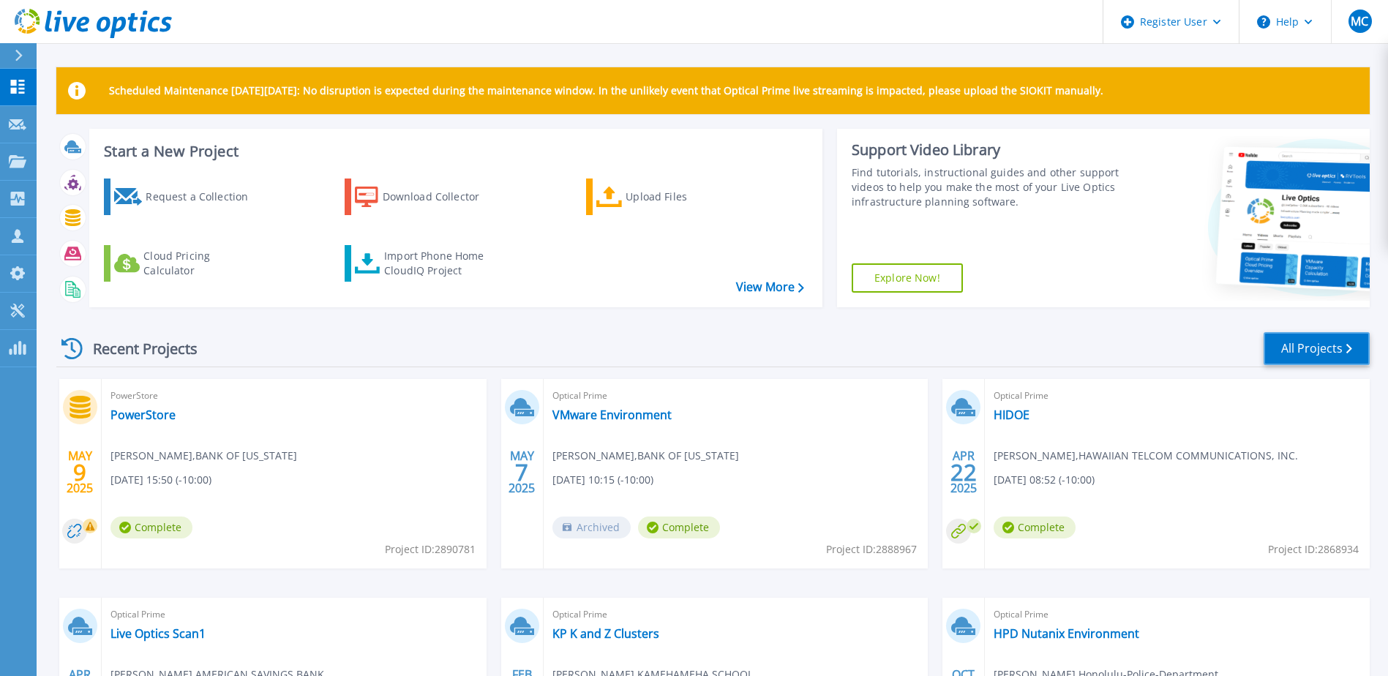
click at [1319, 343] on link "All Projects" at bounding box center [1316, 348] width 106 height 33
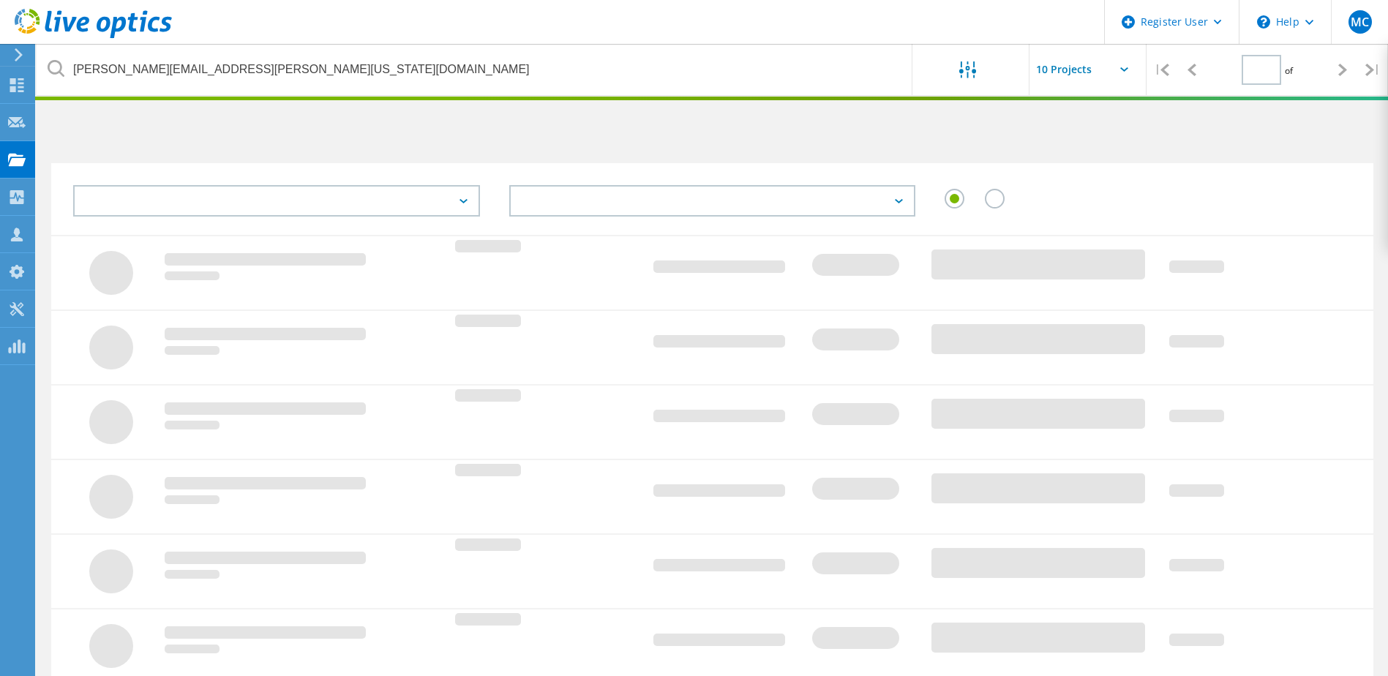
type input "1"
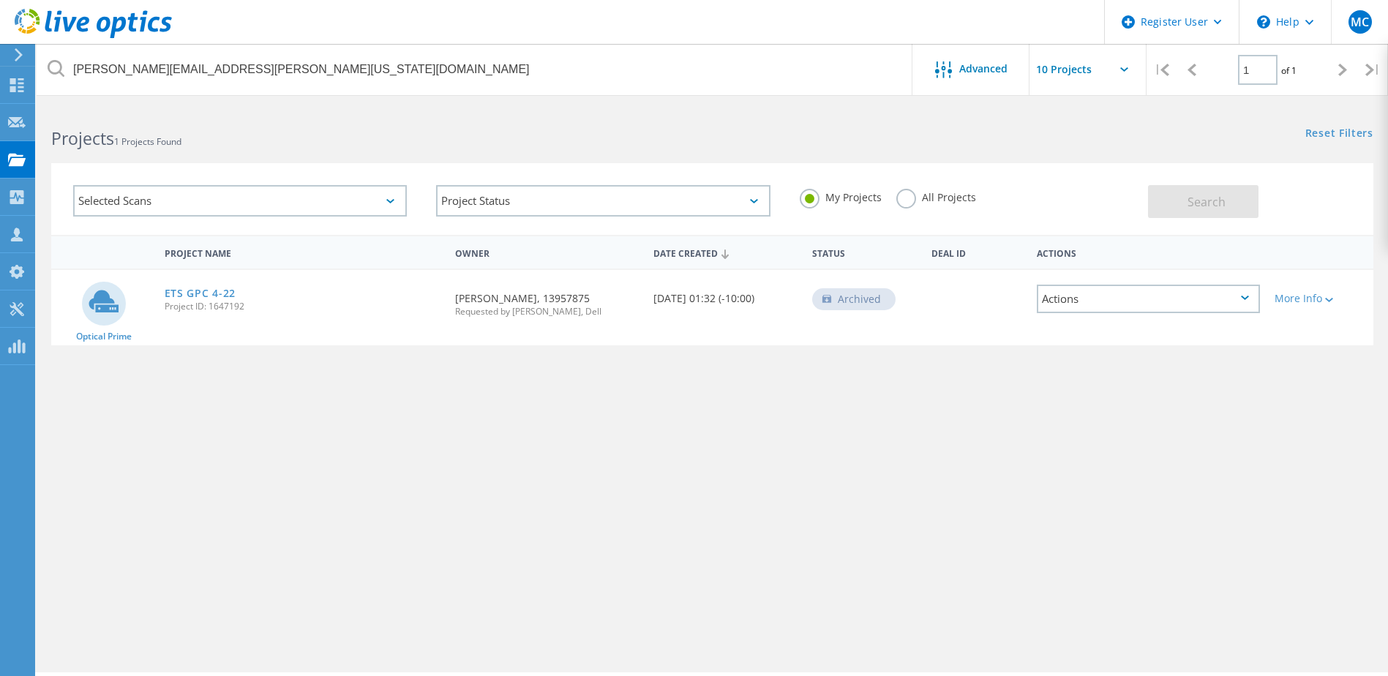
click at [919, 192] on label "All Projects" at bounding box center [936, 196] width 80 height 14
click at [0, 0] on input "All Projects" at bounding box center [0, 0] width 0 height 0
click at [1131, 197] on div "My Projects All Projects" at bounding box center [966, 197] width 363 height 54
click at [1208, 198] on span "Search" at bounding box center [1206, 202] width 38 height 16
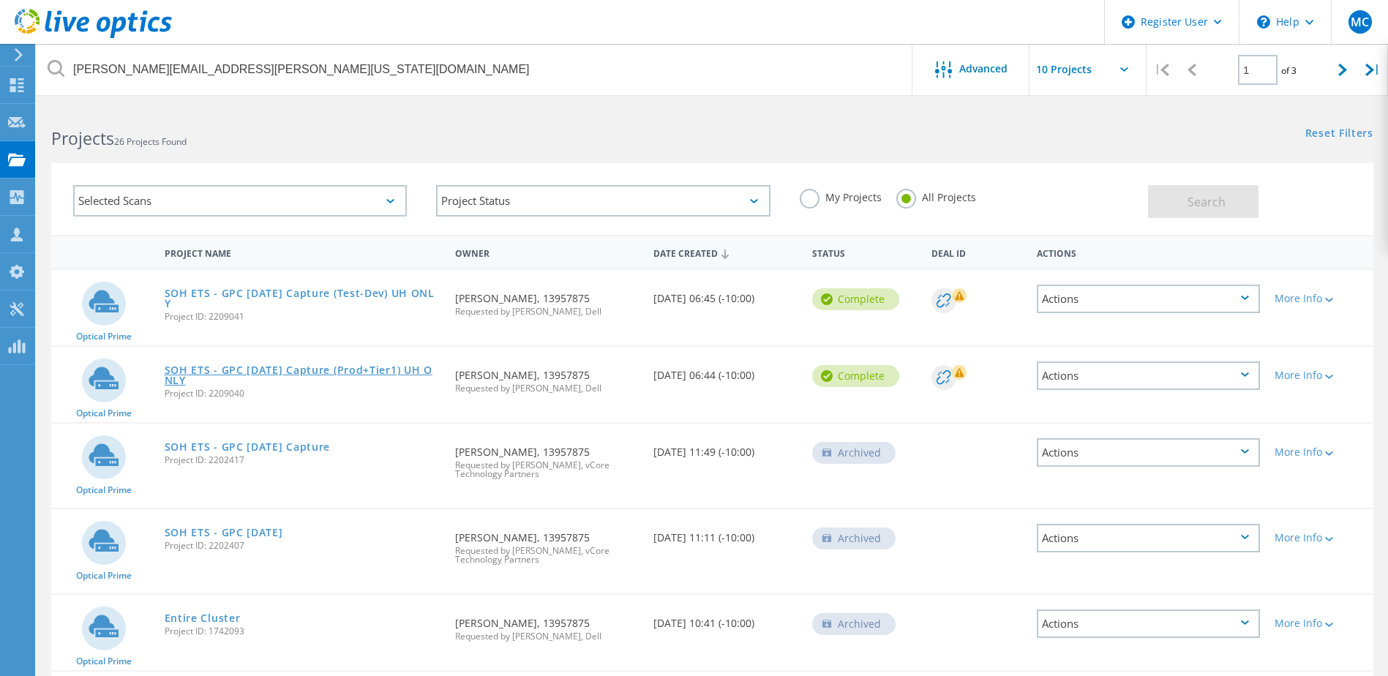
click at [386, 366] on link "SOH ETS - GPC [DATE] Capture (Prod+Tier1) UH ONLY" at bounding box center [303, 375] width 277 height 20
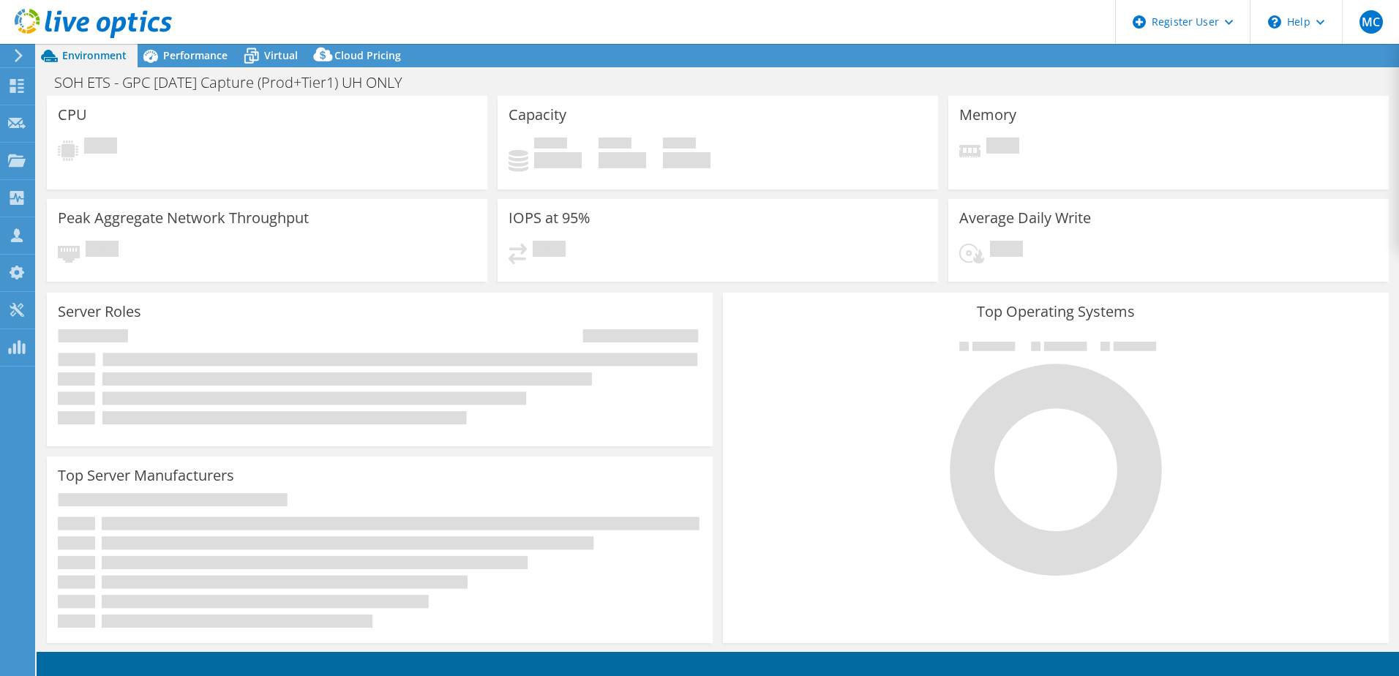
select select "USWest"
select select "USD"
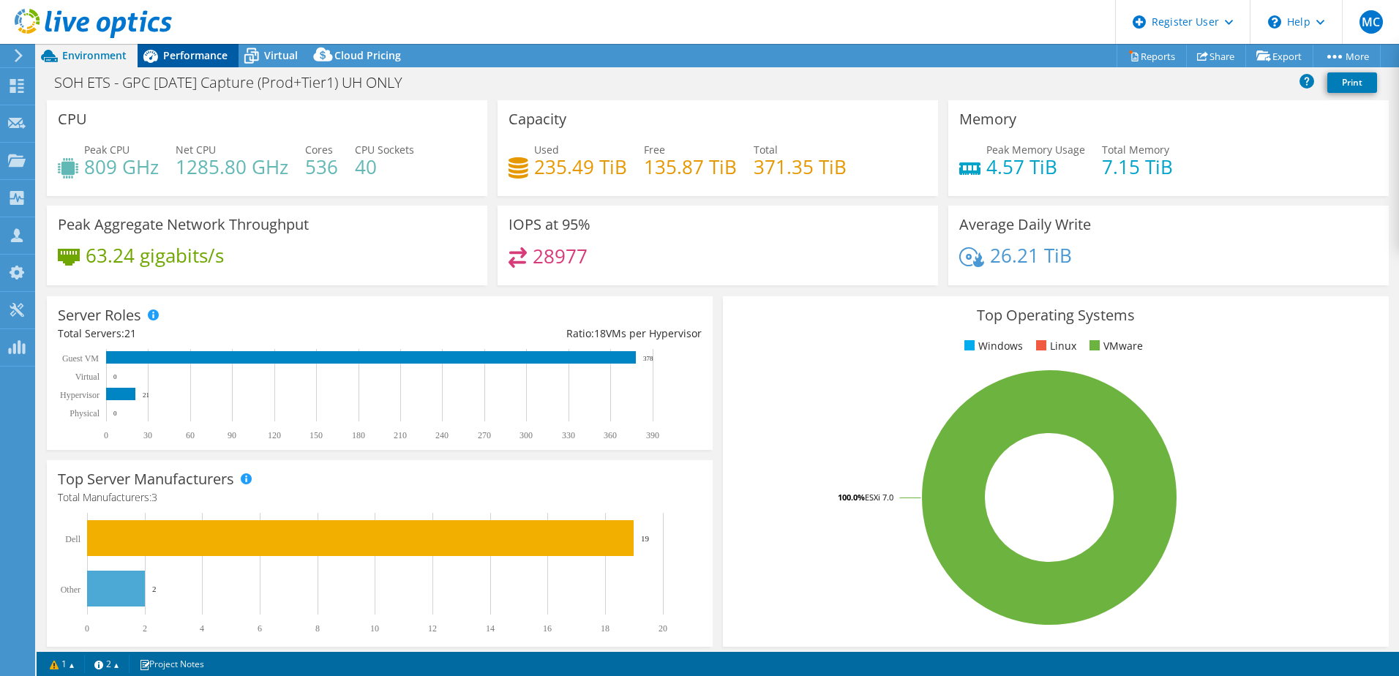
click at [187, 50] on span "Performance" at bounding box center [195, 55] width 64 height 14
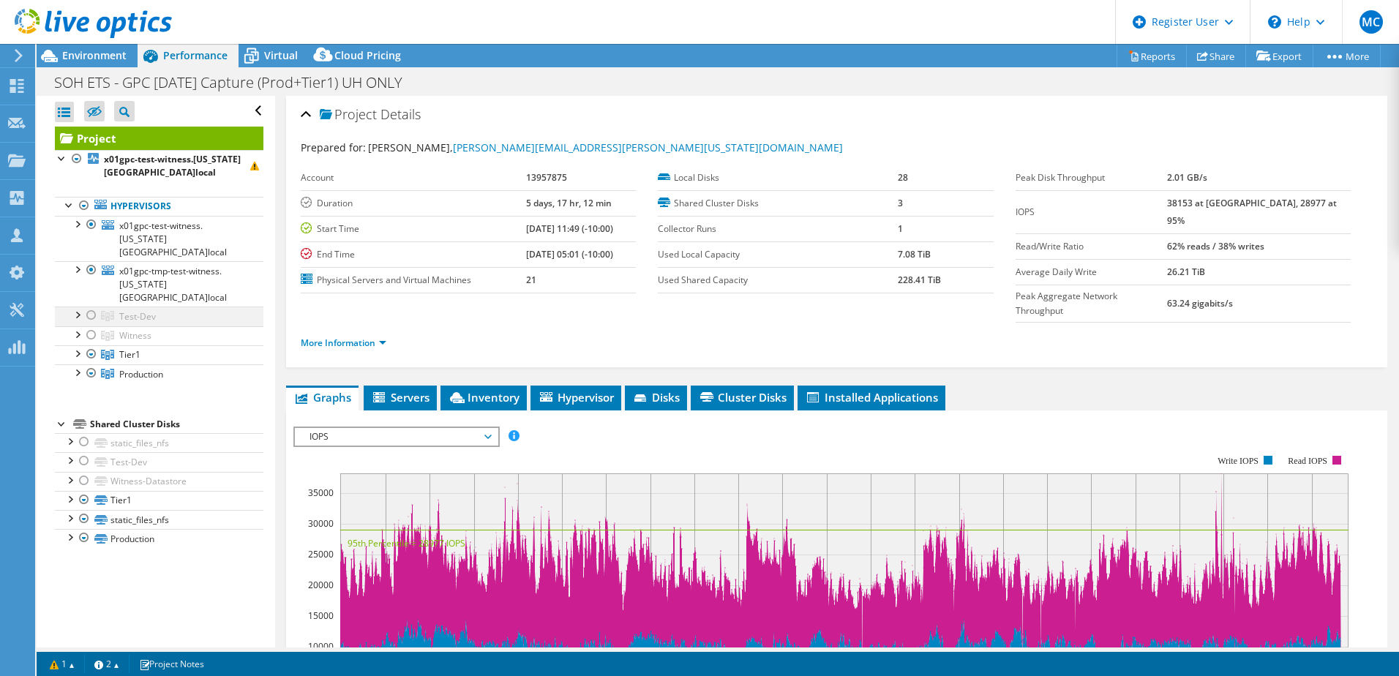
click at [90, 307] on div at bounding box center [91, 316] width 15 height 18
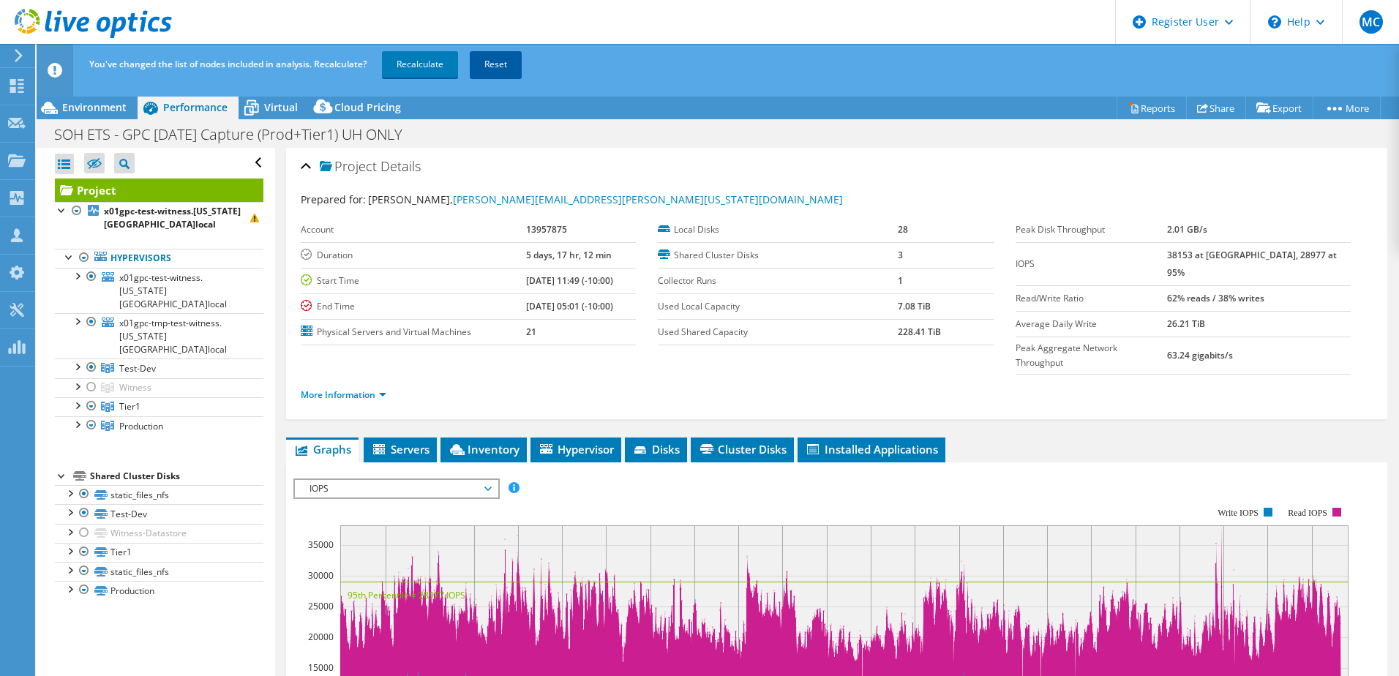
click at [493, 71] on link "Reset" at bounding box center [496, 64] width 52 height 26
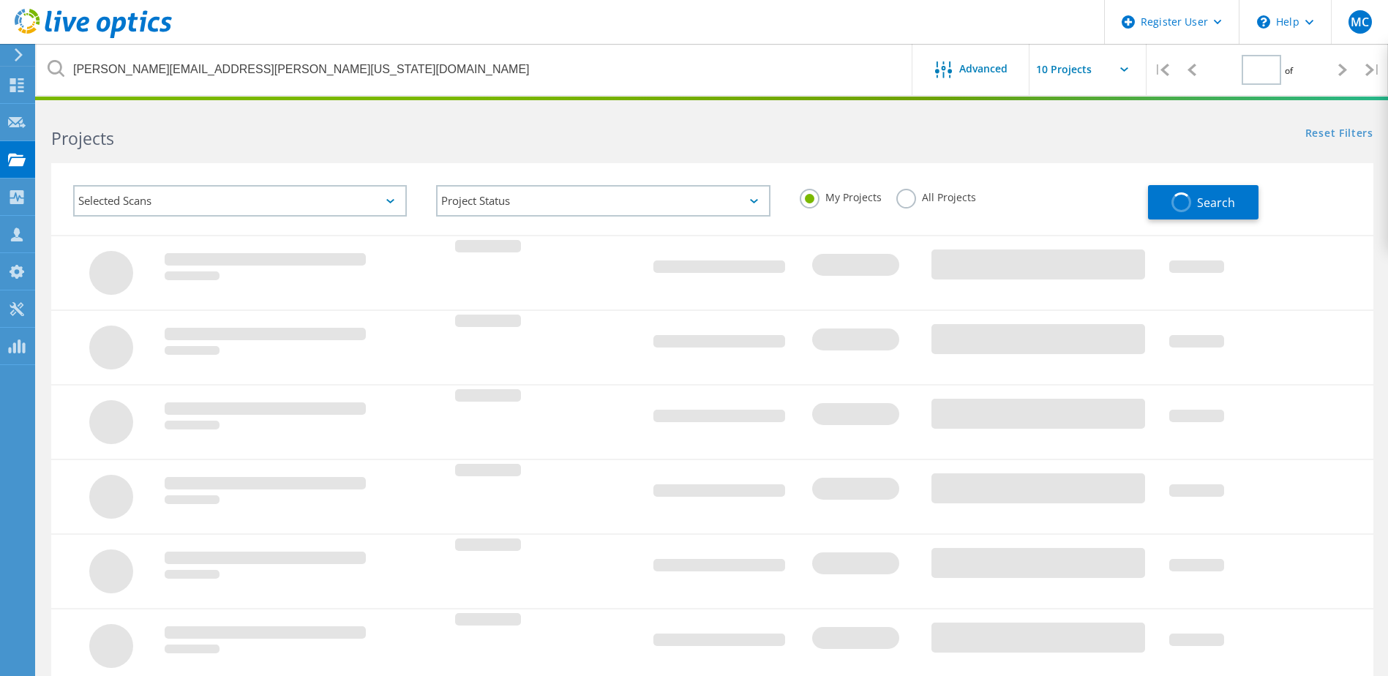
type input "1"
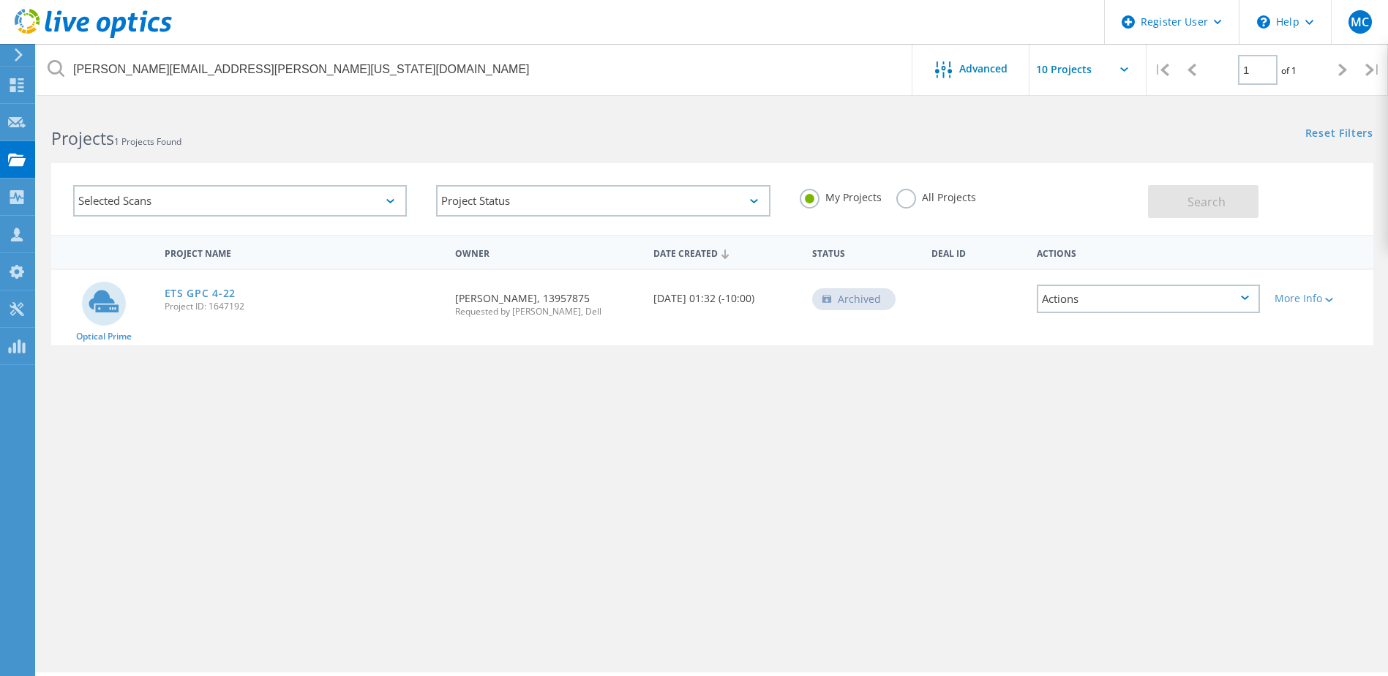
click at [901, 195] on label "All Projects" at bounding box center [936, 196] width 80 height 14
click at [0, 0] on input "All Projects" at bounding box center [0, 0] width 0 height 0
click at [1192, 208] on span "Search" at bounding box center [1206, 202] width 38 height 16
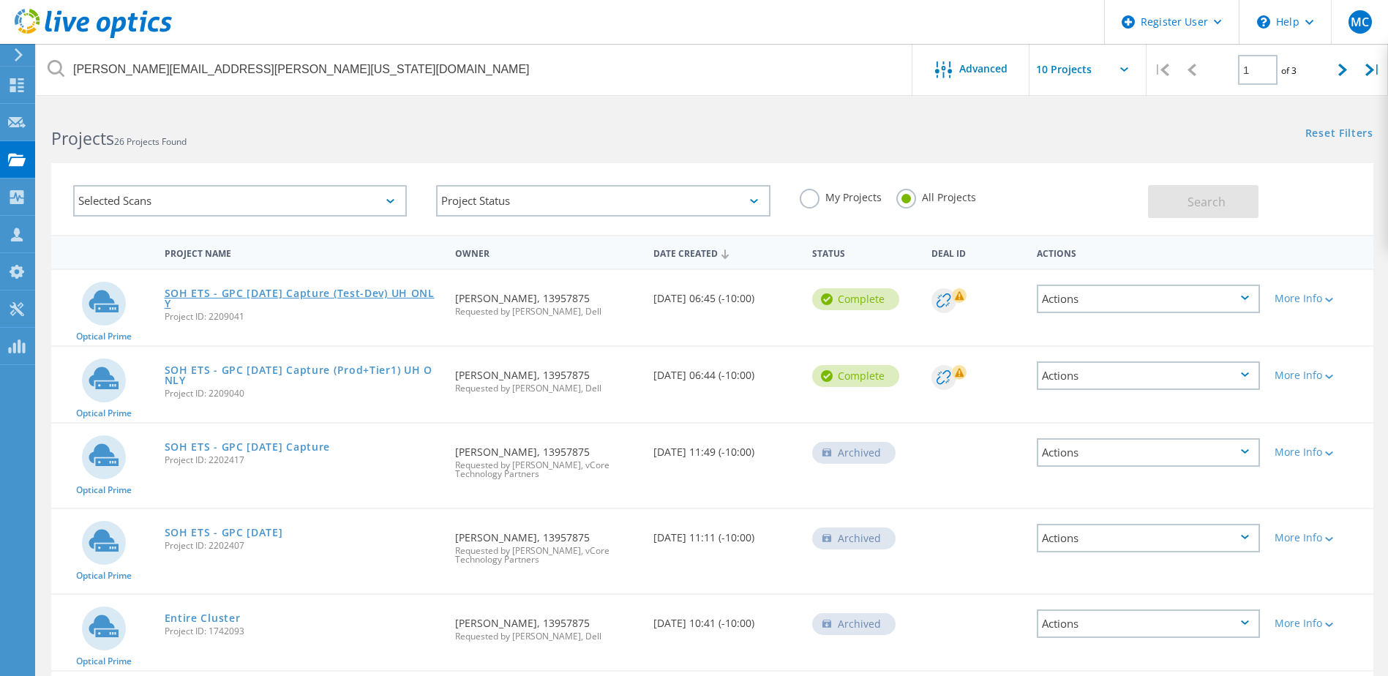
click at [338, 296] on link "SOH ETS - GPC [DATE] Capture (Test-Dev) UH ONLY" at bounding box center [303, 298] width 277 height 20
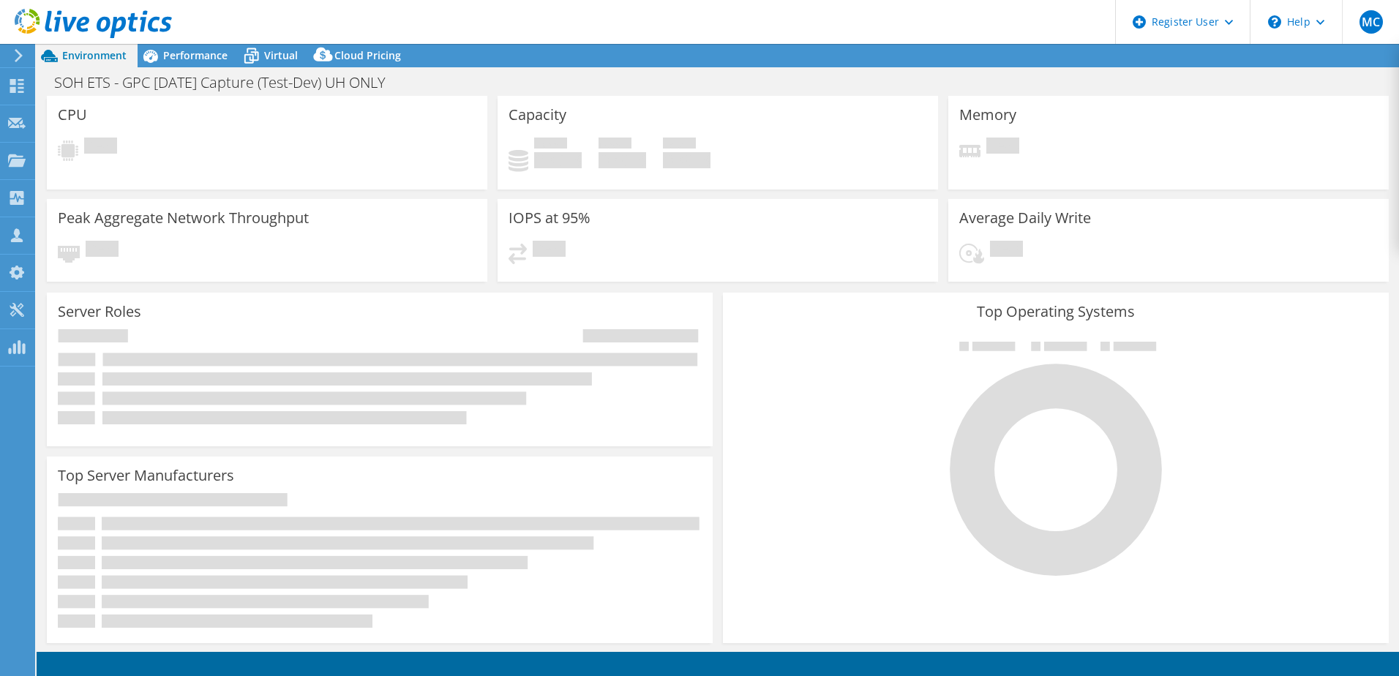
select select "USD"
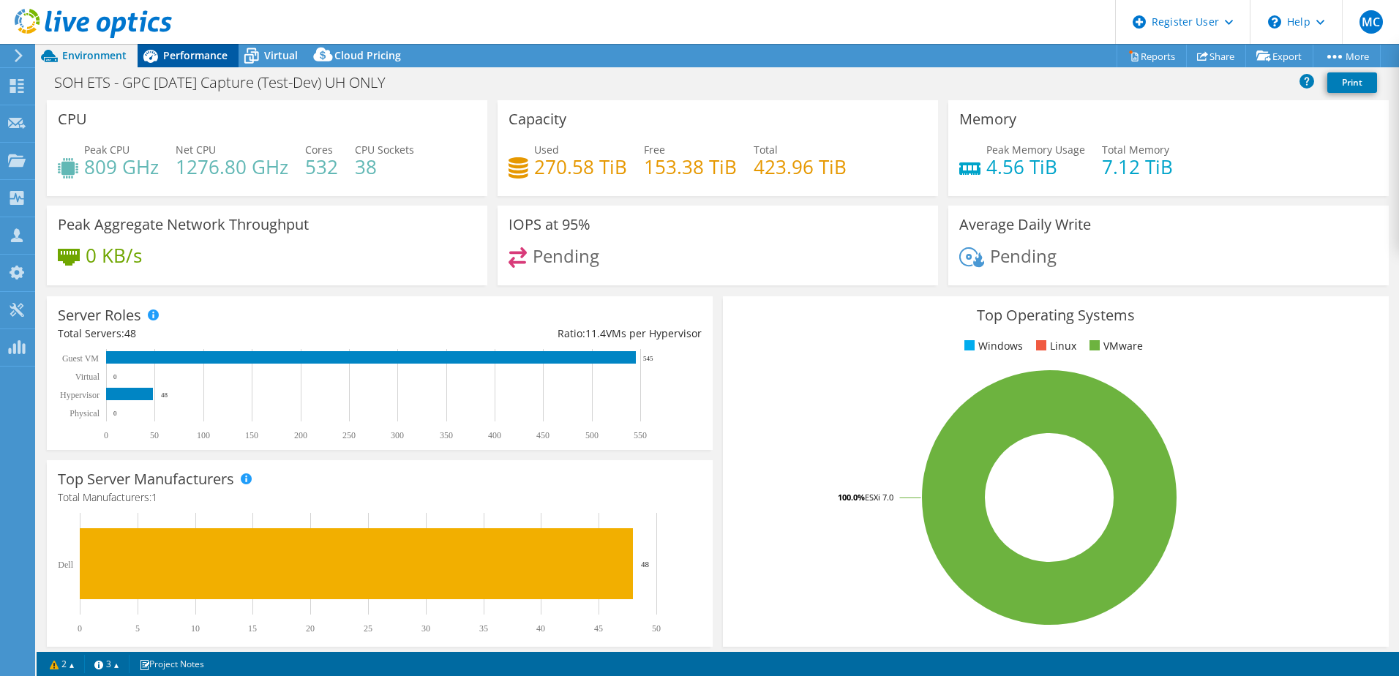
click at [200, 61] on span "Performance" at bounding box center [195, 55] width 64 height 14
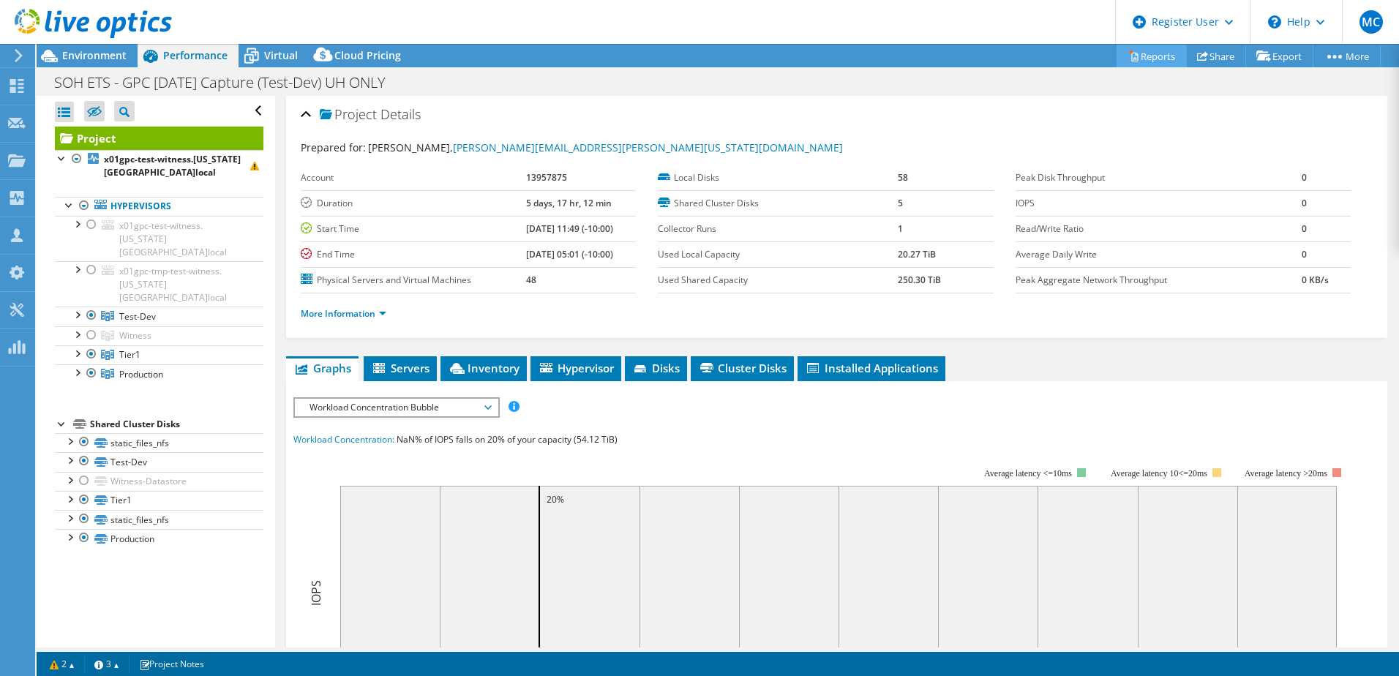
click at [1146, 55] on link "Reports" at bounding box center [1151, 56] width 70 height 23
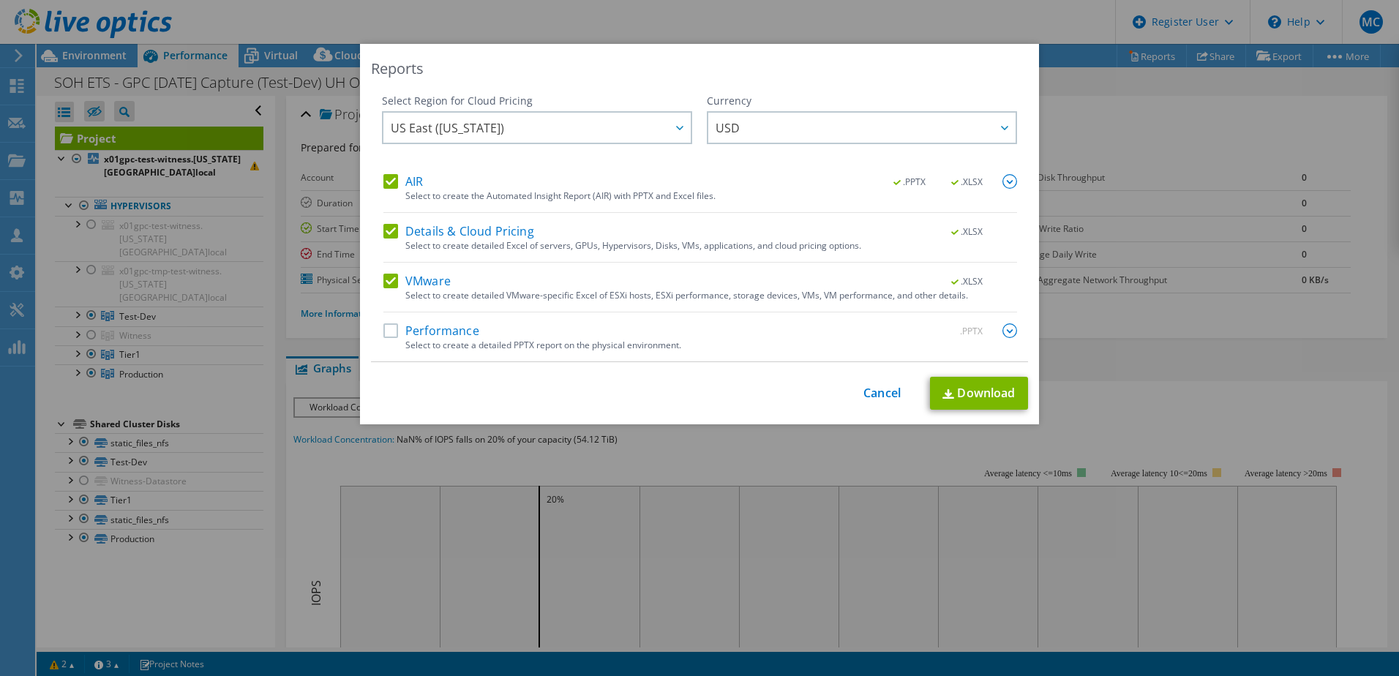
click at [1004, 180] on img at bounding box center [1009, 181] width 15 height 15
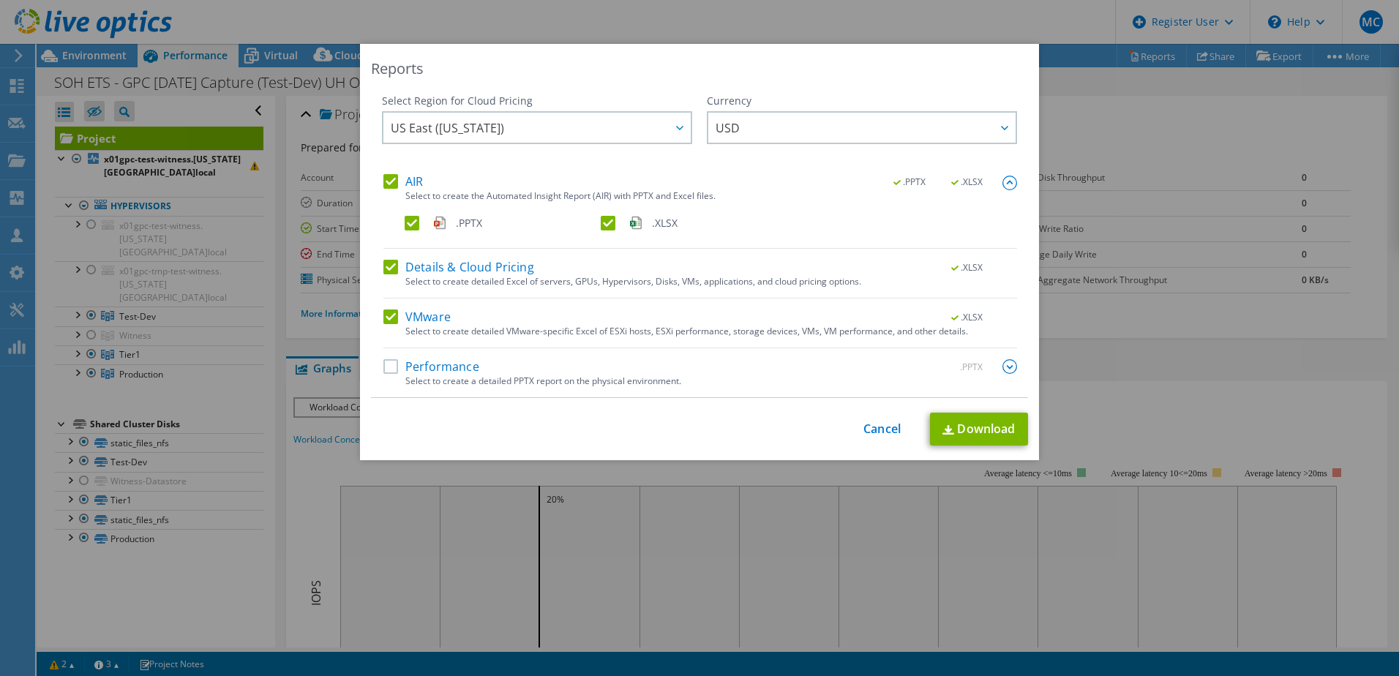
click at [447, 221] on label ".PPTX" at bounding box center [501, 223] width 193 height 15
click at [0, 0] on input ".PPTX" at bounding box center [0, 0] width 0 height 0
click at [383, 181] on label "AIR" at bounding box center [403, 181] width 40 height 15
click at [0, 0] on input "AIR" at bounding box center [0, 0] width 0 height 0
click at [388, 321] on label "VMware" at bounding box center [416, 316] width 67 height 15
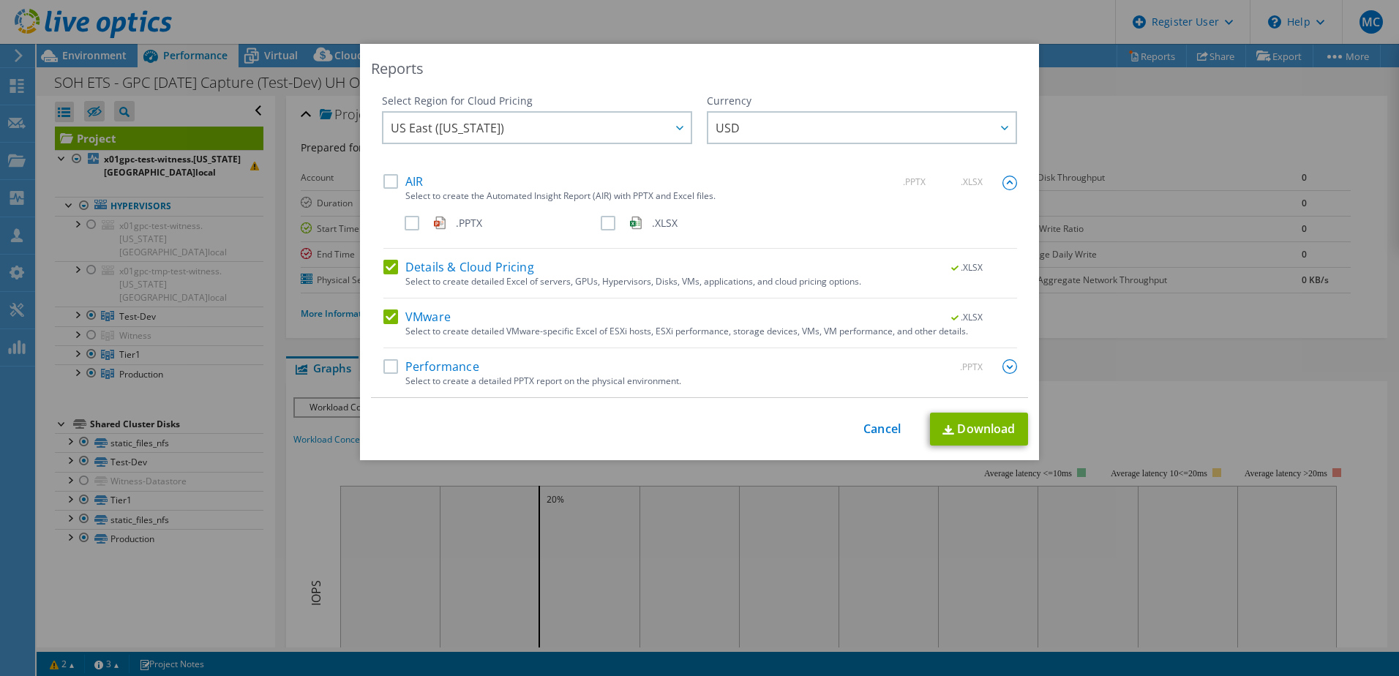
click at [0, 0] on input "VMware" at bounding box center [0, 0] width 0 height 0
click at [645, 131] on span "US East ([US_STATE])" at bounding box center [541, 128] width 300 height 30
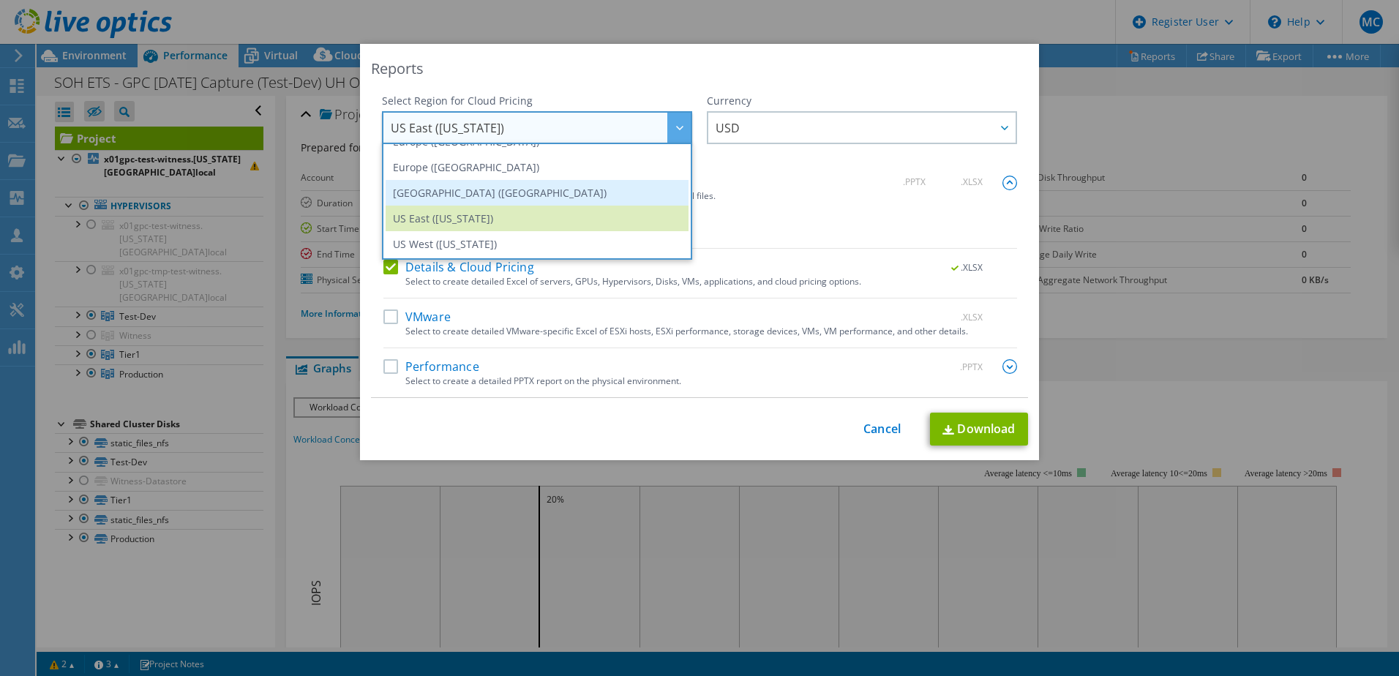
scroll to position [198, 0]
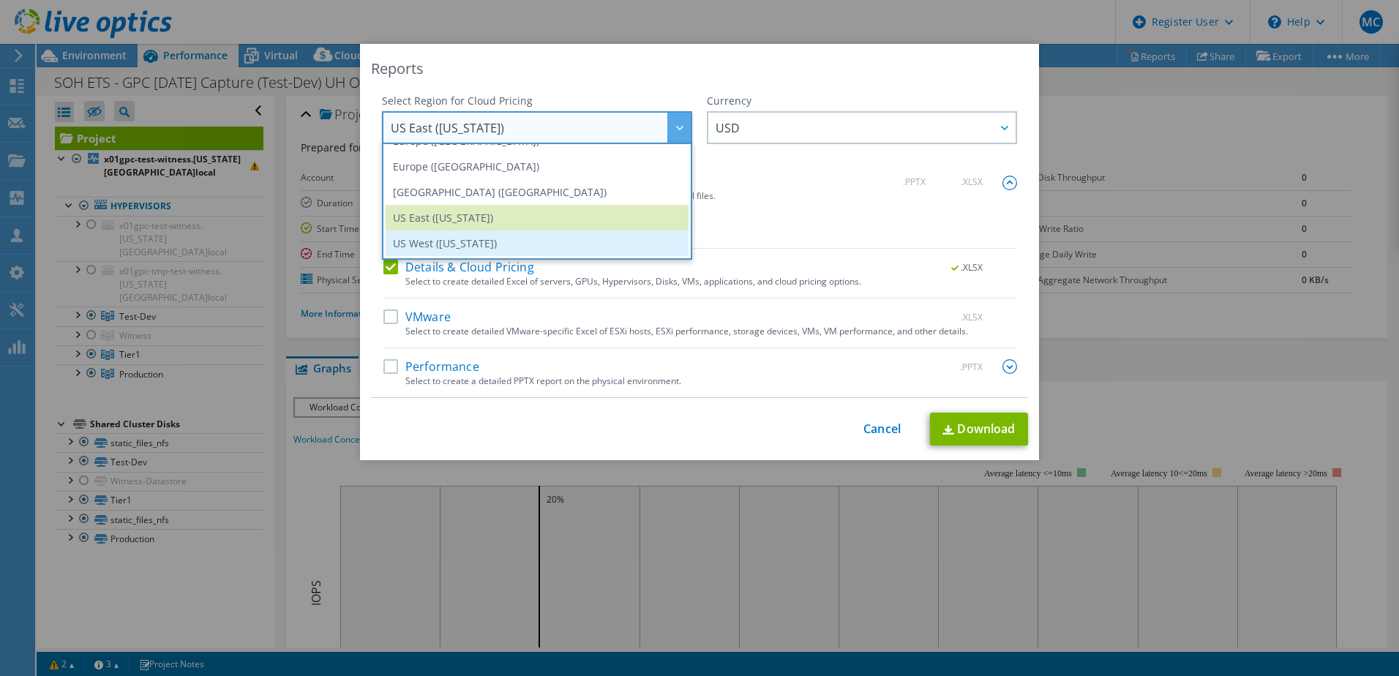
click at [501, 238] on li "US West ([US_STATE])" at bounding box center [537, 243] width 303 height 26
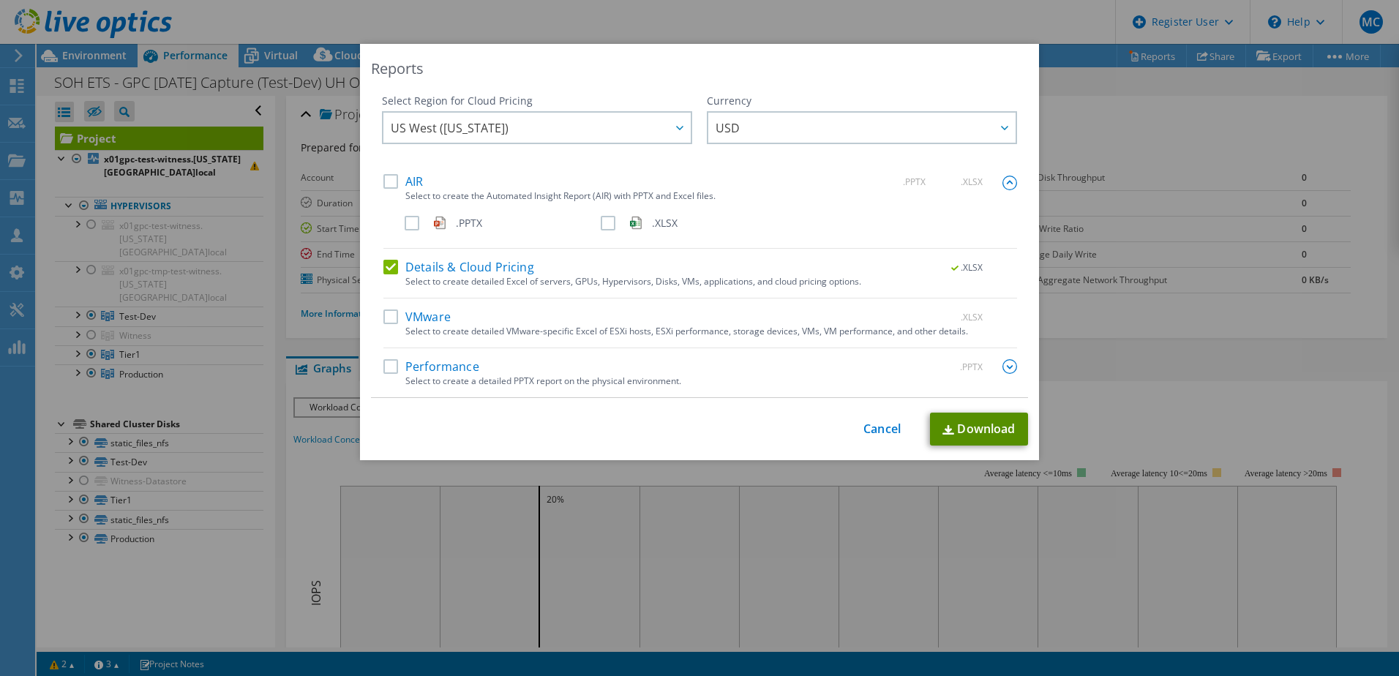
click at [981, 429] on link "Download" at bounding box center [979, 429] width 98 height 33
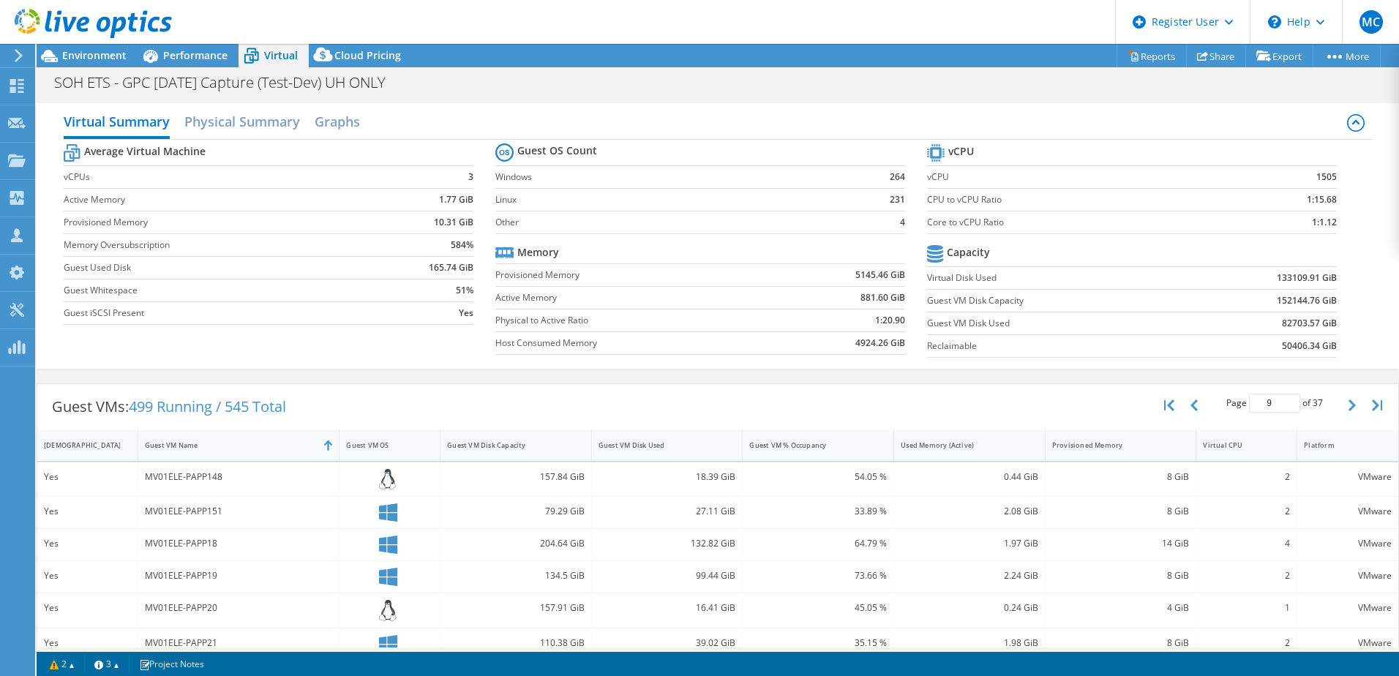
select select "USD"
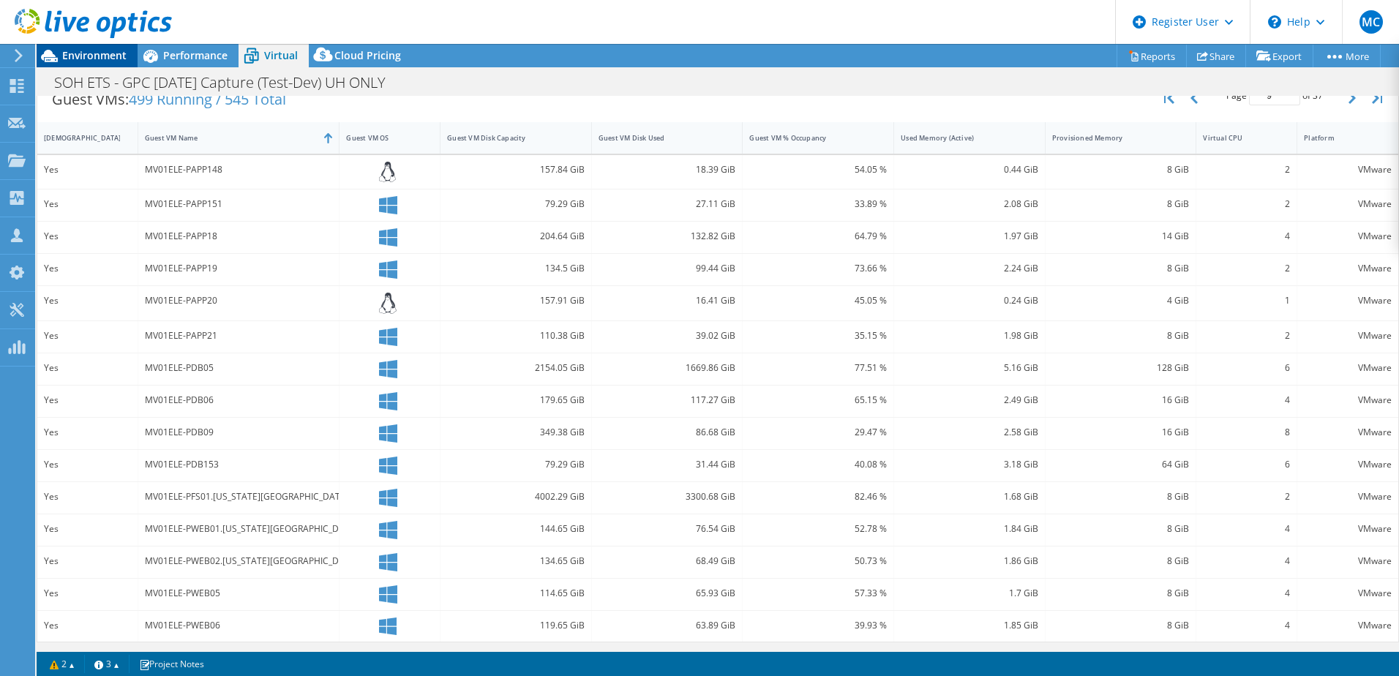
click at [92, 54] on span "Environment" at bounding box center [94, 55] width 64 height 14
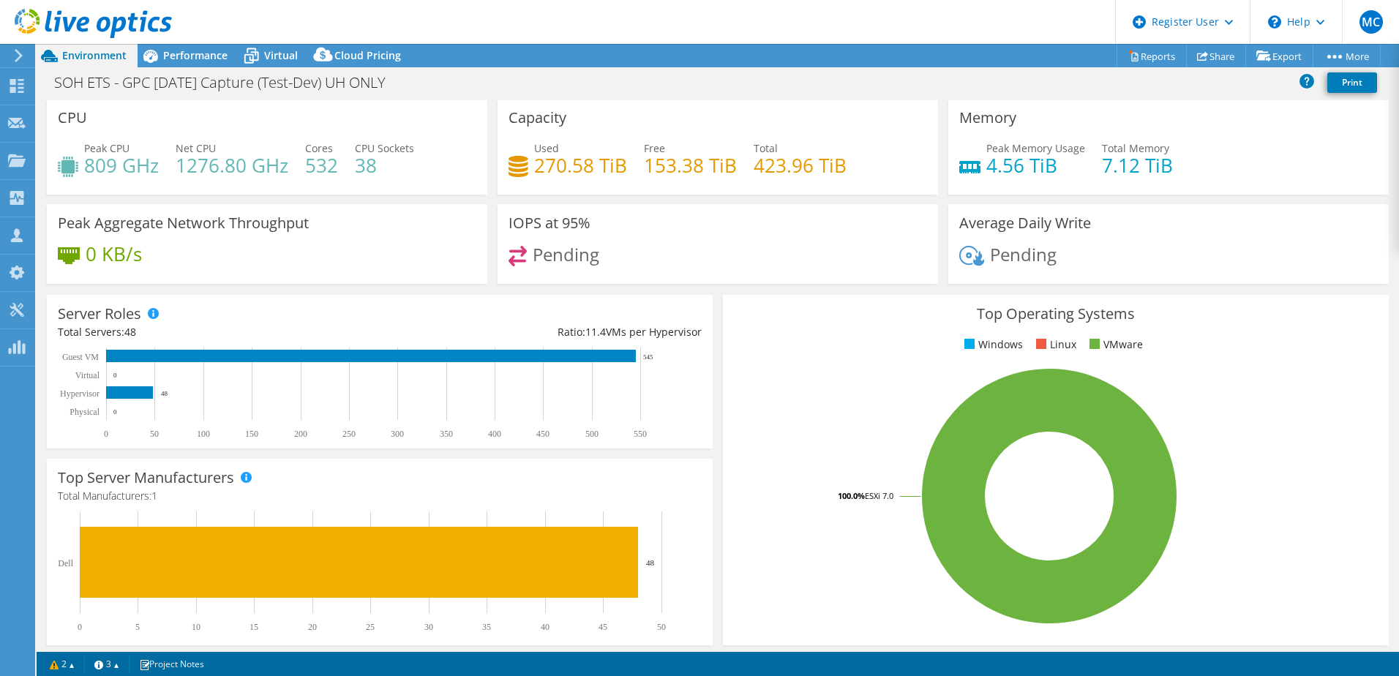
scroll to position [0, 0]
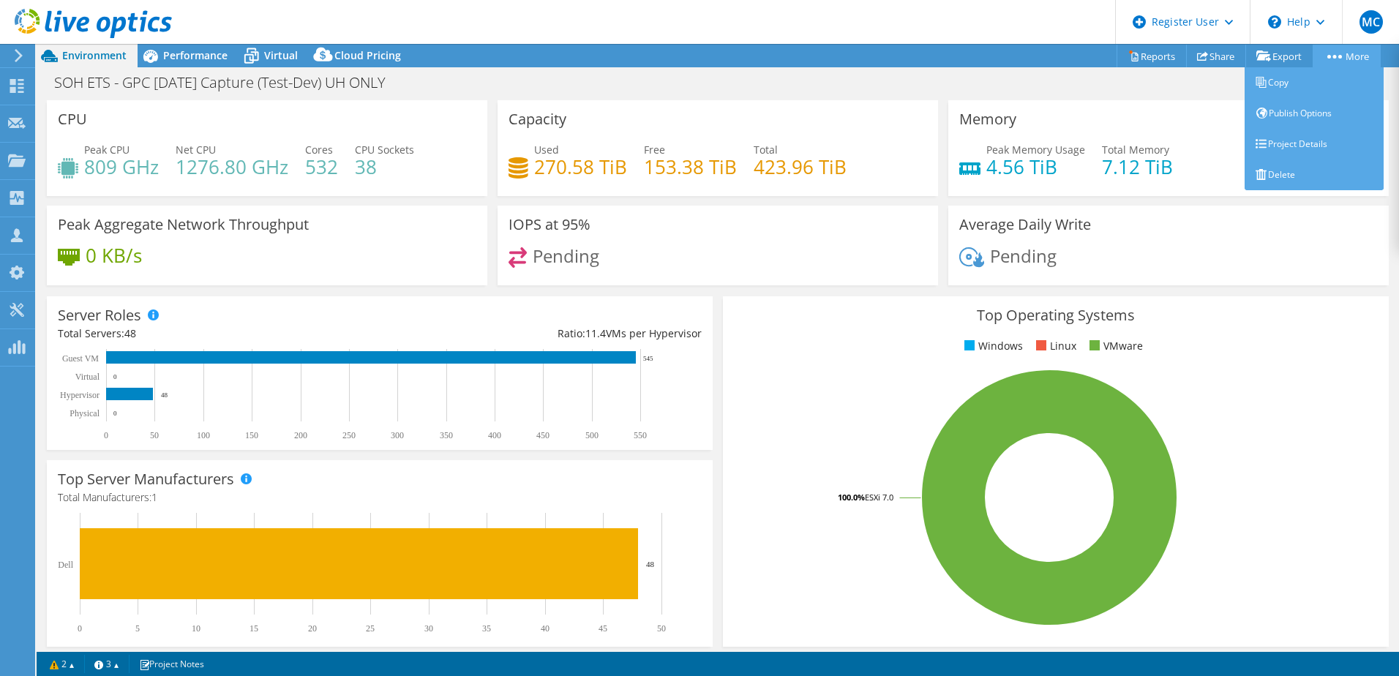
click at [1340, 53] on link "More" at bounding box center [1346, 56] width 68 height 23
click at [1293, 142] on link "Project Details" at bounding box center [1313, 144] width 139 height 31
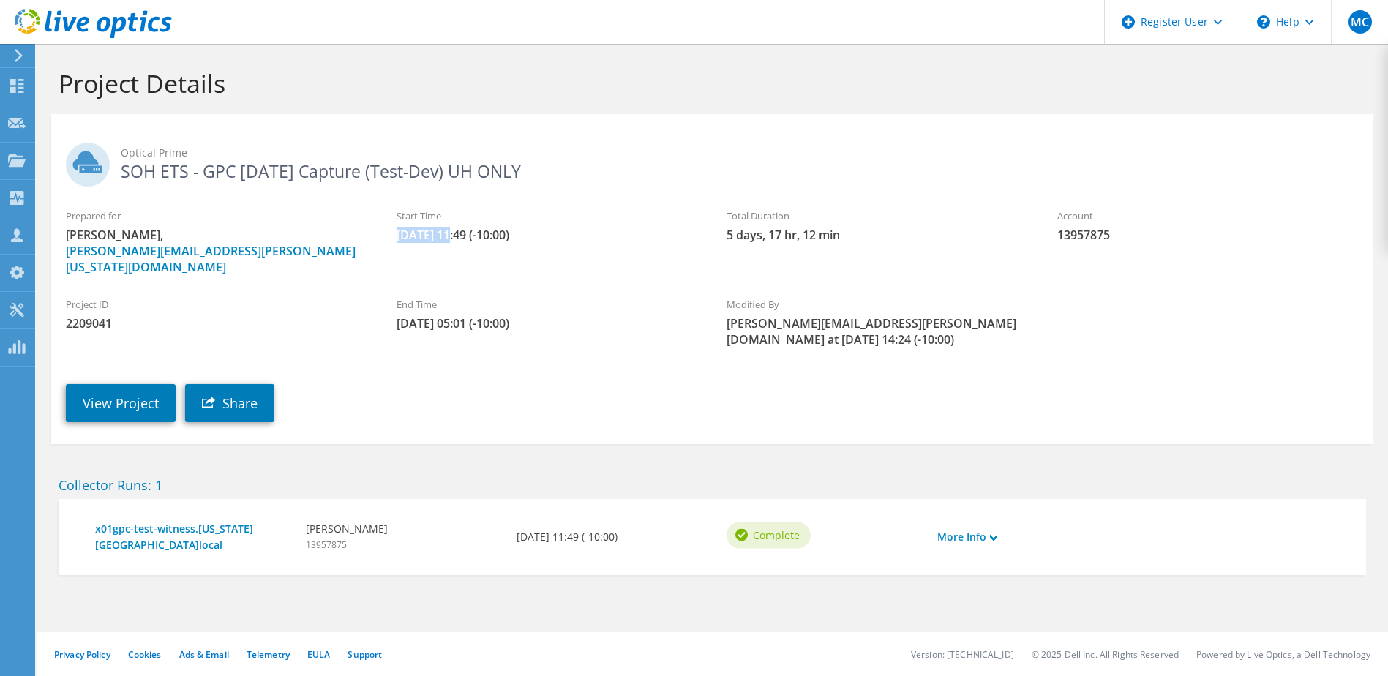
drag, startPoint x: 399, startPoint y: 237, endPoint x: 455, endPoint y: 242, distance: 55.8
click at [455, 242] on span "[DATE] 11:49 (-10:00)" at bounding box center [546, 235] width 301 height 16
click at [105, 386] on link "View Project" at bounding box center [121, 403] width 110 height 38
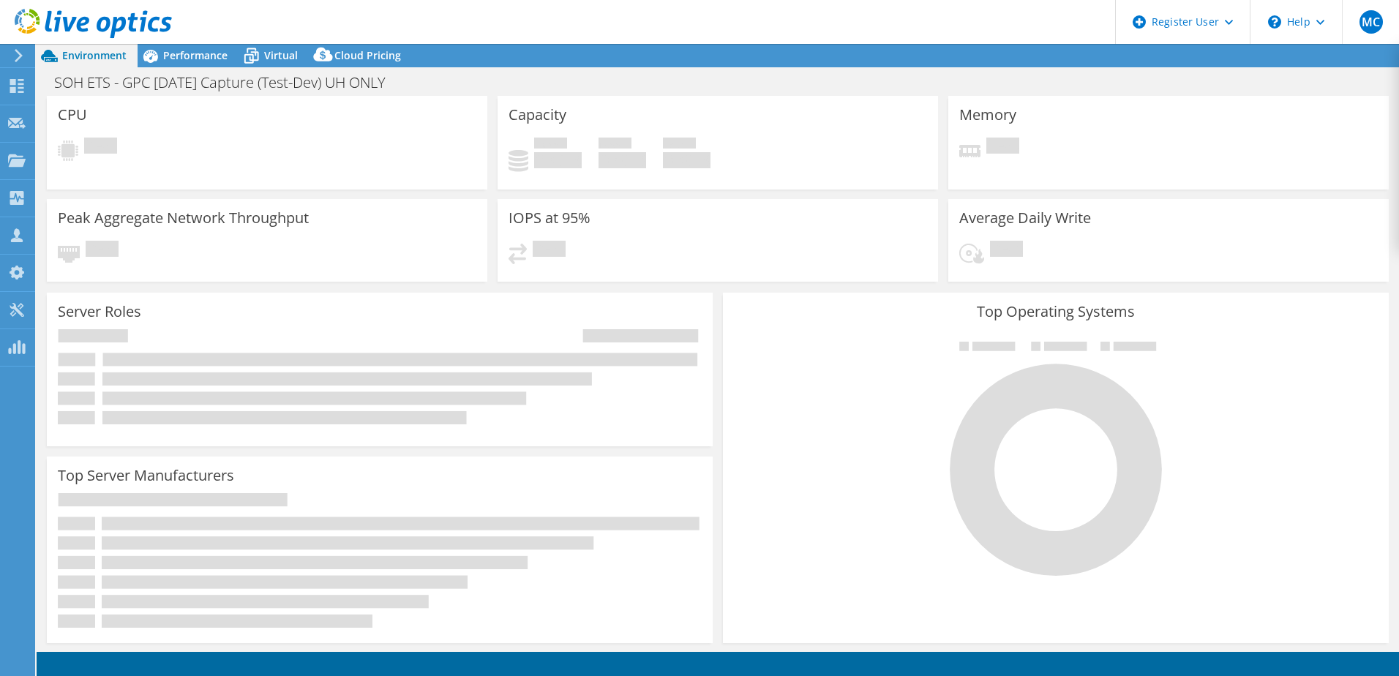
select select "USWest"
select select "USD"
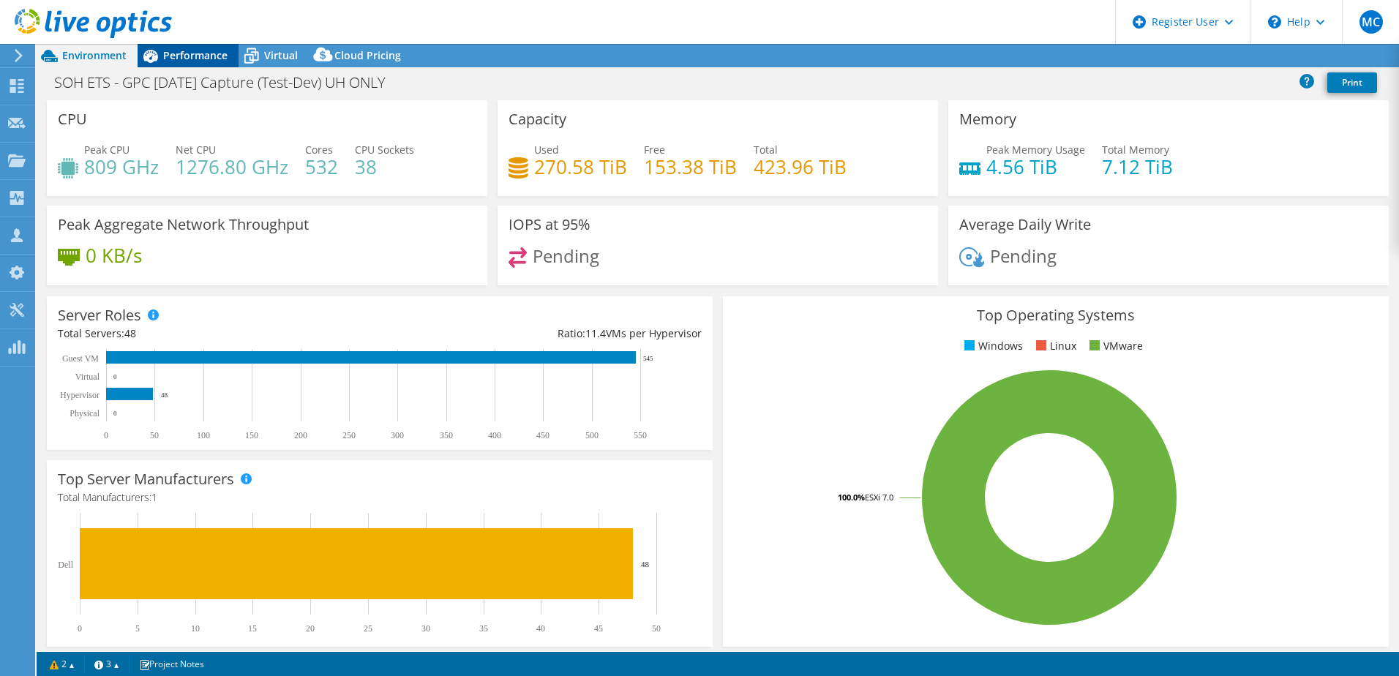
click at [215, 57] on span "Performance" at bounding box center [195, 55] width 64 height 14
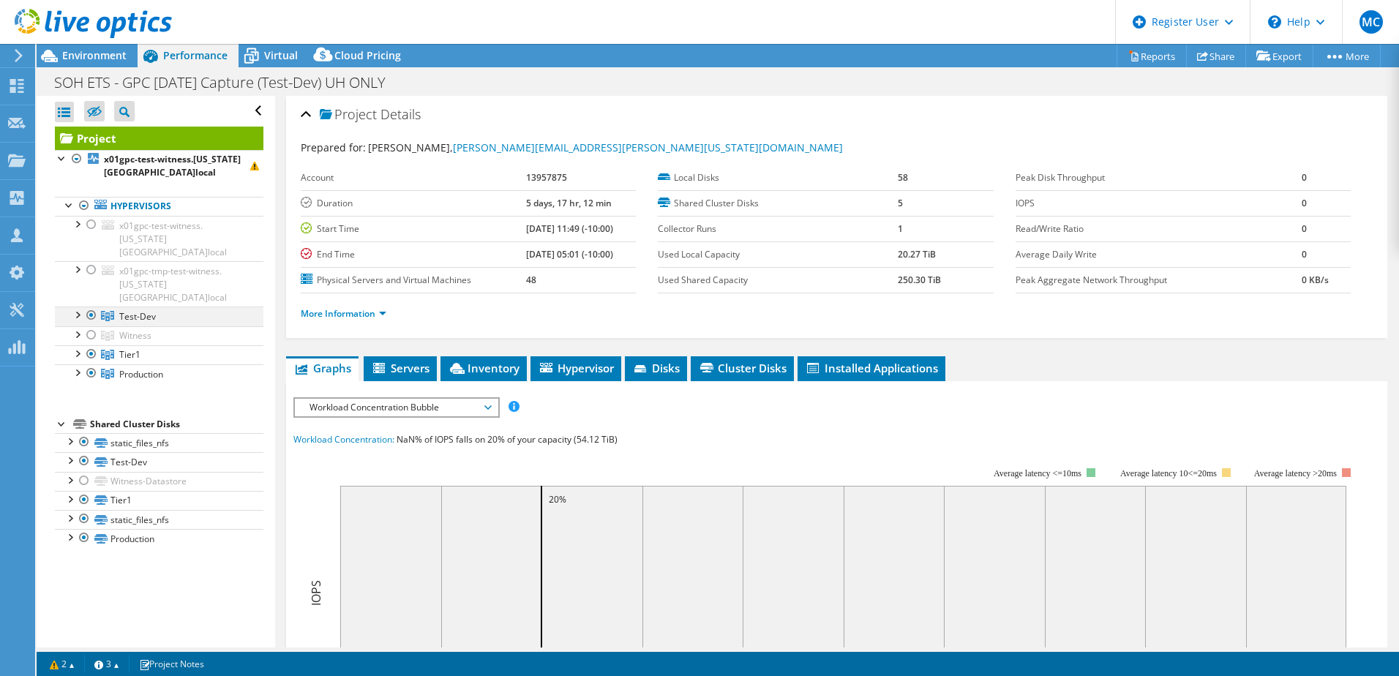
click at [78, 307] on div at bounding box center [76, 314] width 15 height 15
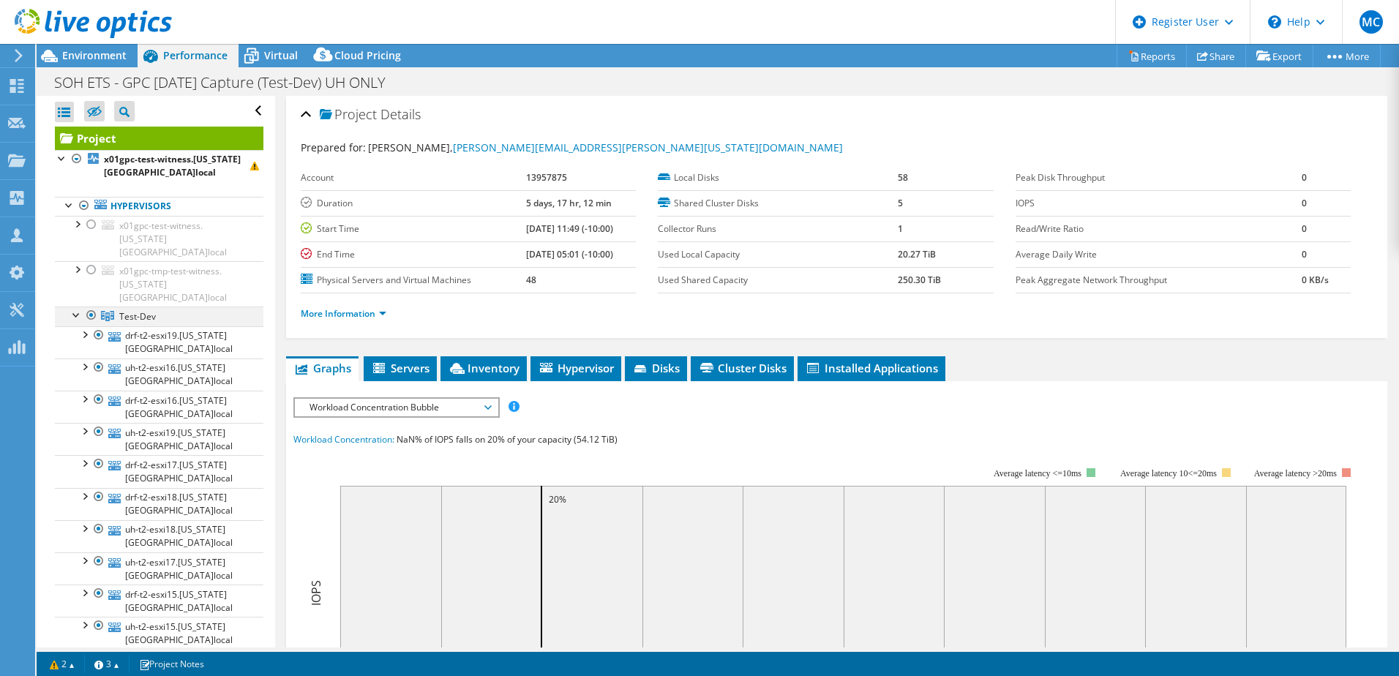
click at [78, 307] on div at bounding box center [76, 314] width 15 height 15
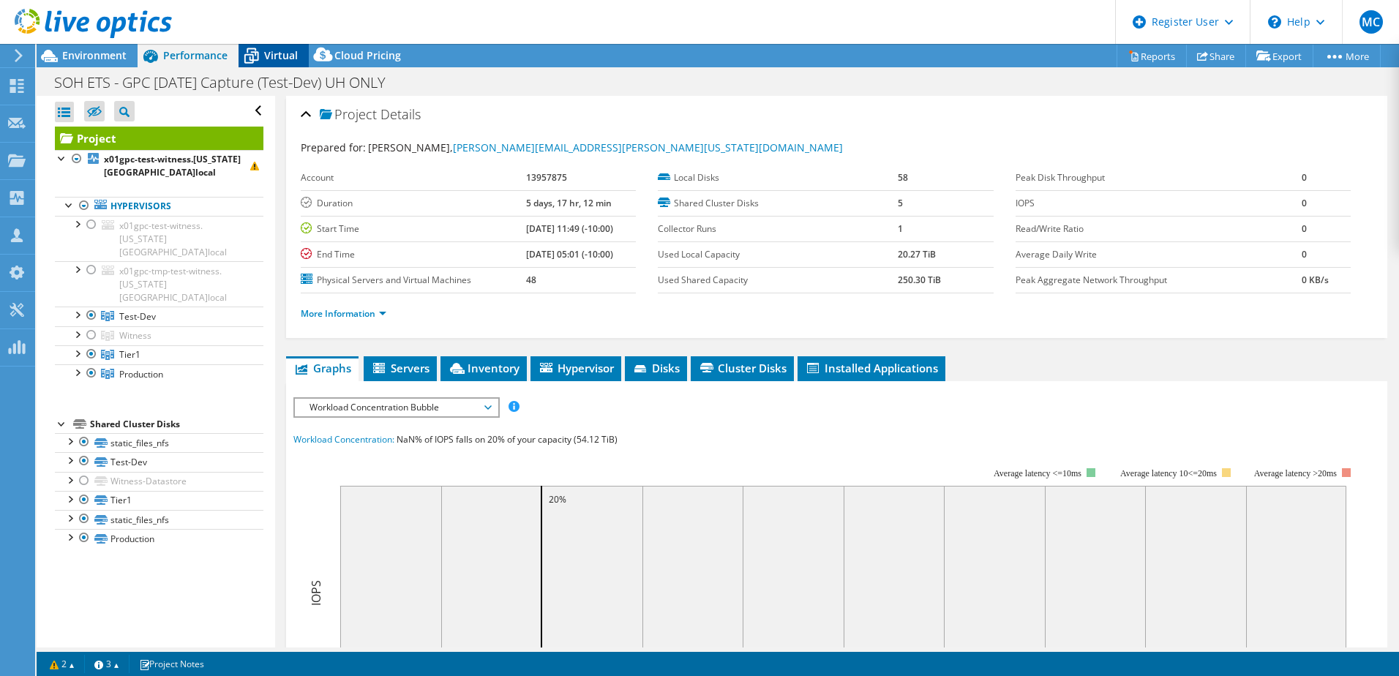
click at [277, 55] on span "Virtual" at bounding box center [281, 55] width 34 height 14
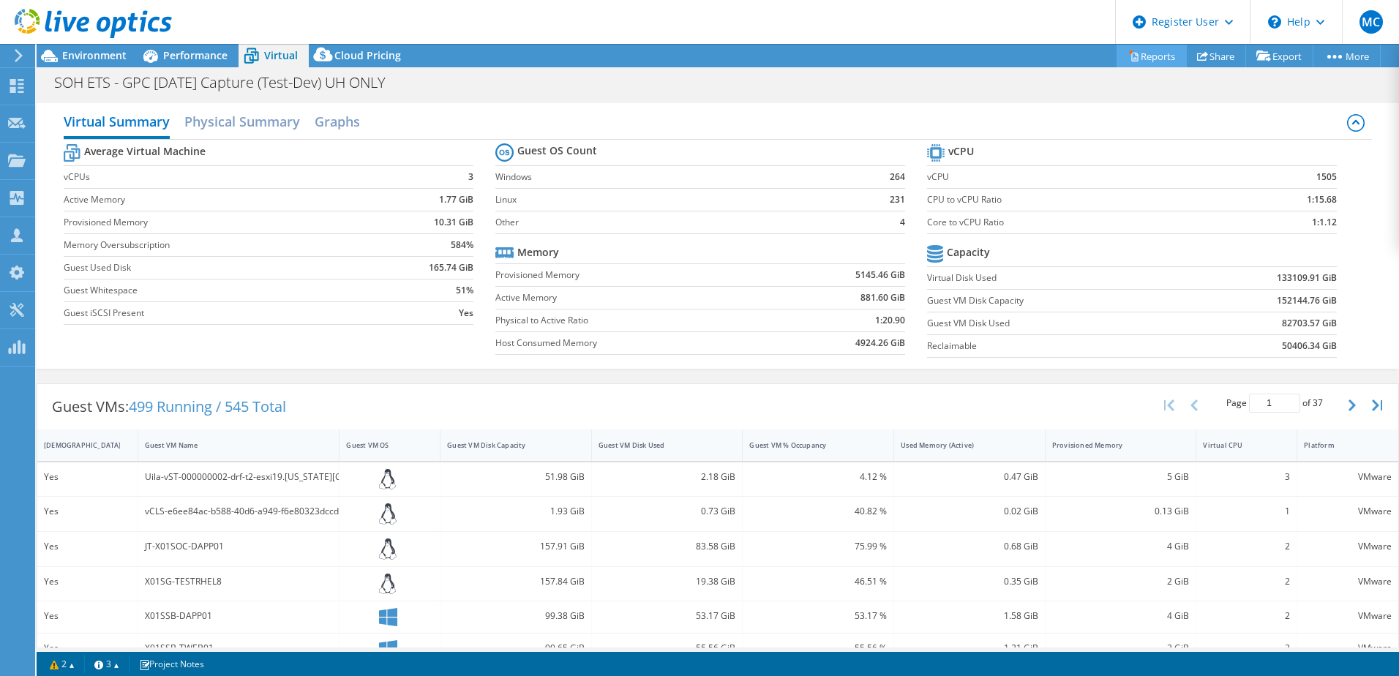
click at [1157, 60] on link "Reports" at bounding box center [1151, 56] width 70 height 23
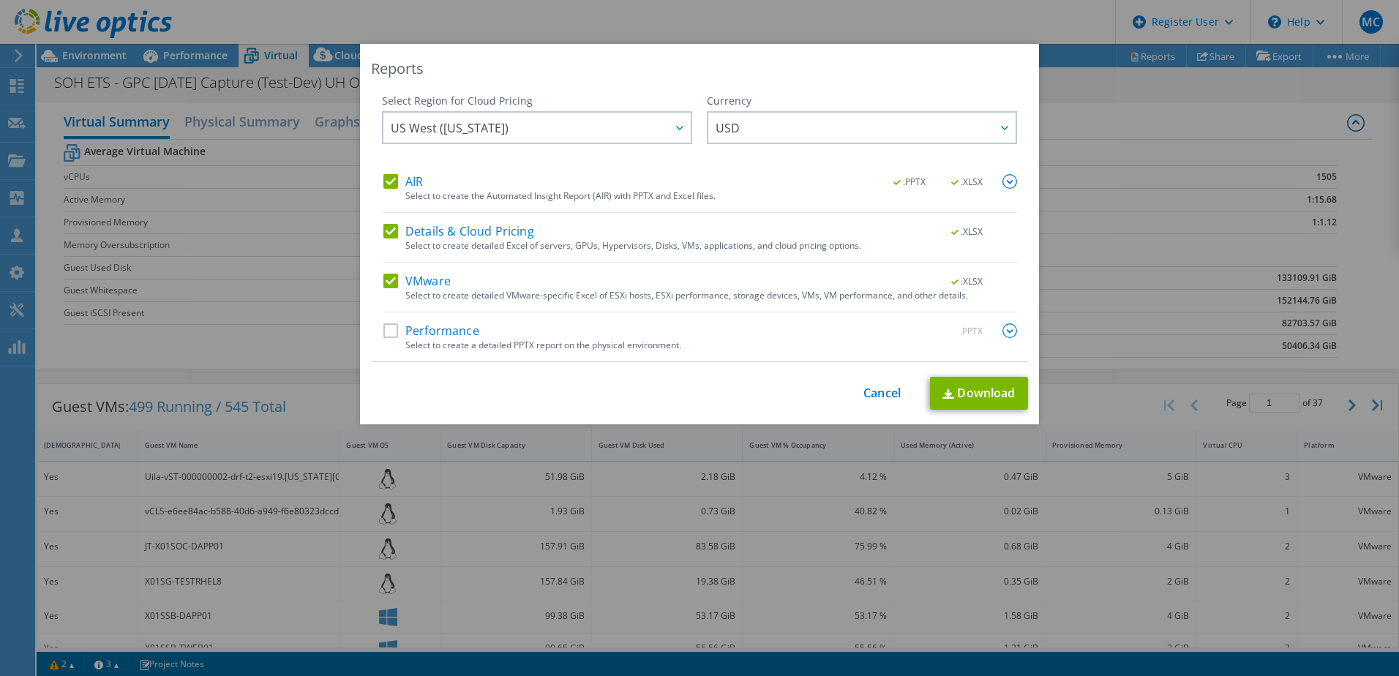
click at [399, 183] on label "AIR" at bounding box center [403, 181] width 40 height 15
click at [0, 0] on input "AIR" at bounding box center [0, 0] width 0 height 0
click at [410, 284] on label "VMware" at bounding box center [416, 281] width 67 height 15
click at [0, 0] on input "VMware" at bounding box center [0, 0] width 0 height 0
click at [864, 391] on link "Cancel" at bounding box center [881, 393] width 37 height 14
